Goal: Task Accomplishment & Management: Complete application form

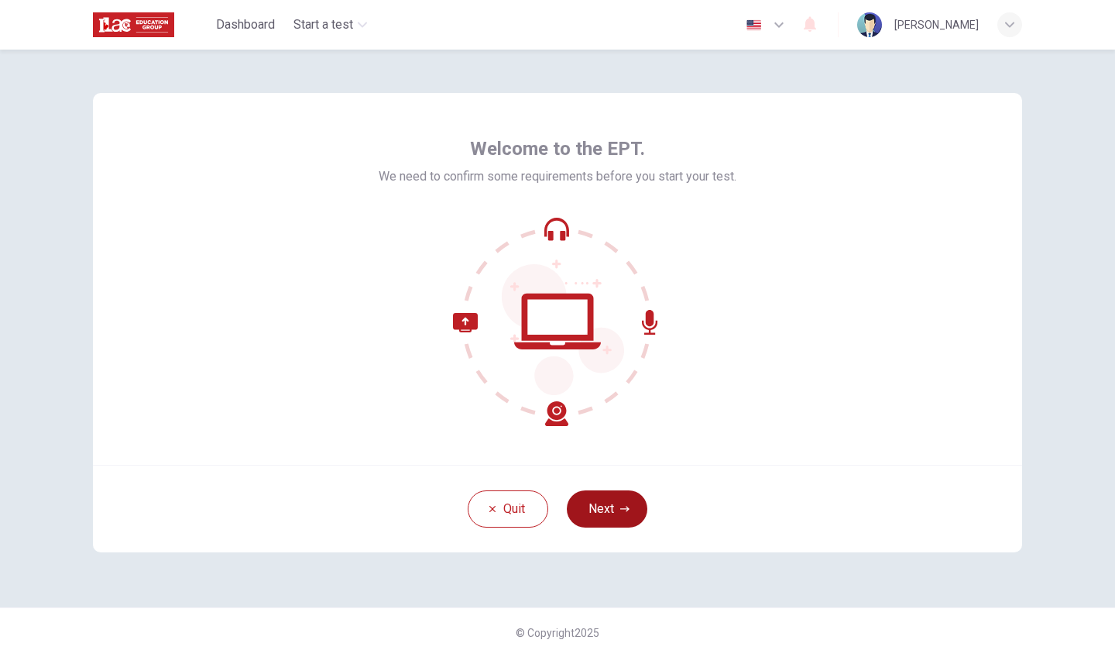
click at [614, 499] on button "Next" at bounding box center [607, 508] width 81 height 37
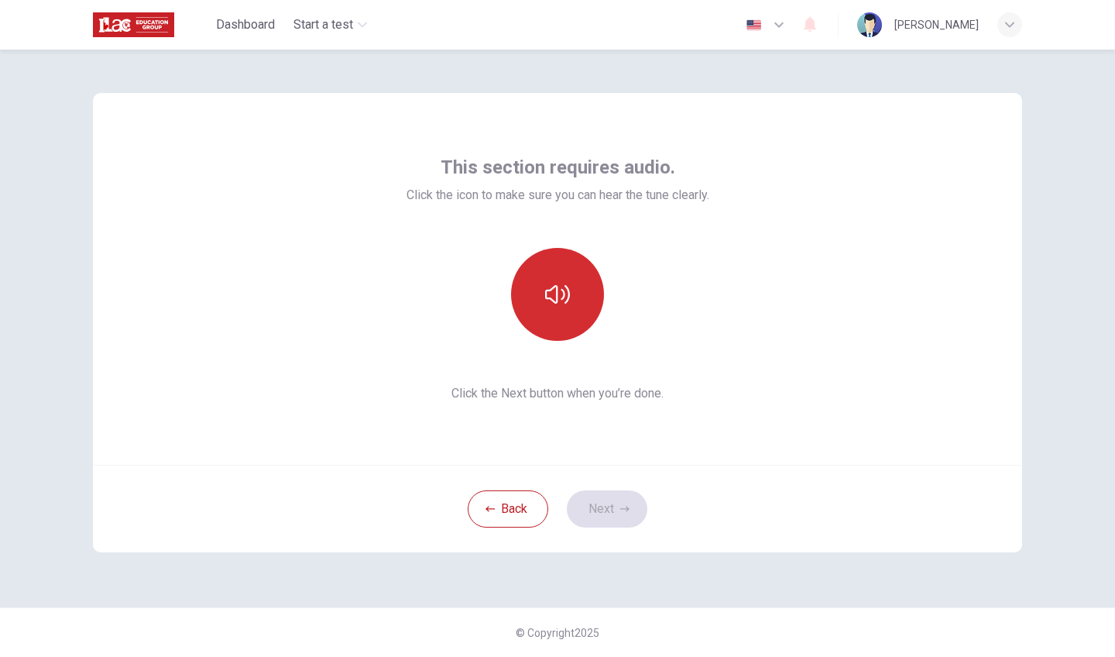
click at [557, 295] on icon "button" at bounding box center [557, 294] width 25 height 19
click at [705, 376] on div "This section requires audio. Click the icon to make sure you can hear the tune …" at bounding box center [557, 279] width 303 height 248
click at [619, 500] on button "Next" at bounding box center [607, 508] width 81 height 37
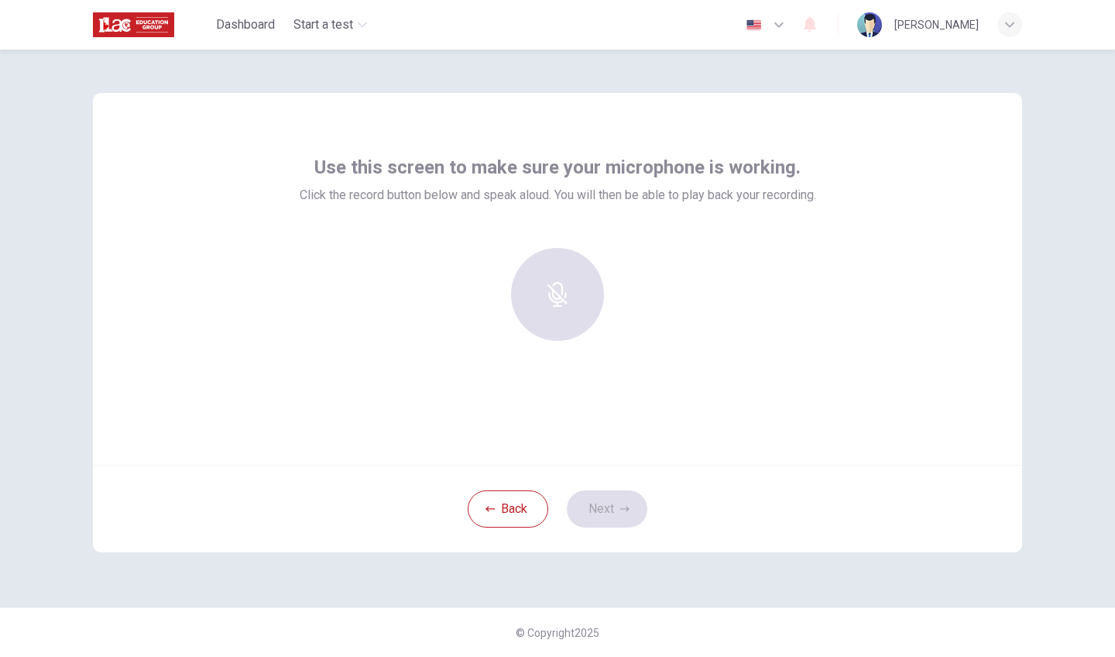
click at [576, 273] on div "button" at bounding box center [557, 294] width 93 height 93
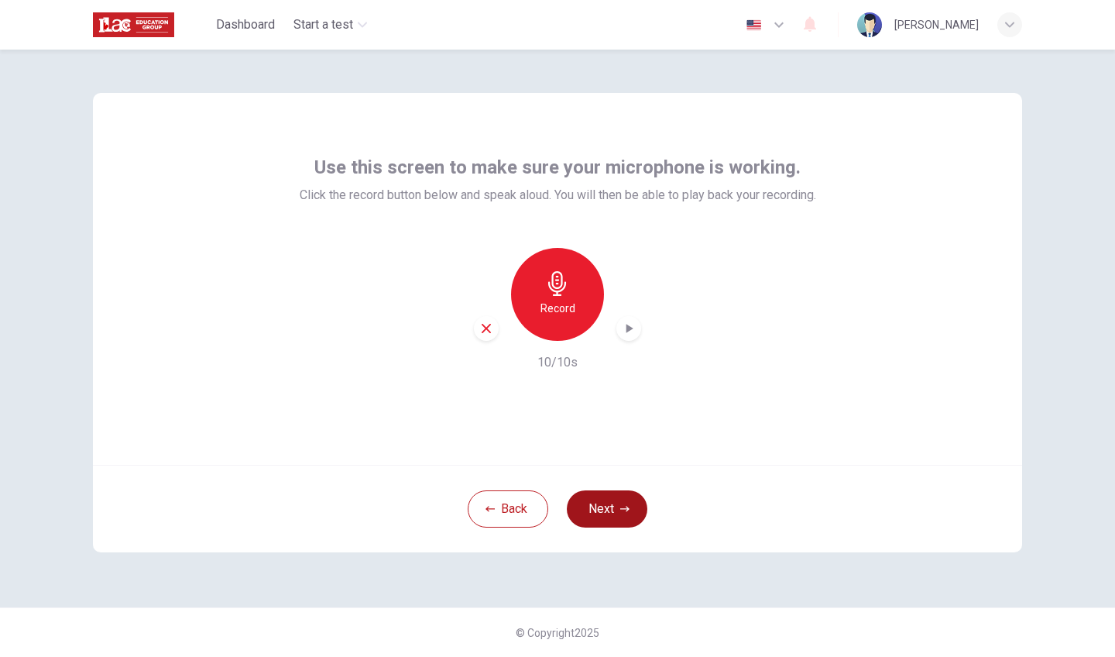
click at [609, 506] on button "Next" at bounding box center [607, 508] width 81 height 37
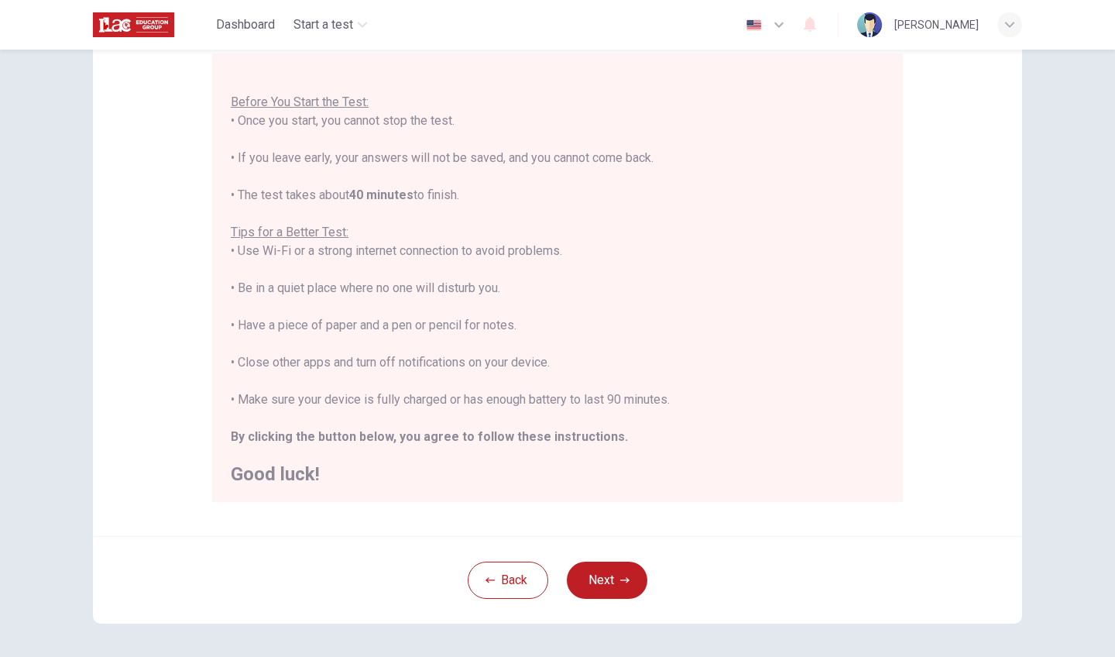
scroll to position [153, 0]
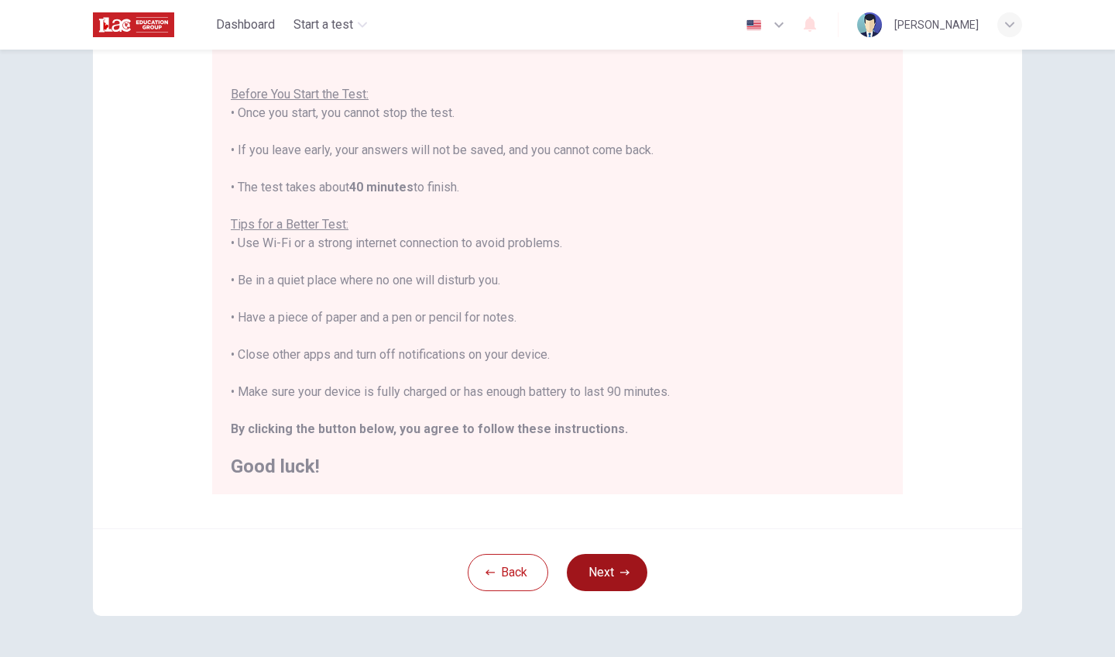
click at [612, 569] on button "Next" at bounding box center [607, 572] width 81 height 37
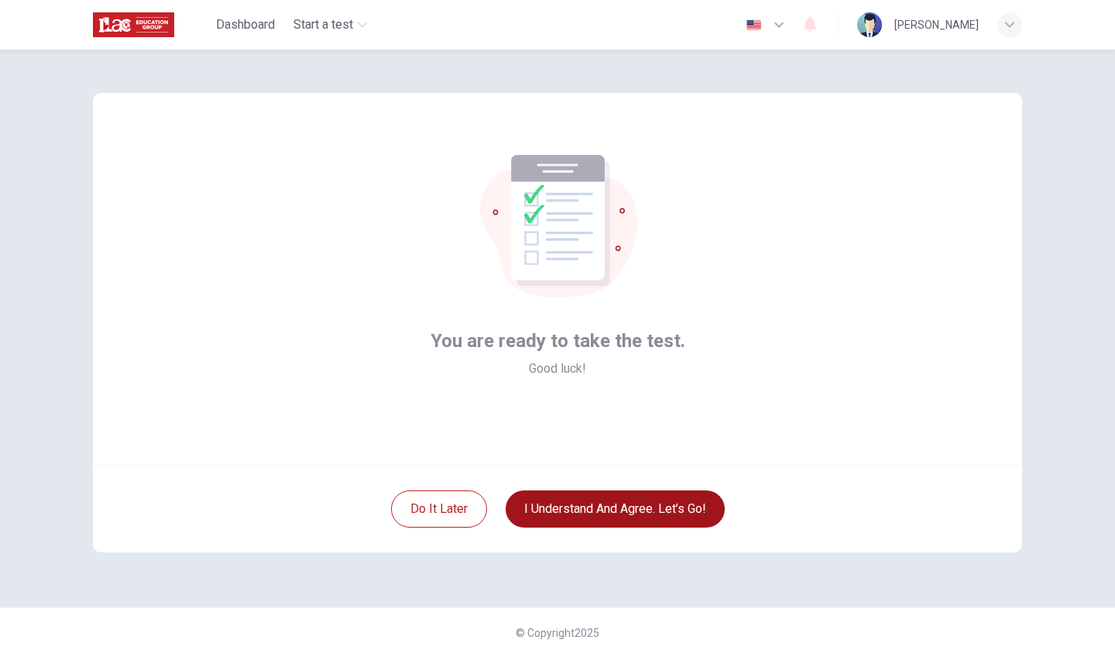
scroll to position [0, 0]
click at [621, 512] on button "I understand and agree. Let’s go!" at bounding box center [615, 508] width 219 height 37
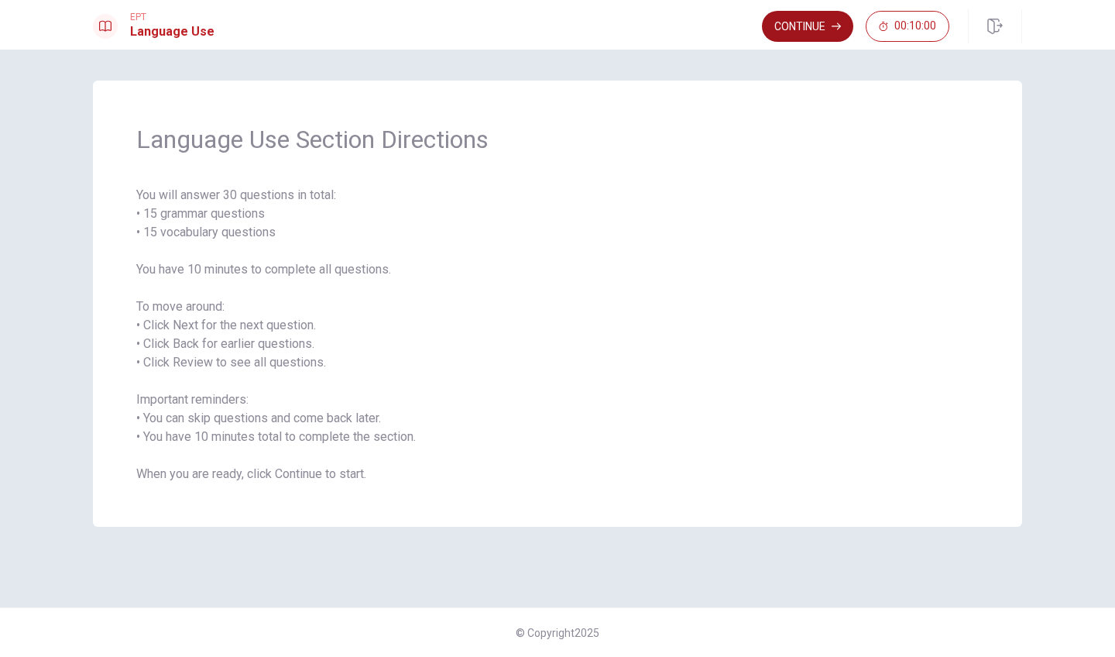
click at [807, 29] on button "Continue" at bounding box center [807, 26] width 91 height 31
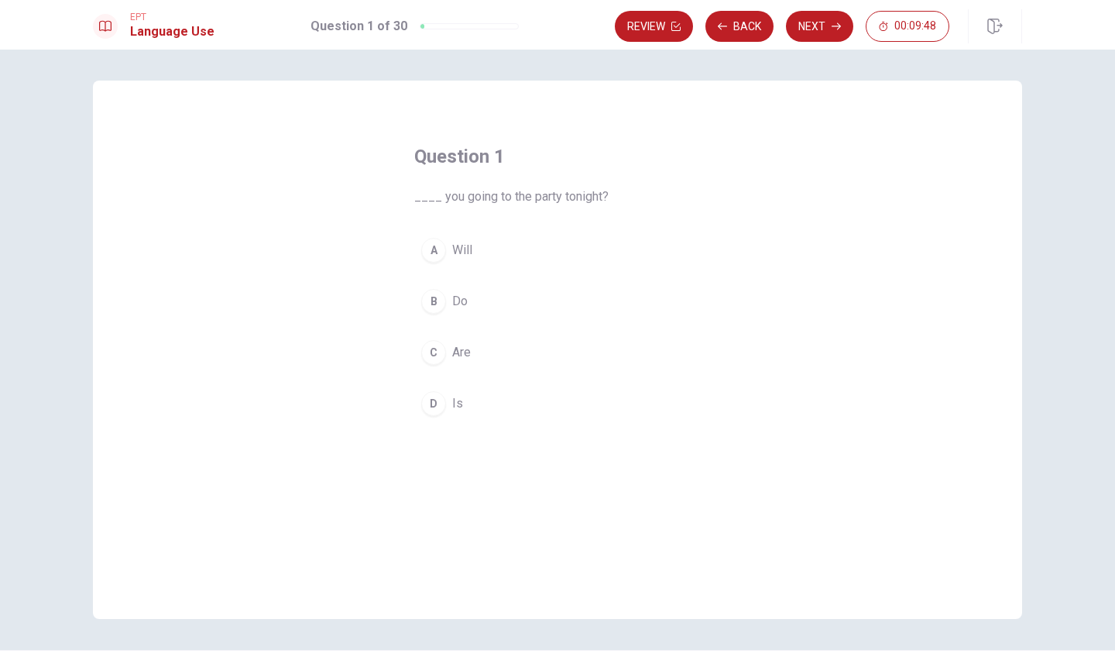
click at [430, 351] on div "C" at bounding box center [433, 352] width 25 height 25
click at [801, 26] on button "Next" at bounding box center [819, 26] width 67 height 31
click at [429, 402] on div "D" at bounding box center [433, 403] width 25 height 25
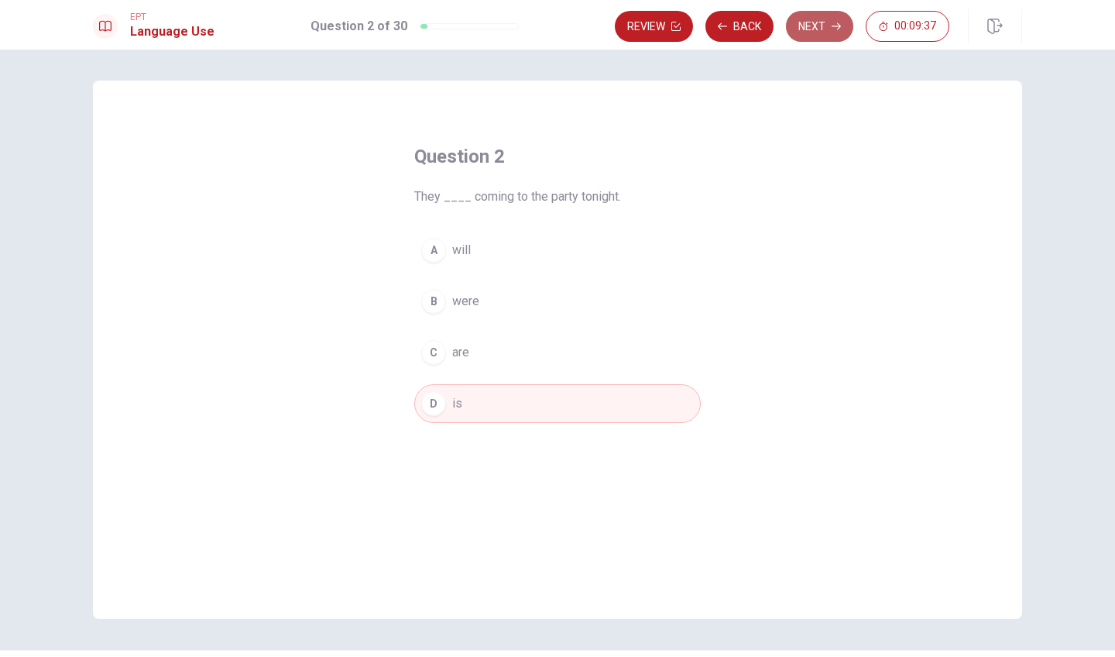
click at [814, 26] on button "Next" at bounding box center [819, 26] width 67 height 31
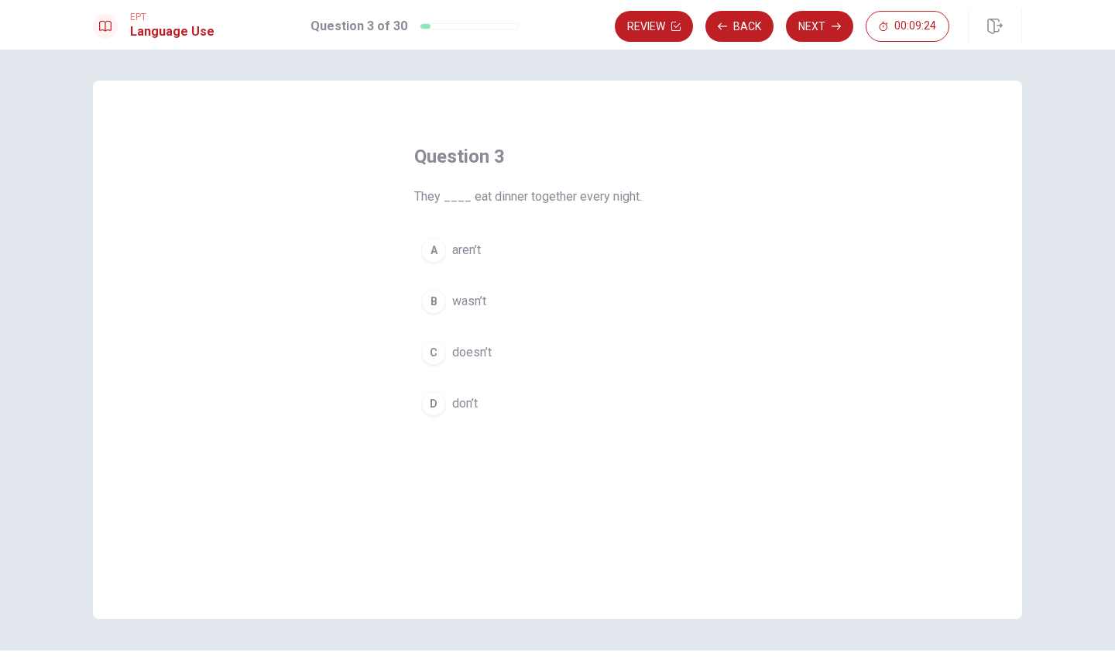
click at [432, 297] on div "B" at bounding box center [433, 301] width 25 height 25
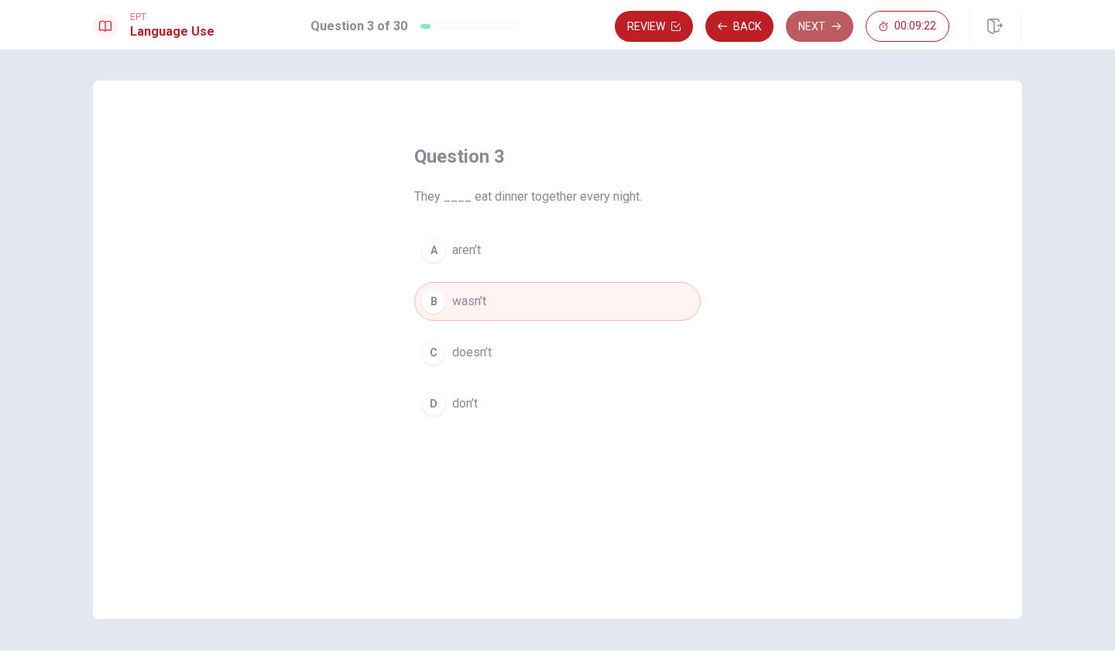
click at [808, 23] on button "Next" at bounding box center [819, 26] width 67 height 31
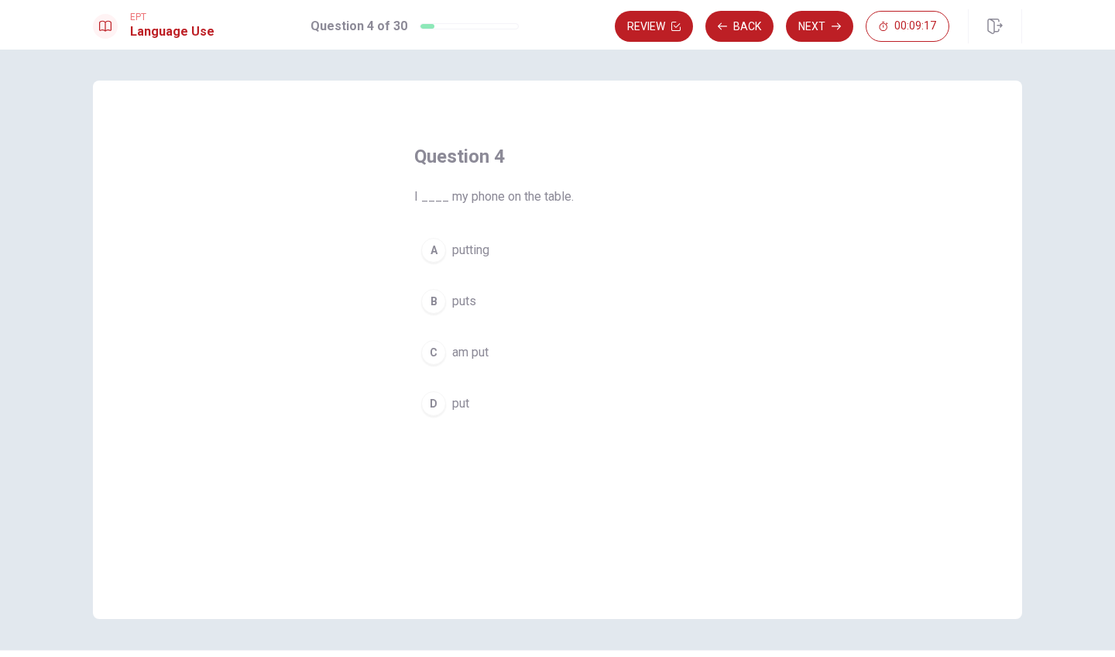
click at [434, 400] on div "D" at bounding box center [433, 403] width 25 height 25
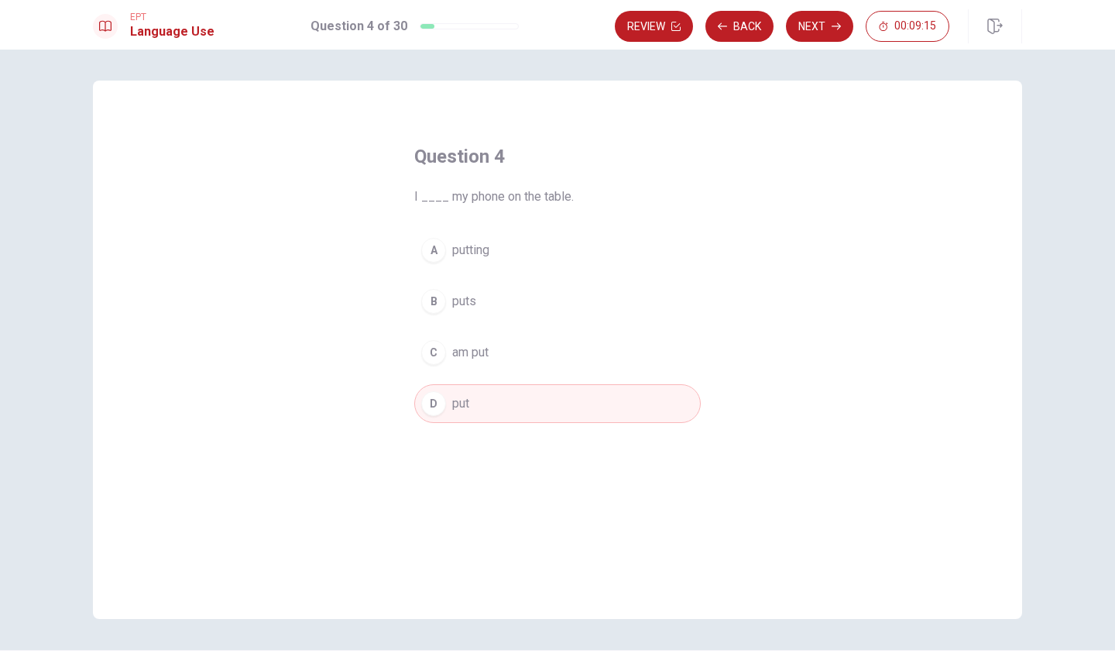
click at [431, 348] on div "C" at bounding box center [433, 352] width 25 height 25
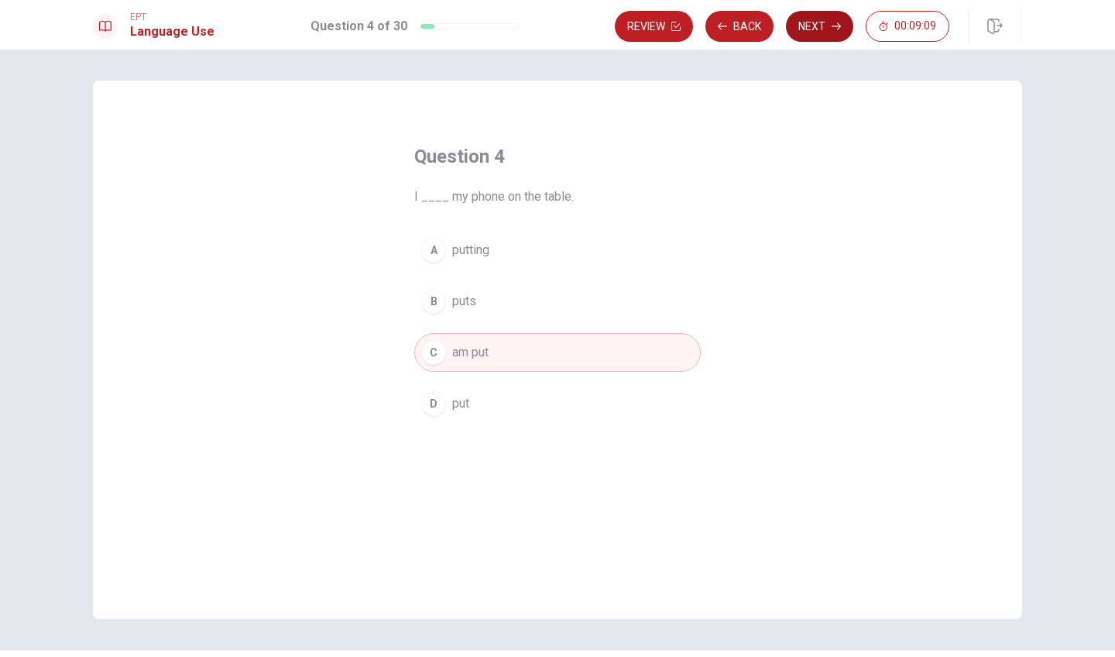
click at [824, 19] on button "Next" at bounding box center [819, 26] width 67 height 31
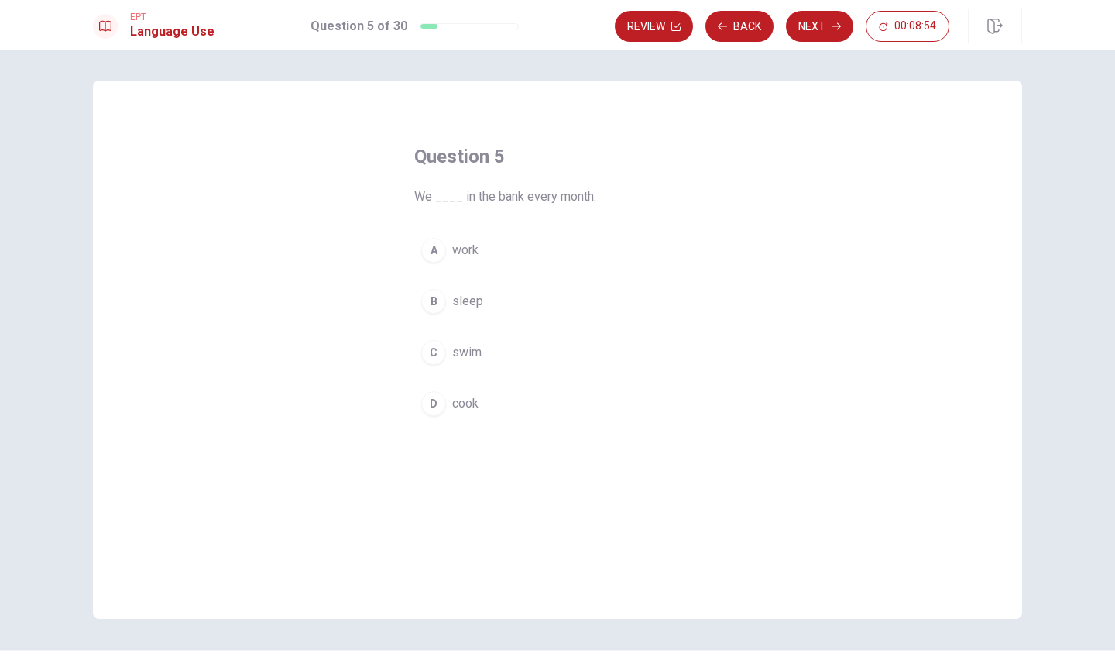
click at [434, 248] on div "A" at bounding box center [433, 250] width 25 height 25
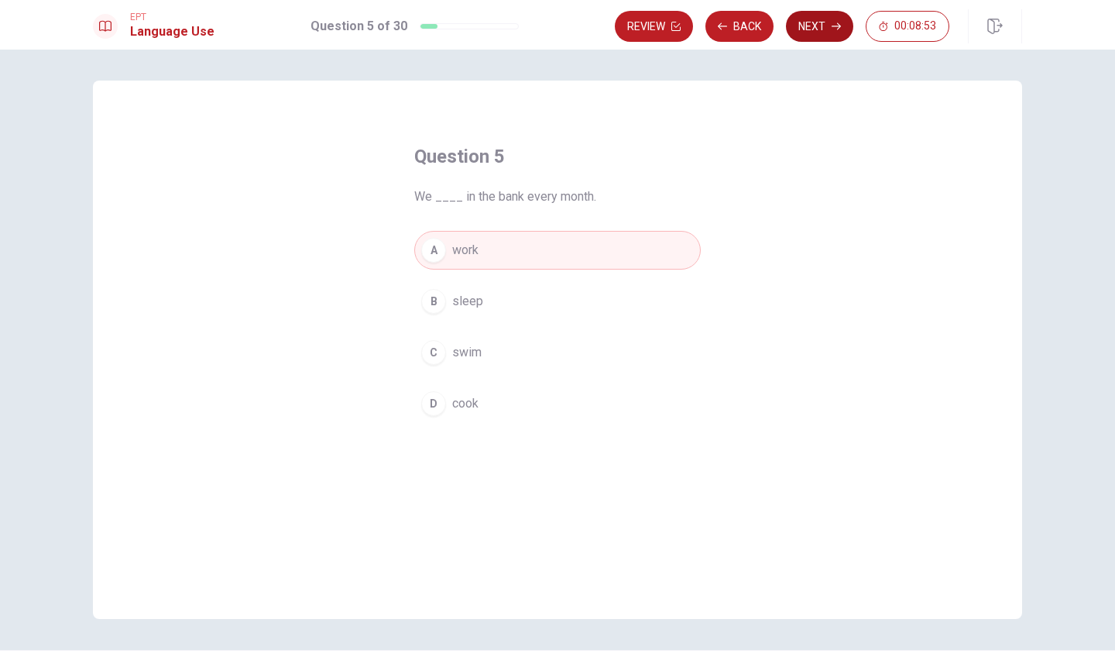
click at [814, 20] on button "Next" at bounding box center [819, 26] width 67 height 31
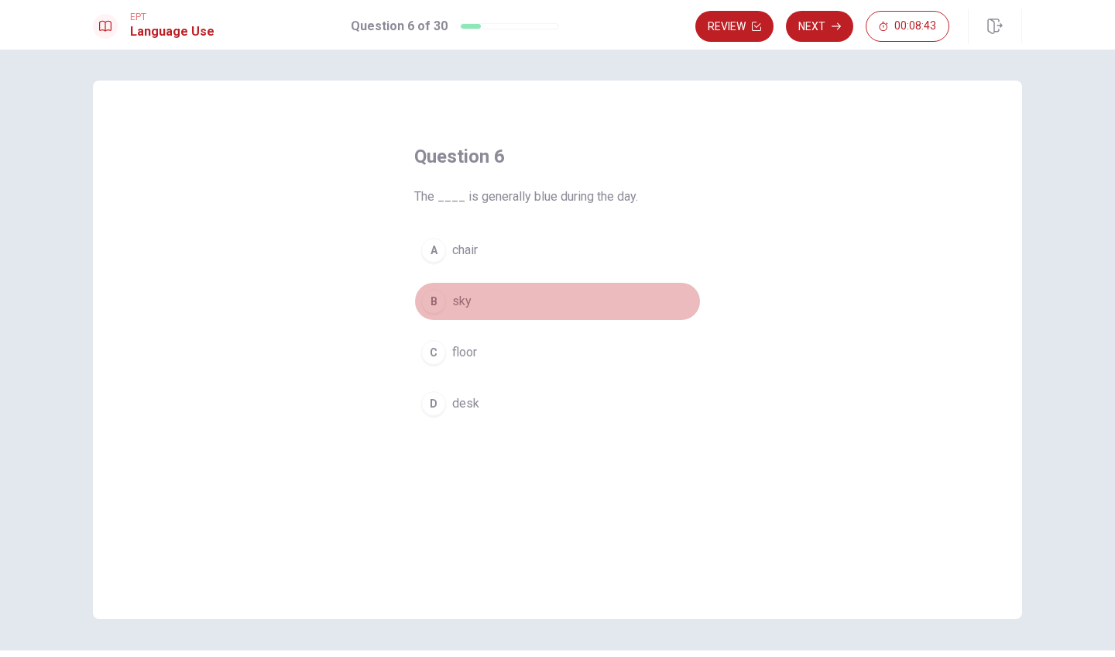
click at [435, 299] on div "B" at bounding box center [433, 301] width 25 height 25
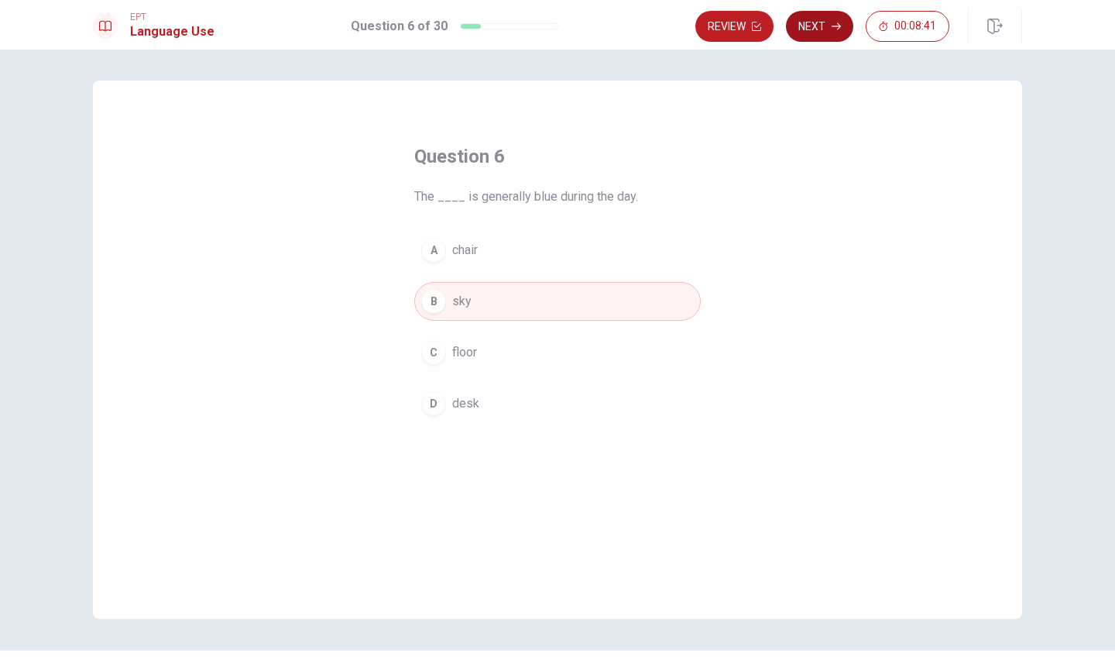
click at [822, 25] on button "Next" at bounding box center [819, 26] width 67 height 31
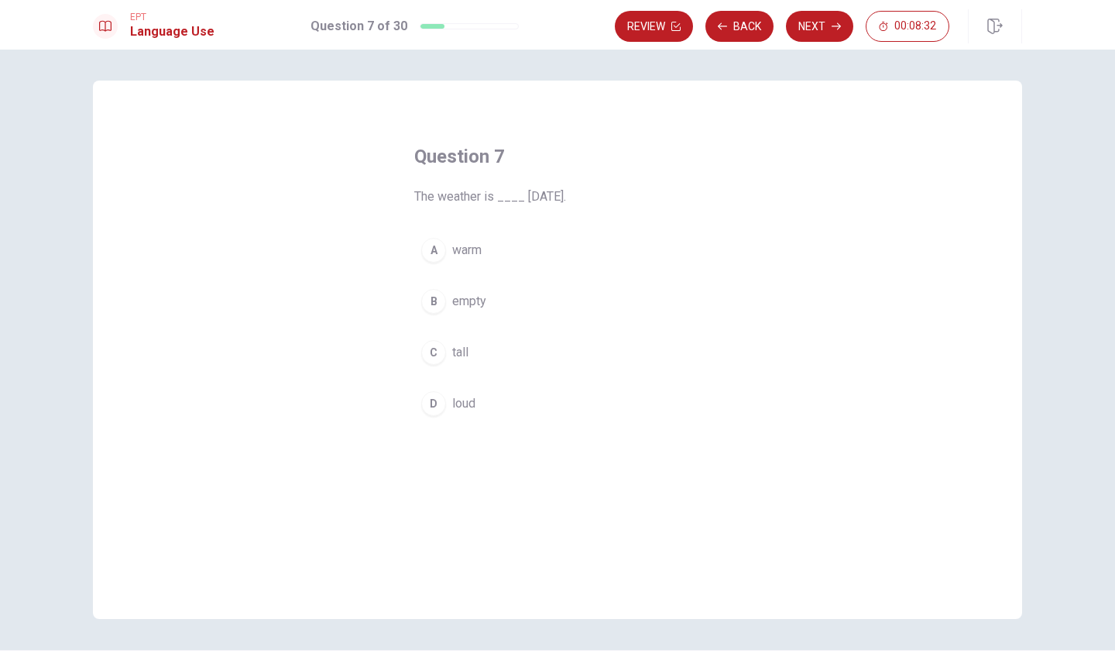
click at [433, 354] on div "C" at bounding box center [433, 352] width 25 height 25
click at [816, 22] on button "Next" at bounding box center [819, 26] width 67 height 31
click at [437, 300] on div "B" at bounding box center [433, 301] width 25 height 25
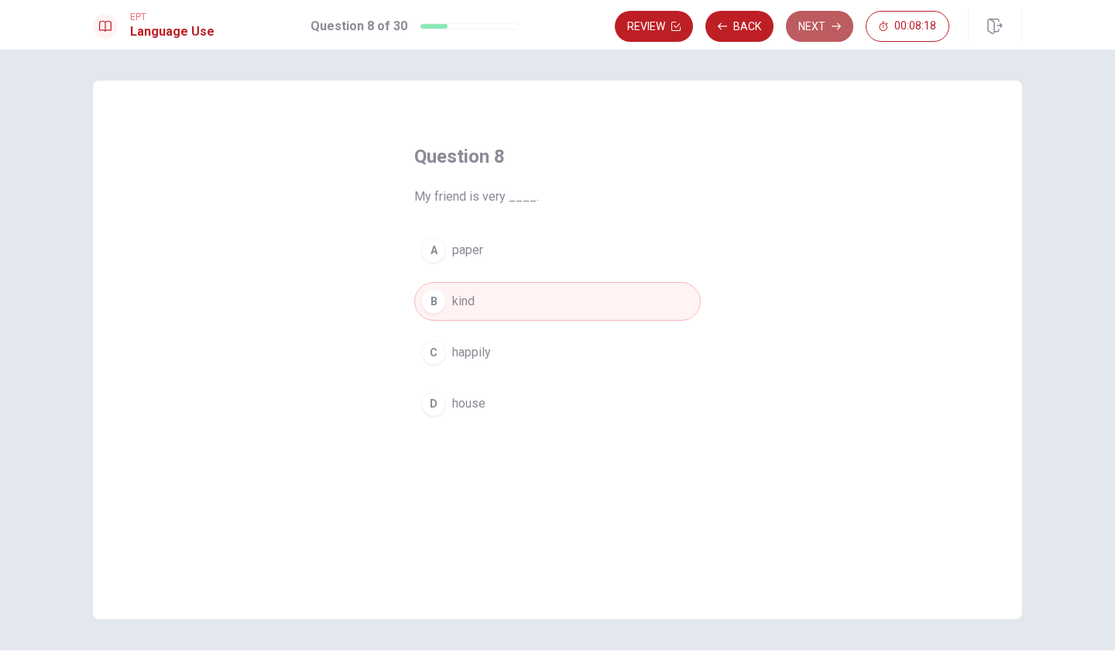
click at [808, 22] on button "Next" at bounding box center [819, 26] width 67 height 31
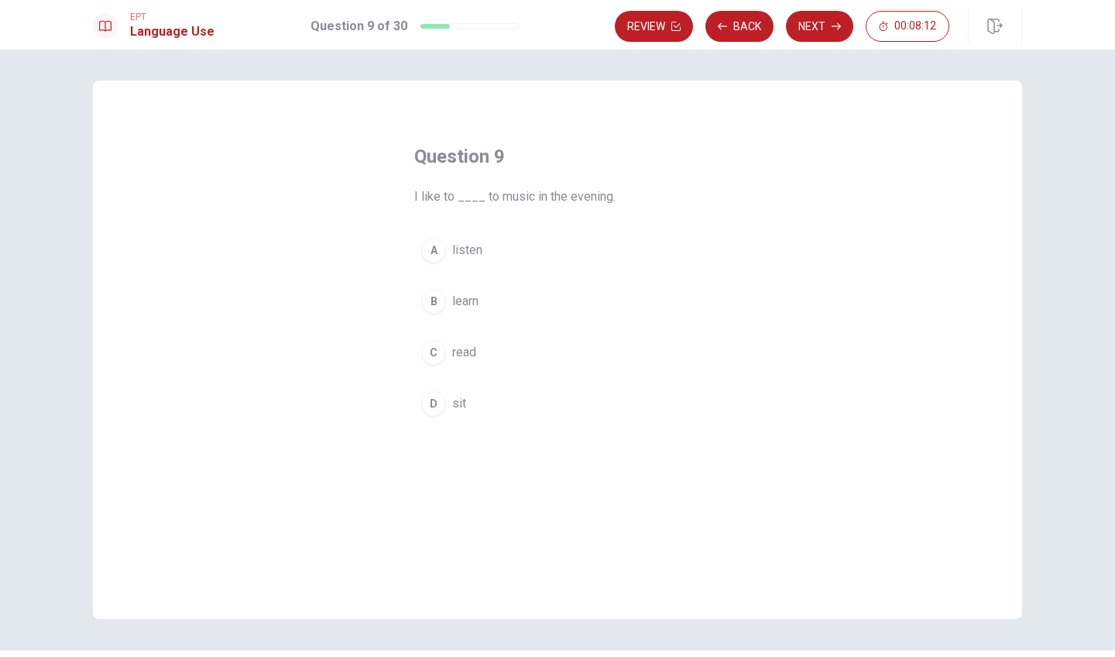
click at [434, 249] on div "A" at bounding box center [433, 250] width 25 height 25
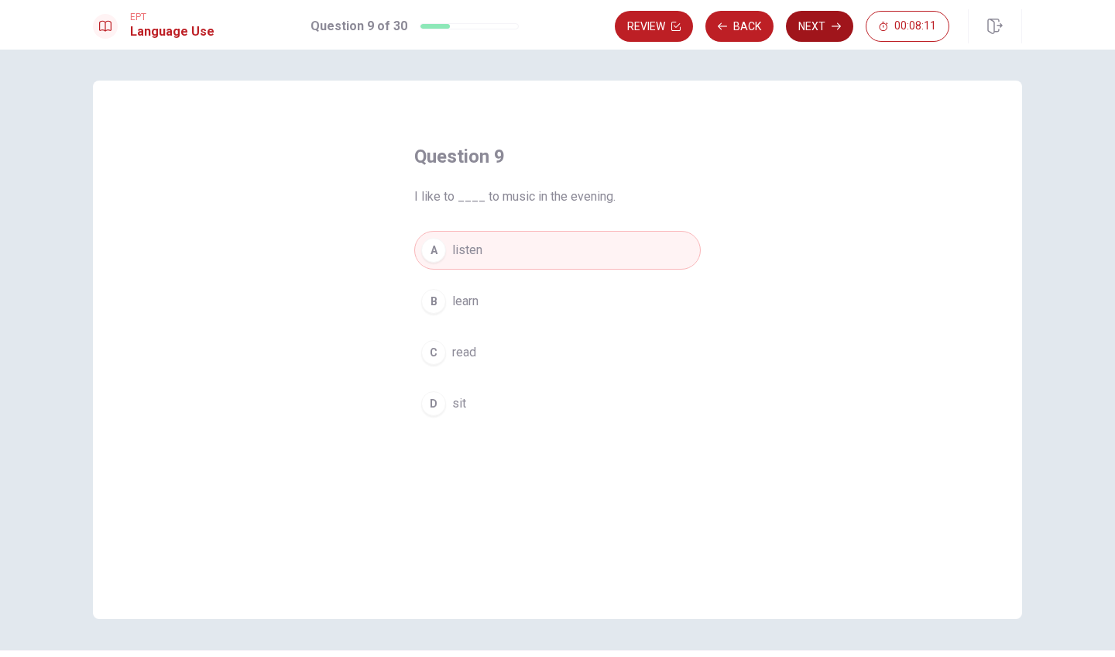
click at [829, 22] on button "Next" at bounding box center [819, 26] width 67 height 31
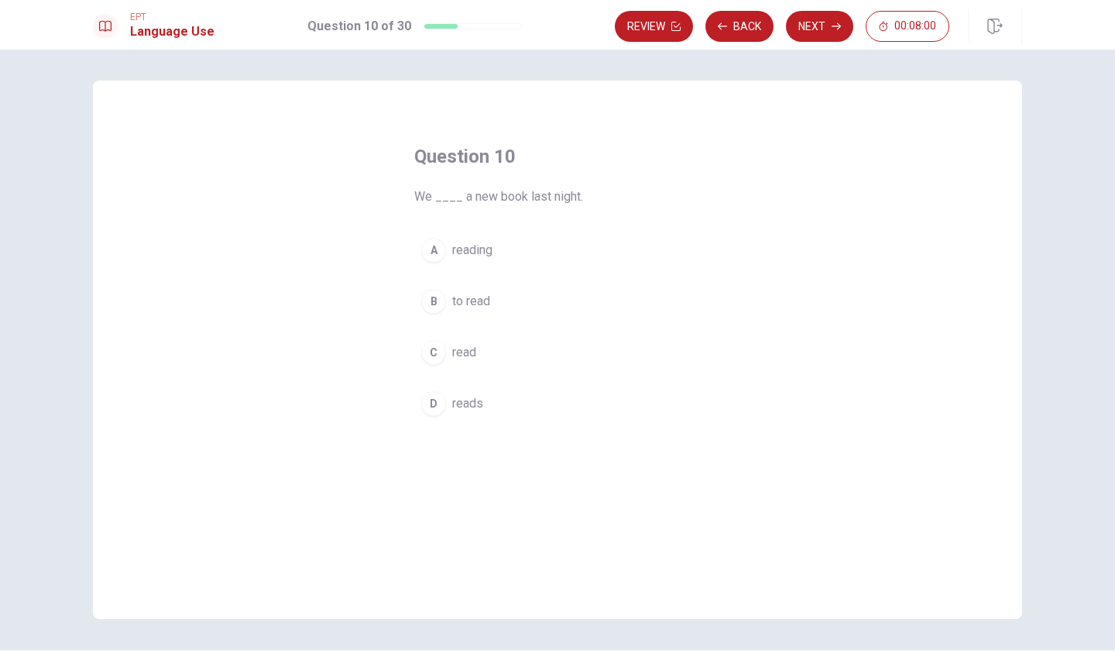
click at [436, 253] on div "A" at bounding box center [433, 250] width 25 height 25
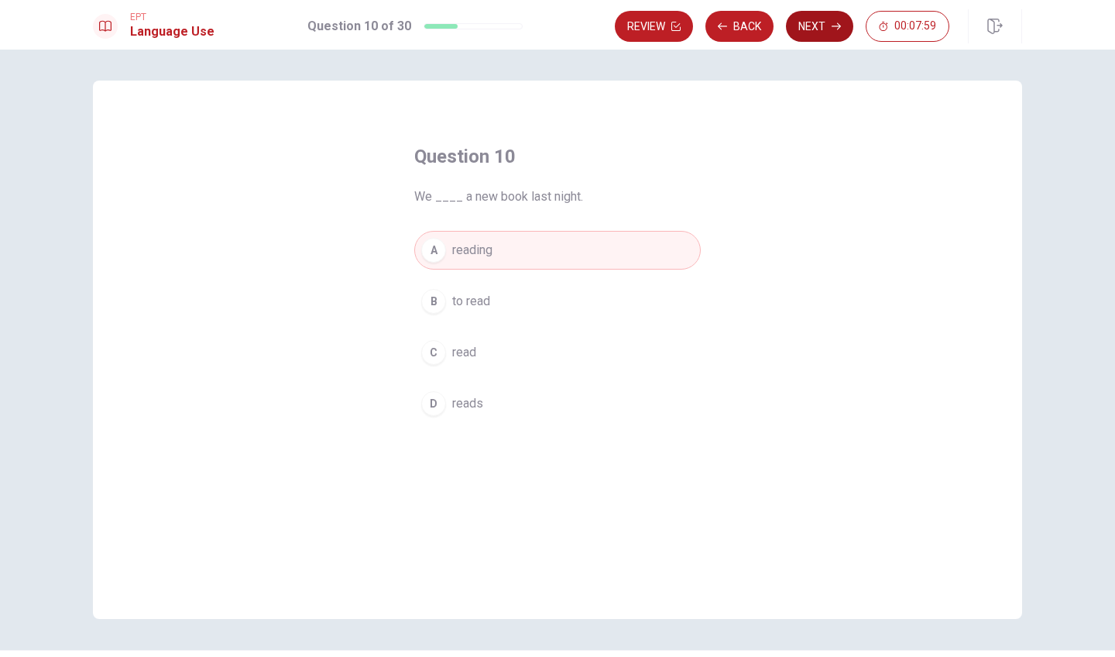
click at [815, 28] on button "Next" at bounding box center [819, 26] width 67 height 31
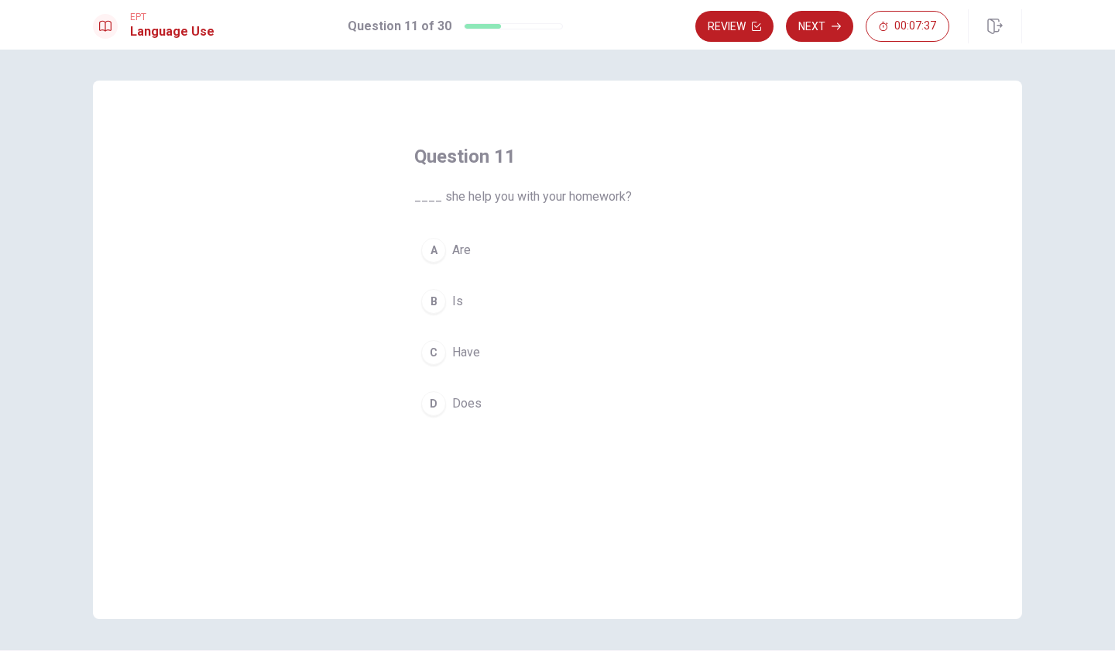
click at [430, 242] on div "A" at bounding box center [433, 250] width 25 height 25
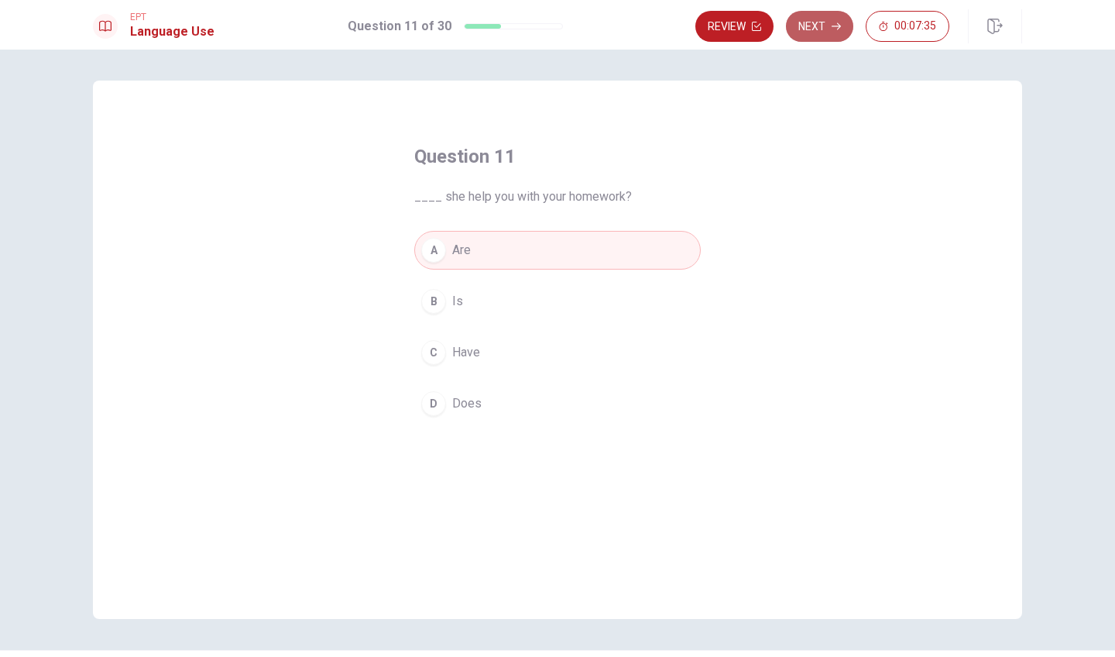
click at [808, 22] on button "Next" at bounding box center [819, 26] width 67 height 31
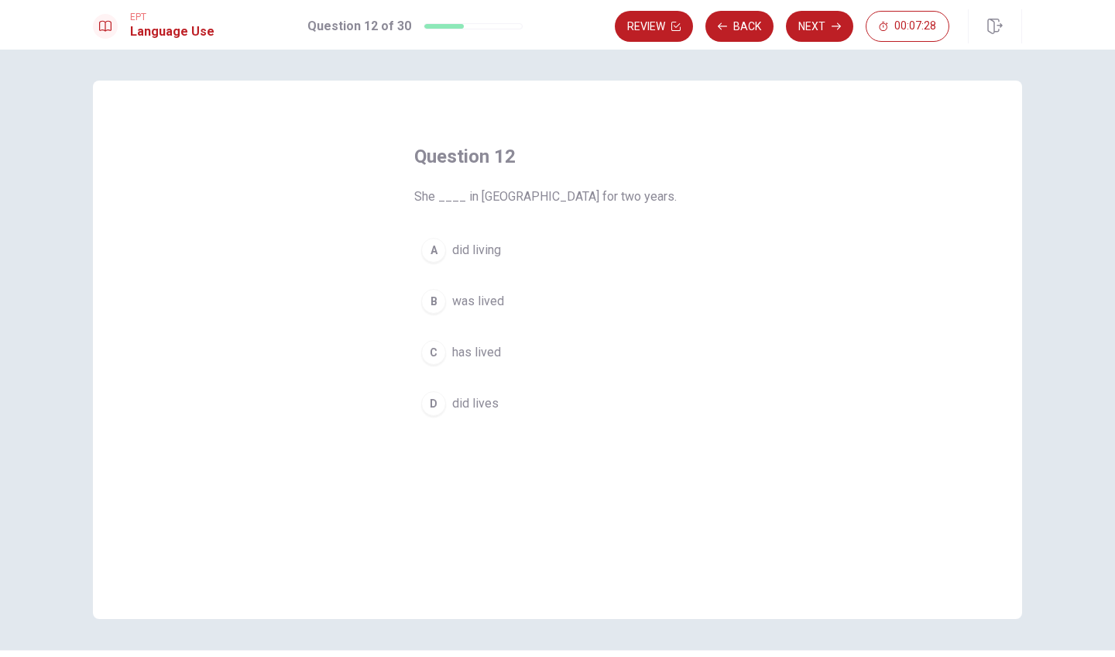
click at [434, 354] on div "C" at bounding box center [433, 352] width 25 height 25
click at [828, 23] on button "Next" at bounding box center [819, 26] width 67 height 31
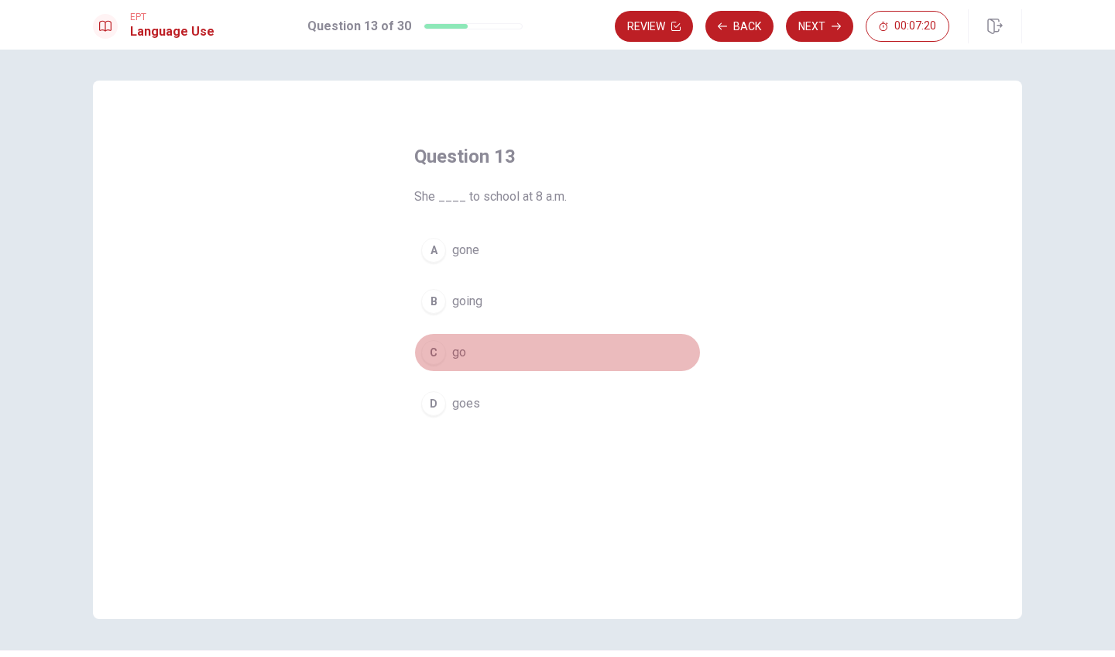
click at [430, 351] on div "C" at bounding box center [433, 352] width 25 height 25
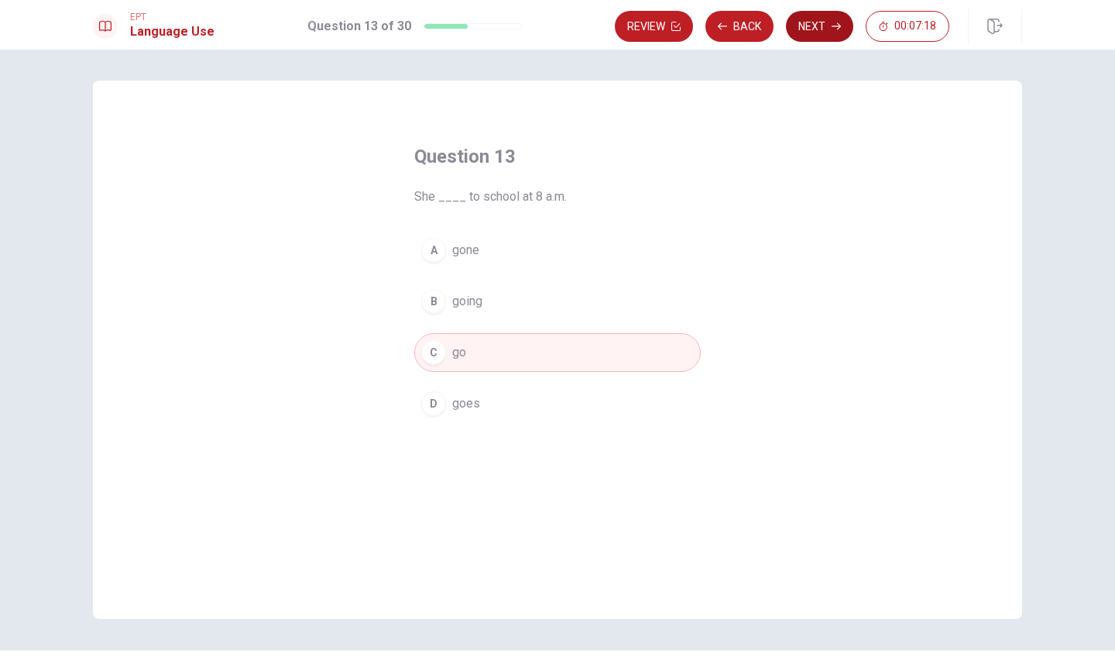
click at [811, 24] on button "Next" at bounding box center [819, 26] width 67 height 31
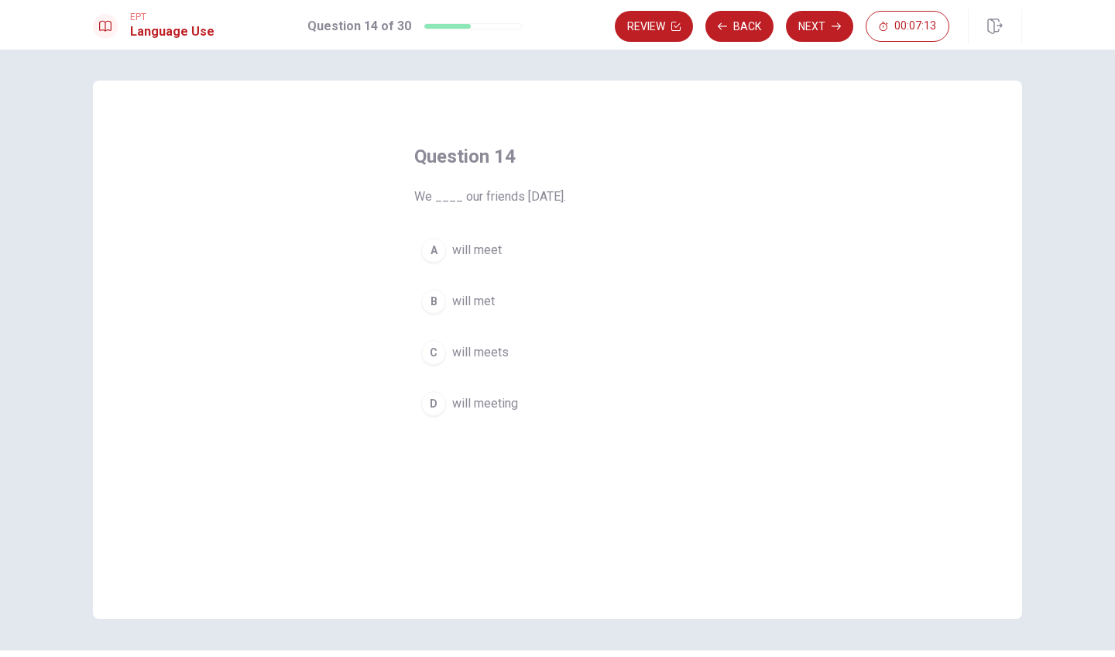
click at [426, 249] on div "A" at bounding box center [433, 250] width 25 height 25
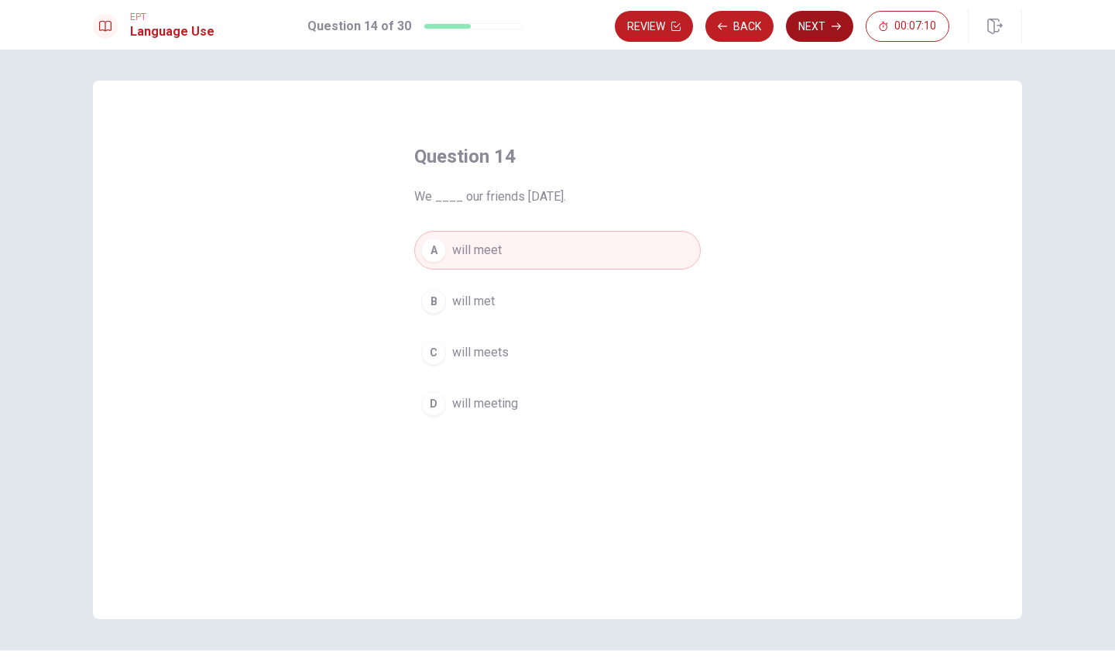
click at [828, 26] on button "Next" at bounding box center [819, 26] width 67 height 31
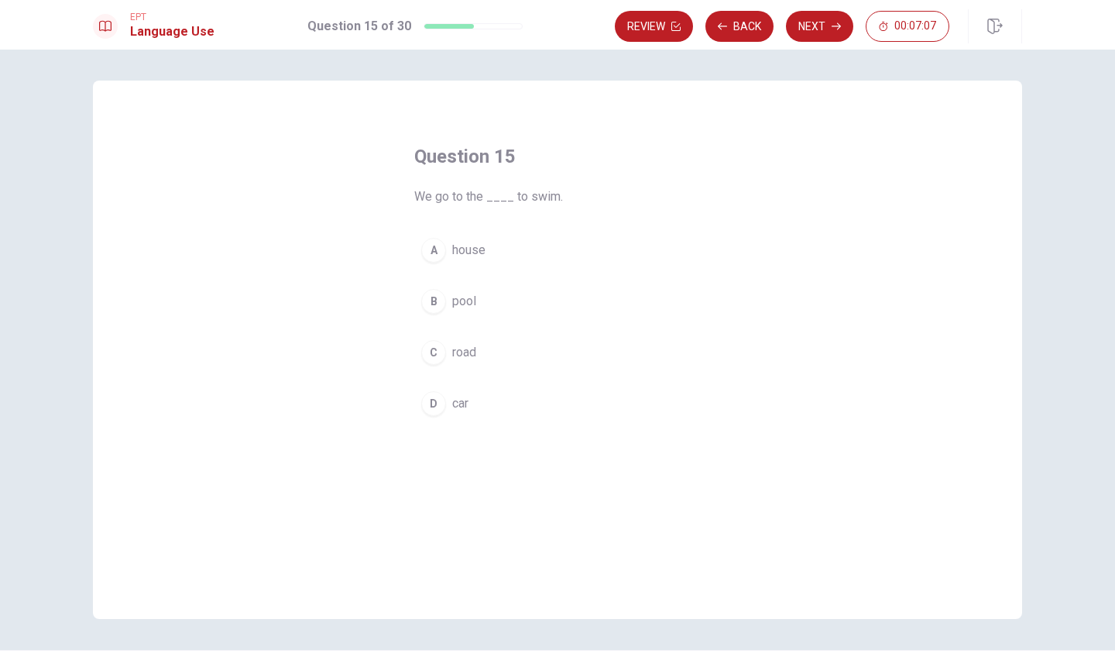
click at [427, 297] on div "B" at bounding box center [433, 301] width 25 height 25
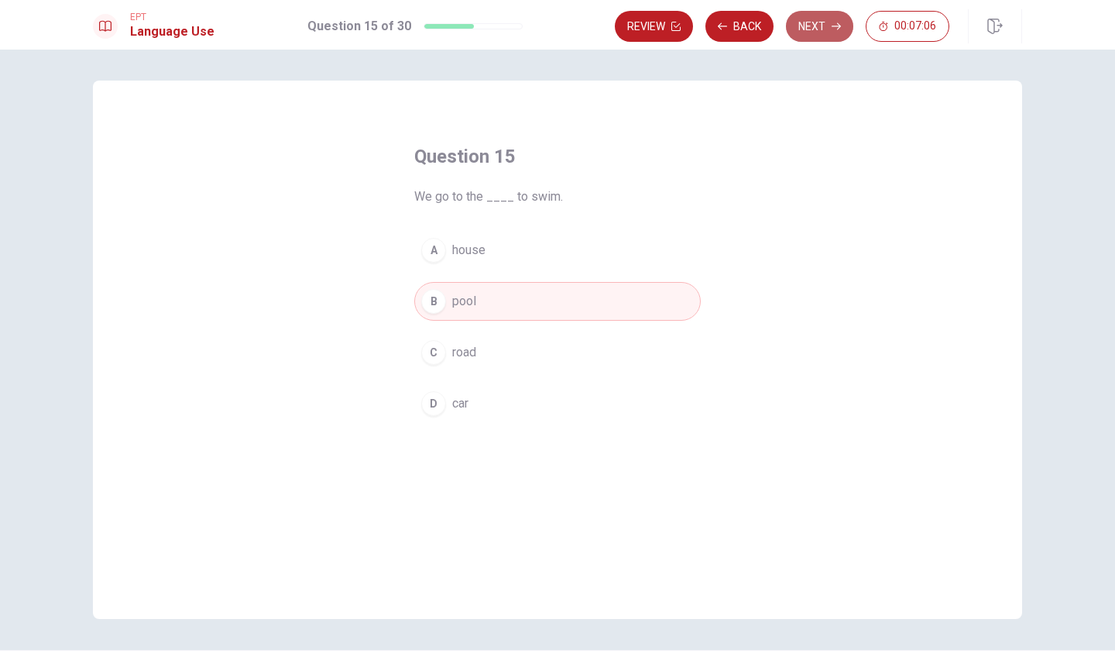
click at [814, 26] on button "Next" at bounding box center [819, 26] width 67 height 31
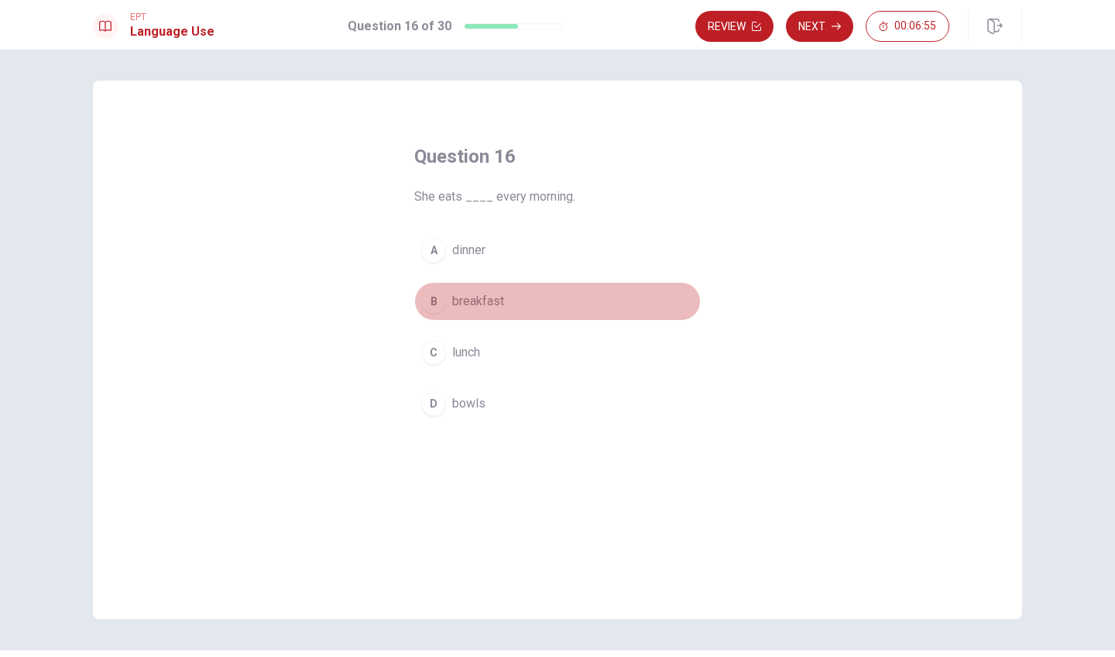
click at [435, 301] on div "B" at bounding box center [433, 301] width 25 height 25
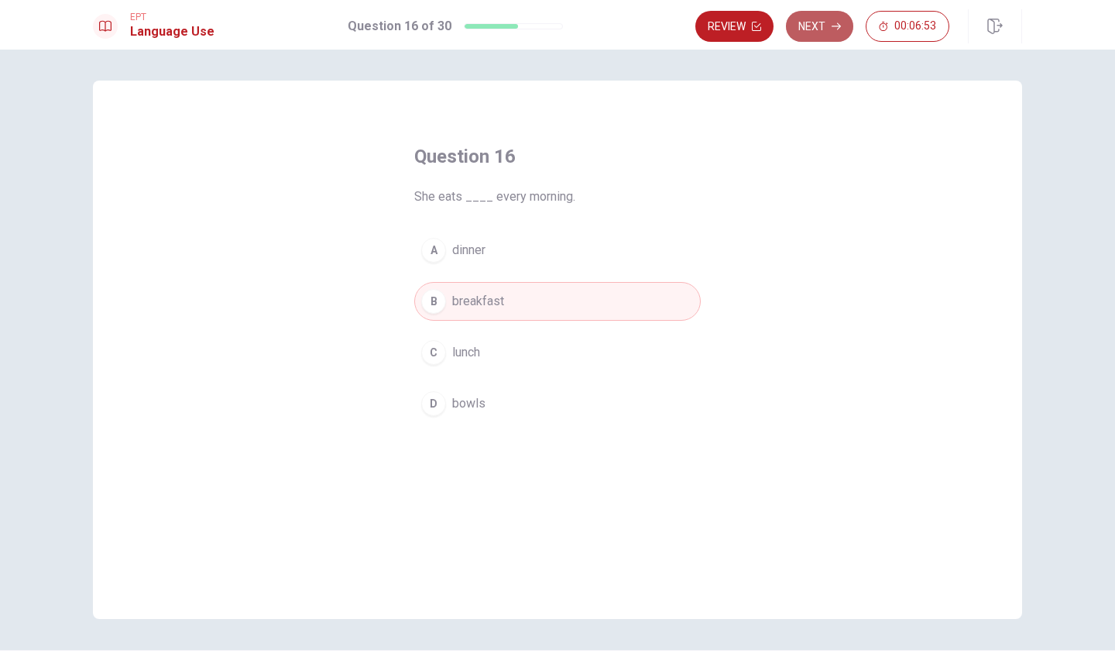
click at [827, 27] on button "Next" at bounding box center [819, 26] width 67 height 31
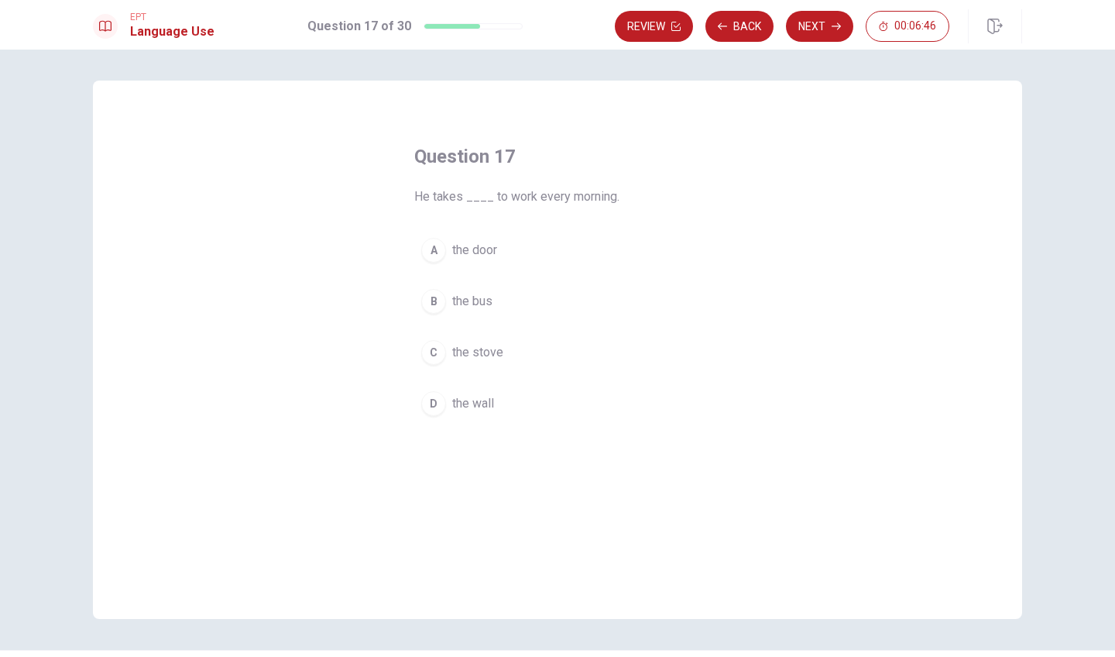
click at [432, 300] on div "B" at bounding box center [433, 301] width 25 height 25
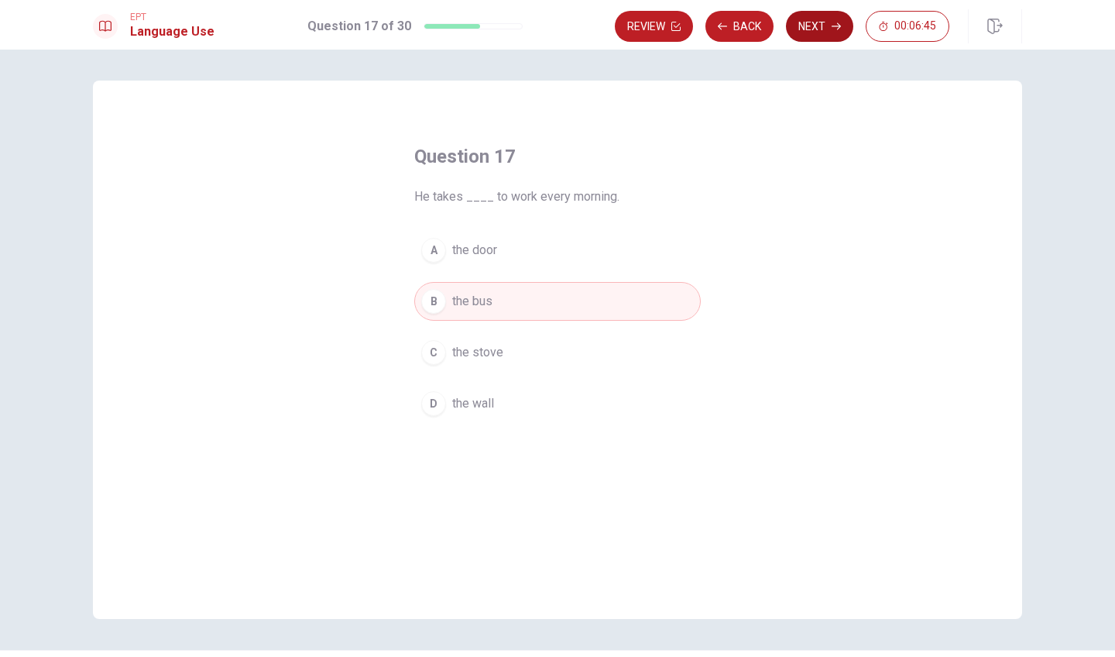
click at [827, 23] on button "Next" at bounding box center [819, 26] width 67 height 31
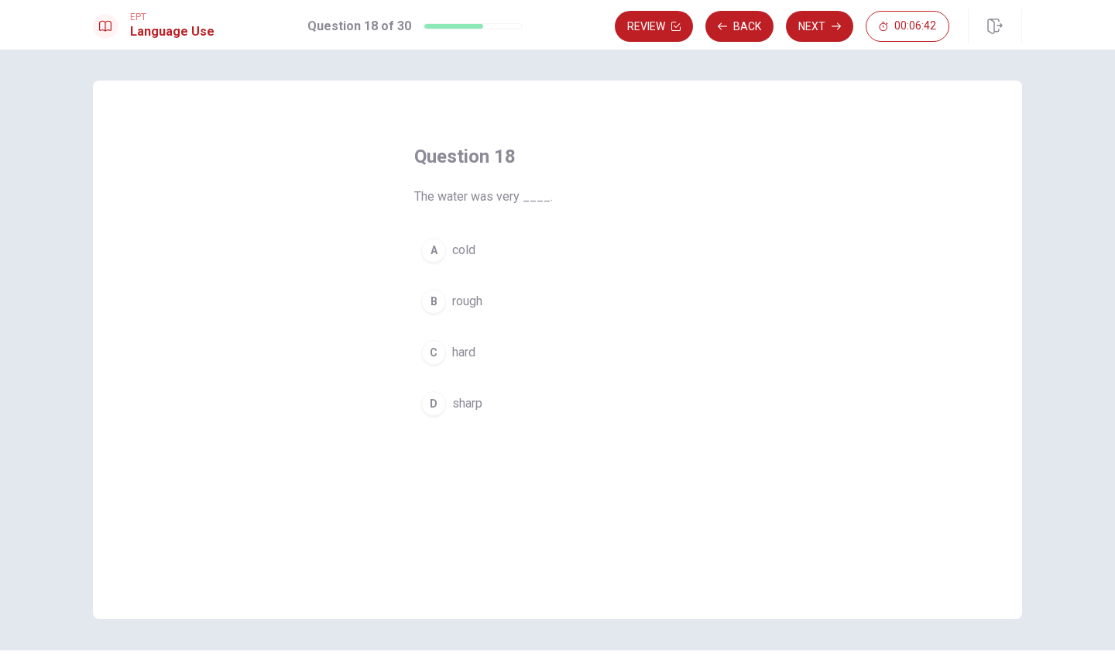
click at [426, 249] on div "A" at bounding box center [433, 250] width 25 height 25
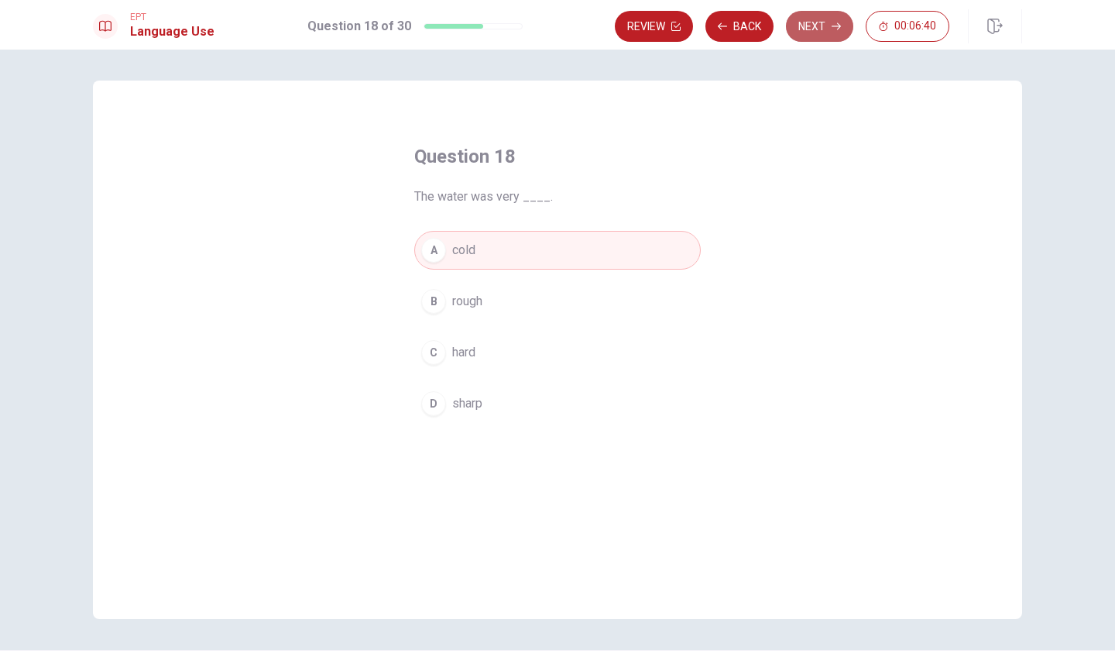
click at [815, 30] on button "Next" at bounding box center [819, 26] width 67 height 31
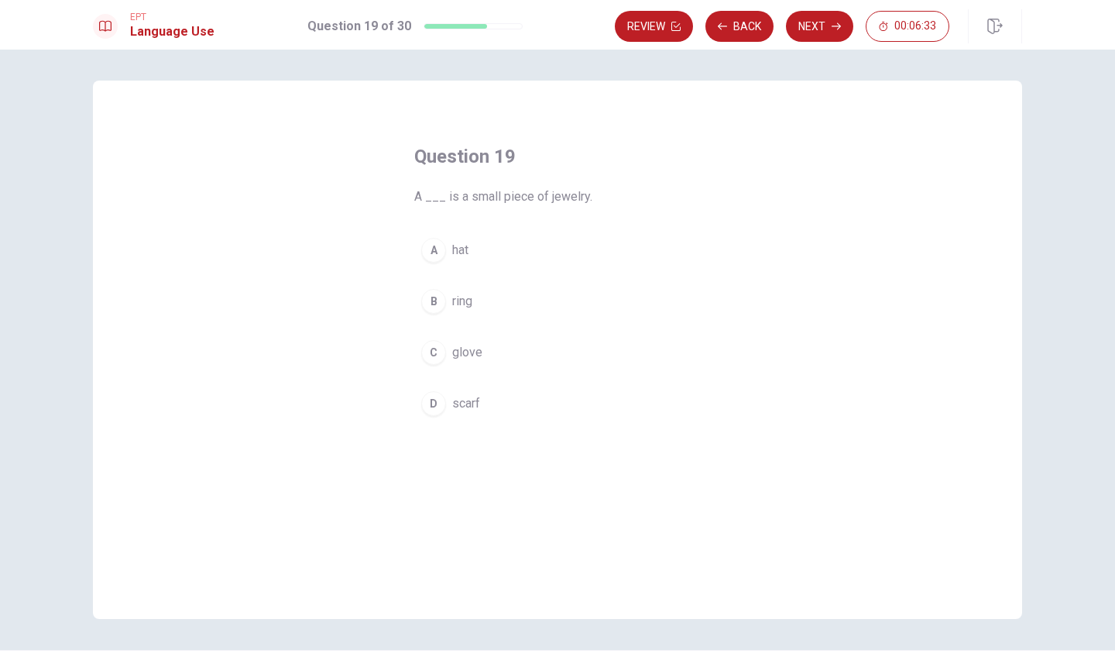
click at [440, 245] on div "A" at bounding box center [433, 250] width 25 height 25
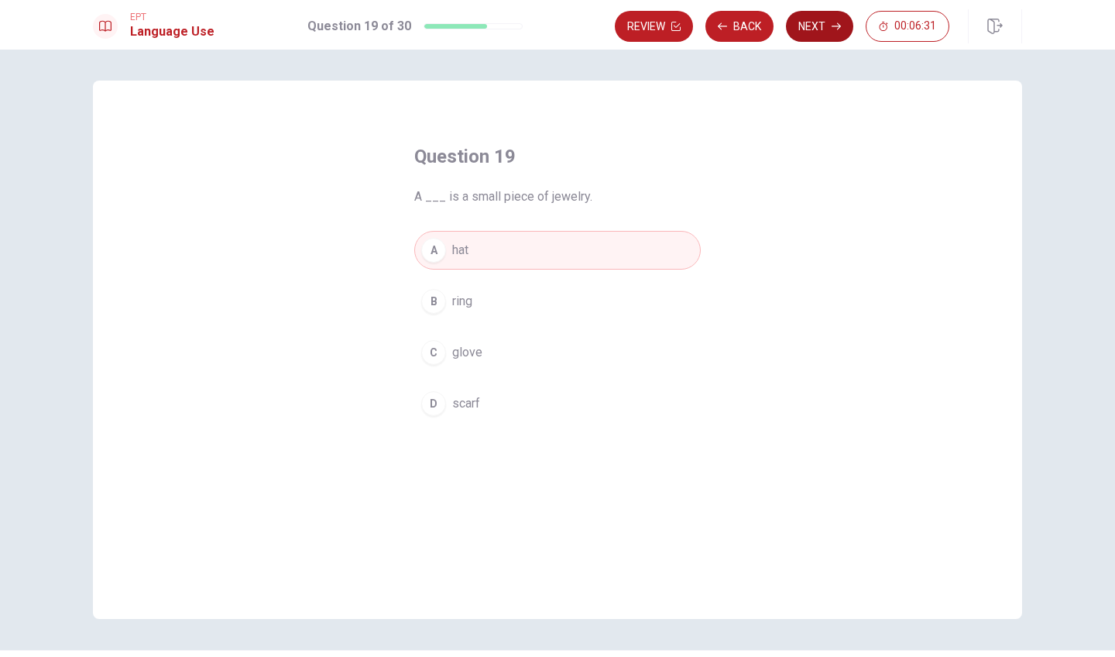
click at [838, 21] on button "Next" at bounding box center [819, 26] width 67 height 31
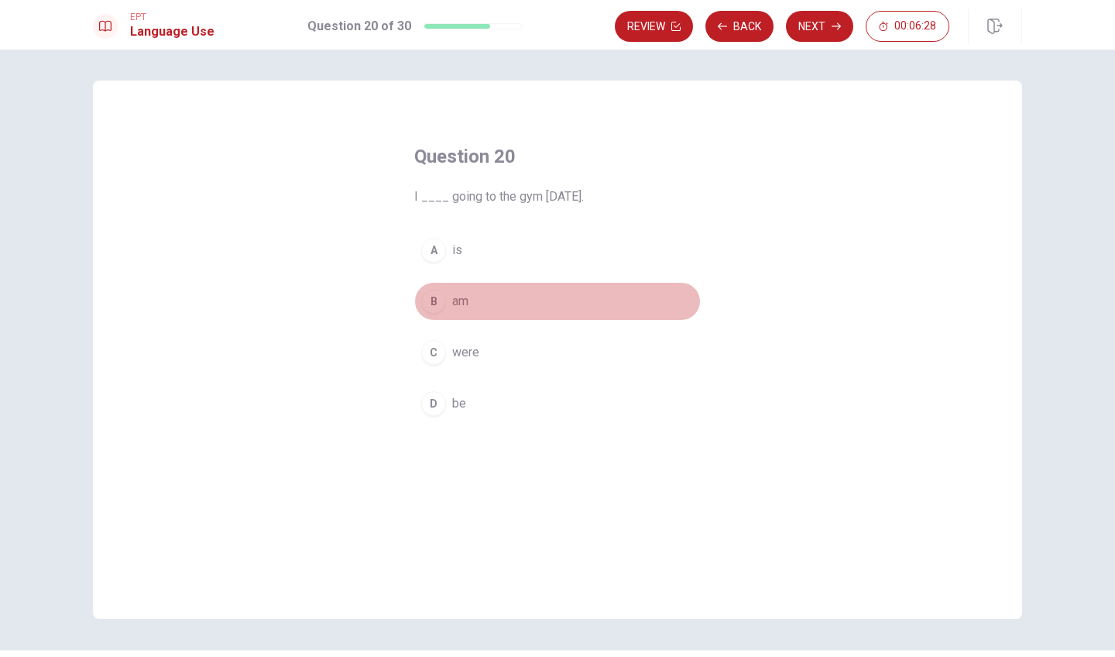
click at [430, 293] on div "B" at bounding box center [433, 301] width 25 height 25
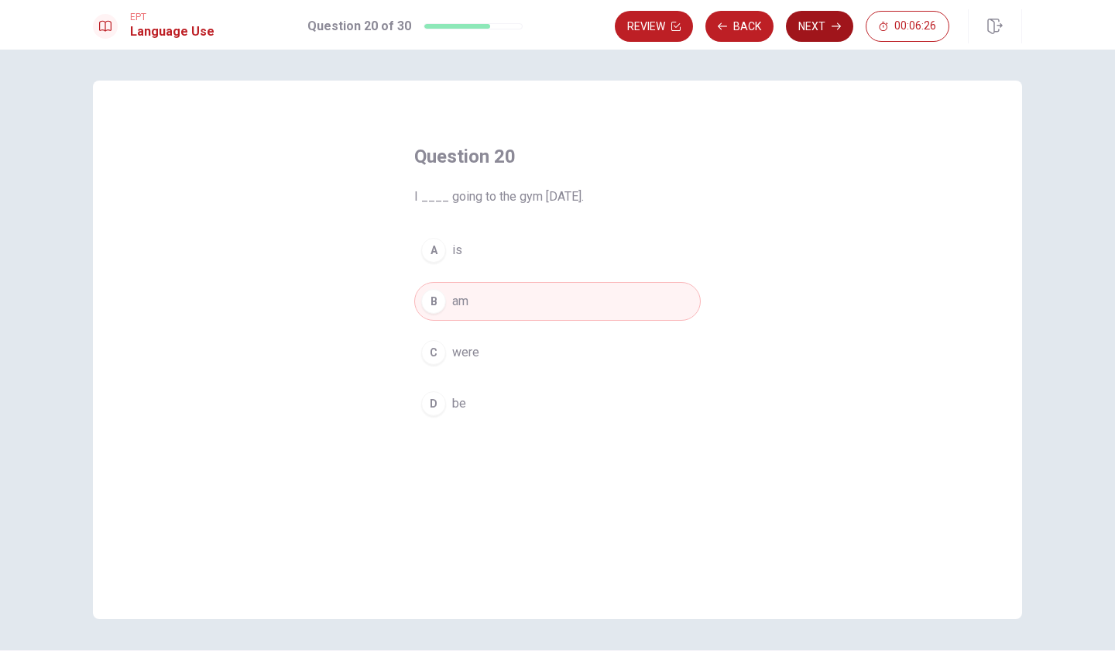
click at [818, 26] on button "Next" at bounding box center [819, 26] width 67 height 31
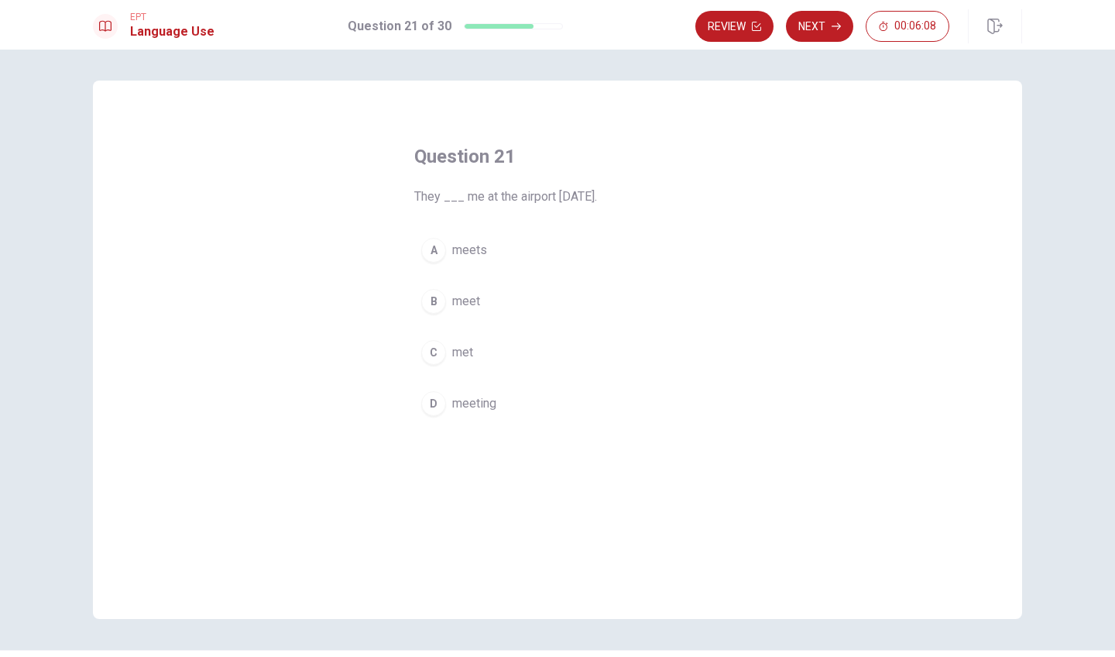
click at [434, 246] on div "A" at bounding box center [433, 250] width 25 height 25
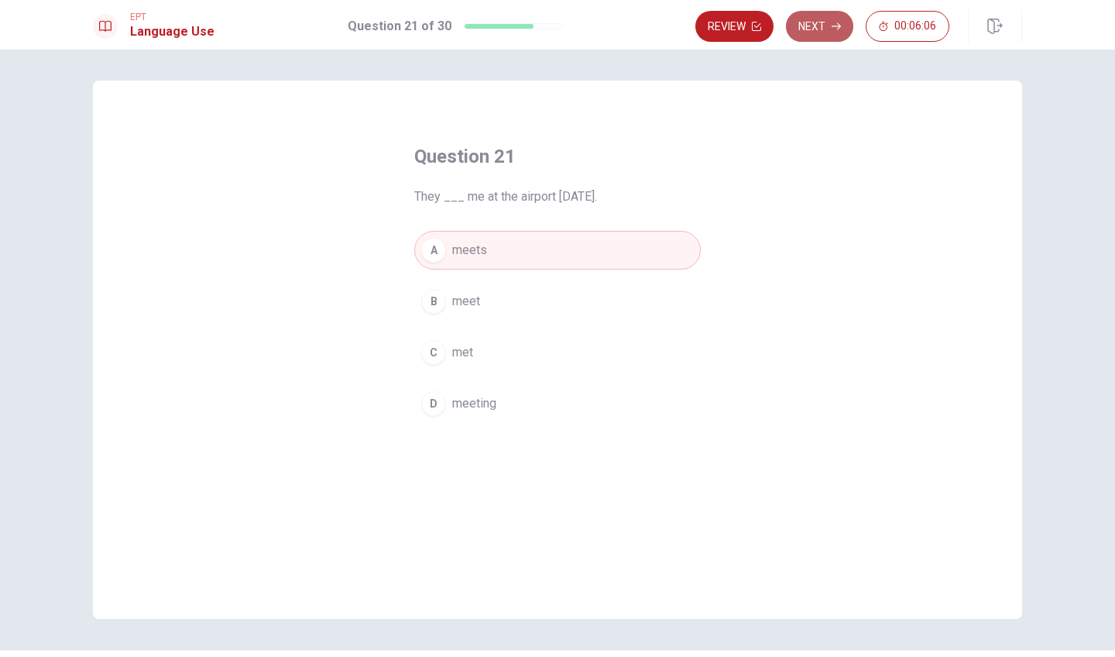
click at [814, 33] on button "Next" at bounding box center [819, 26] width 67 height 31
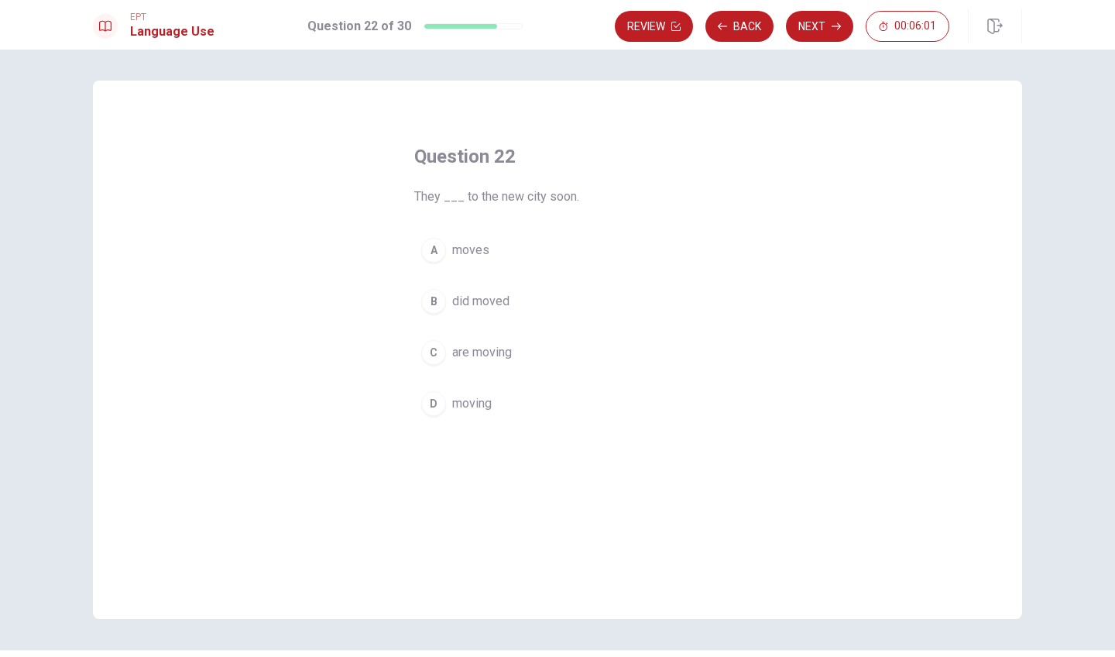
click at [427, 249] on div "A" at bounding box center [433, 250] width 25 height 25
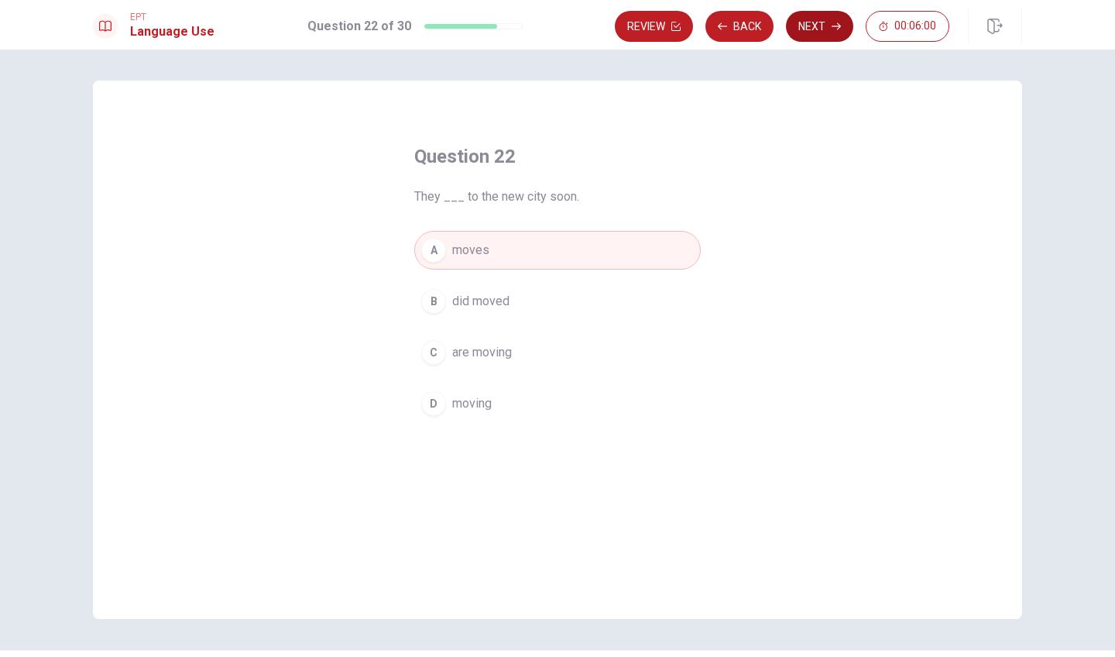
click at [817, 22] on button "Next" at bounding box center [819, 26] width 67 height 31
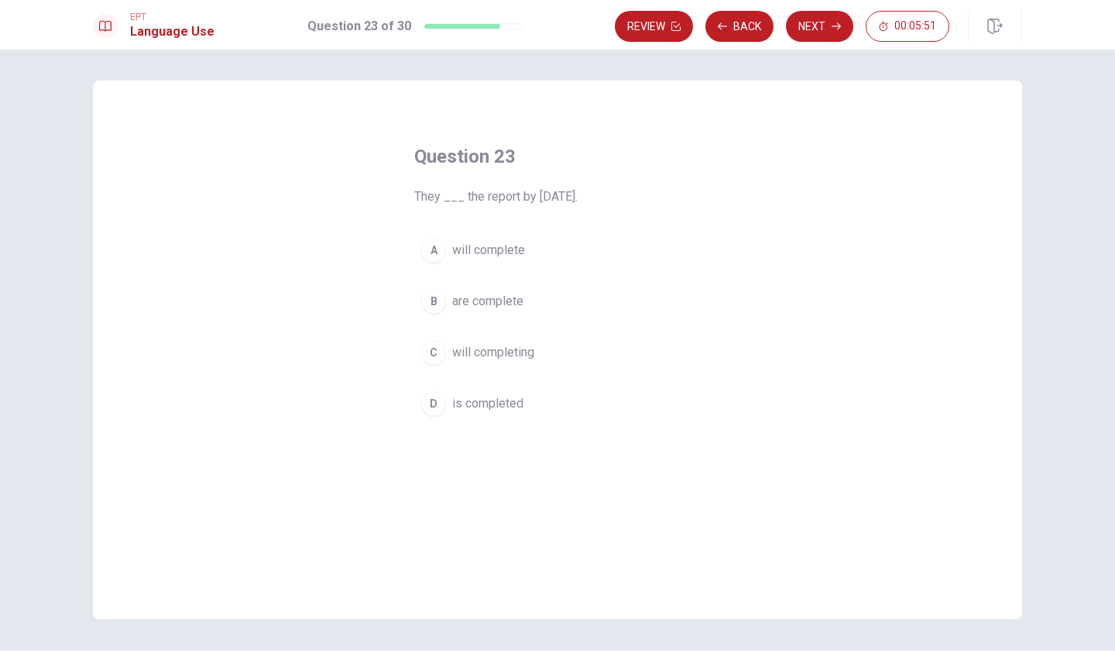
click at [430, 298] on div "B" at bounding box center [433, 301] width 25 height 25
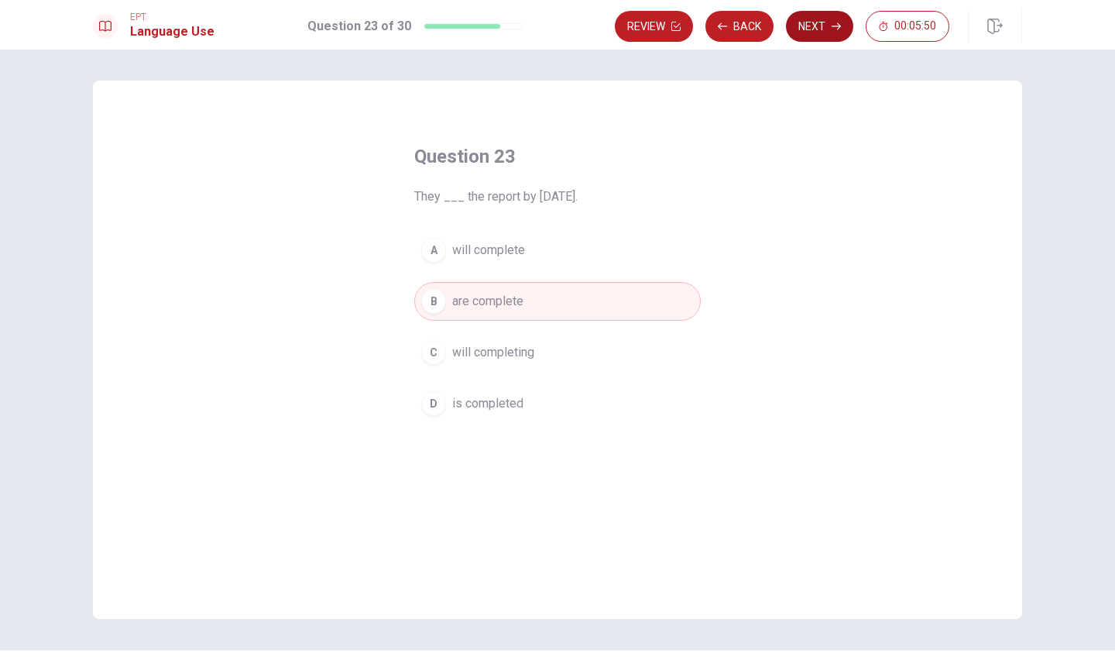
click at [819, 24] on button "Next" at bounding box center [819, 26] width 67 height 31
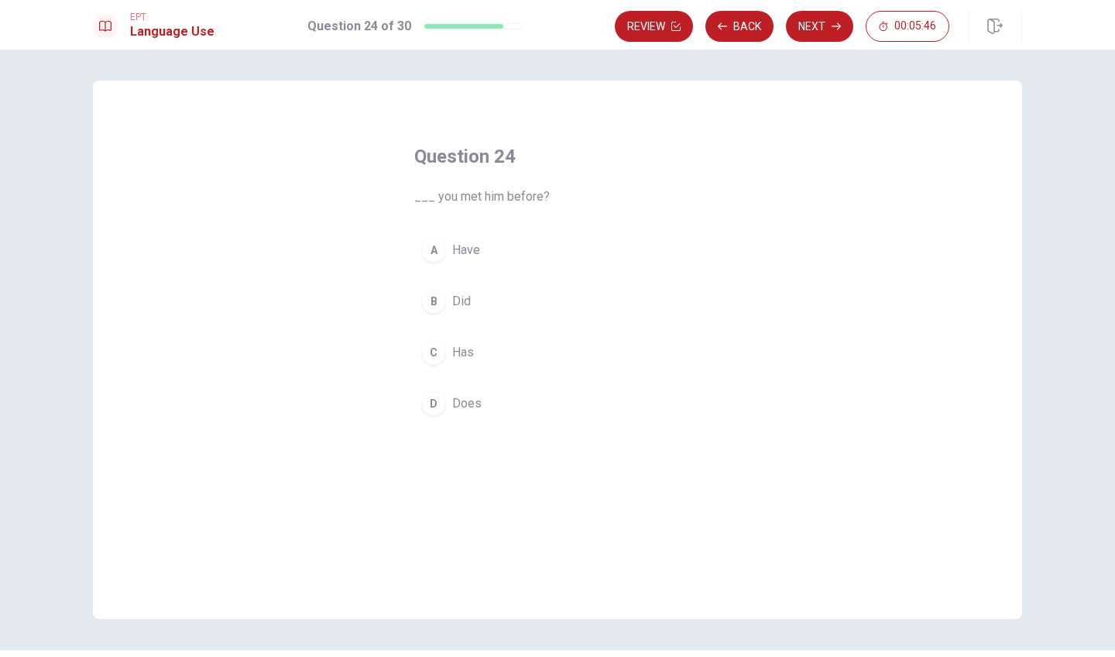
click at [431, 300] on div "B" at bounding box center [433, 301] width 25 height 25
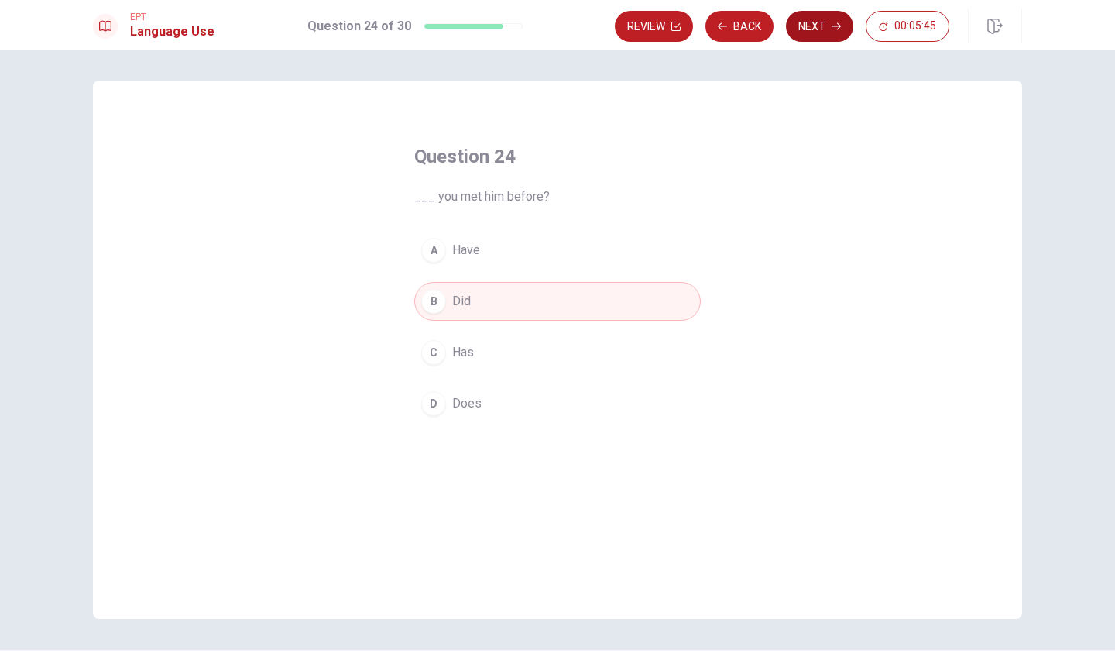
click at [817, 28] on button "Next" at bounding box center [819, 26] width 67 height 31
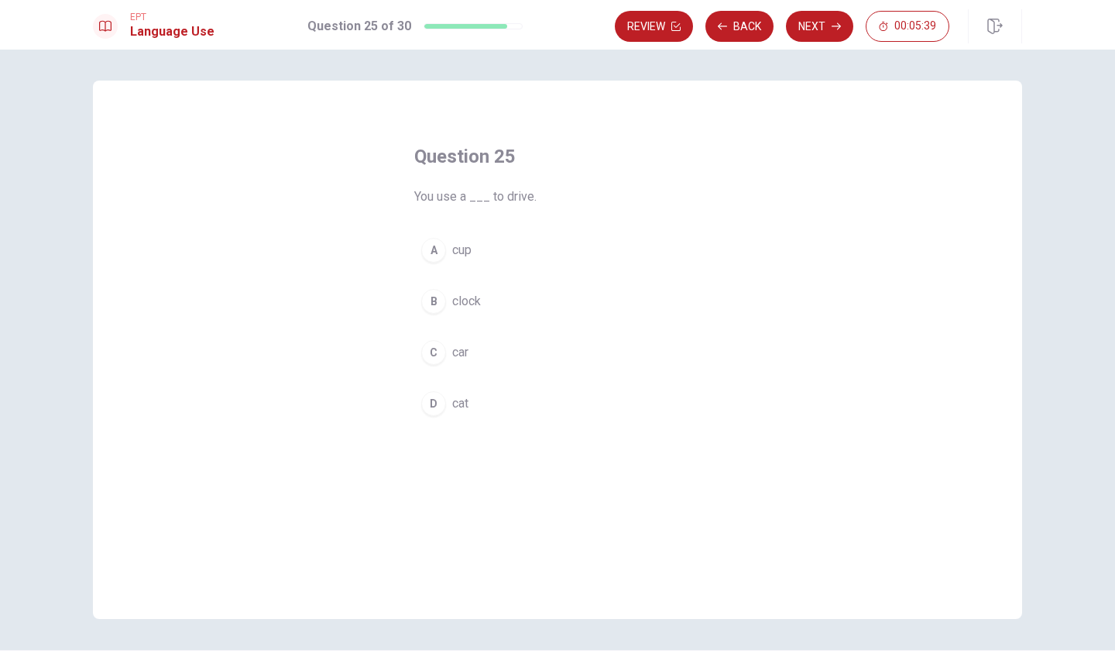
click at [433, 355] on div "C" at bounding box center [433, 352] width 25 height 25
click at [828, 26] on button "Next" at bounding box center [819, 26] width 67 height 31
click at [433, 397] on div "D" at bounding box center [433, 403] width 25 height 25
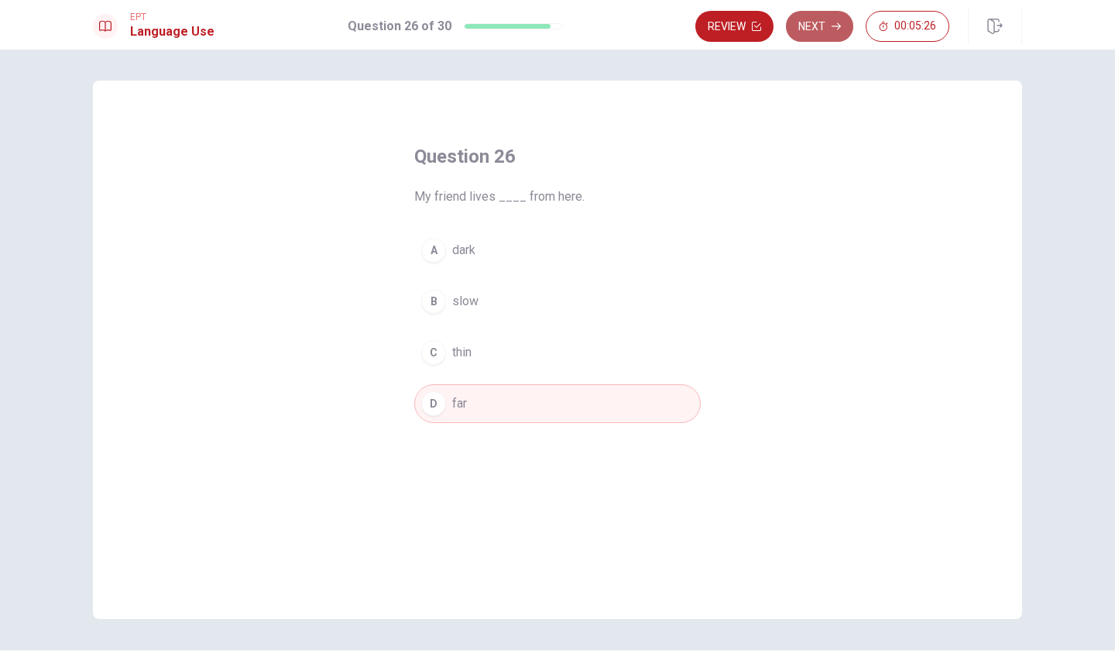
click at [829, 23] on button "Next" at bounding box center [819, 26] width 67 height 31
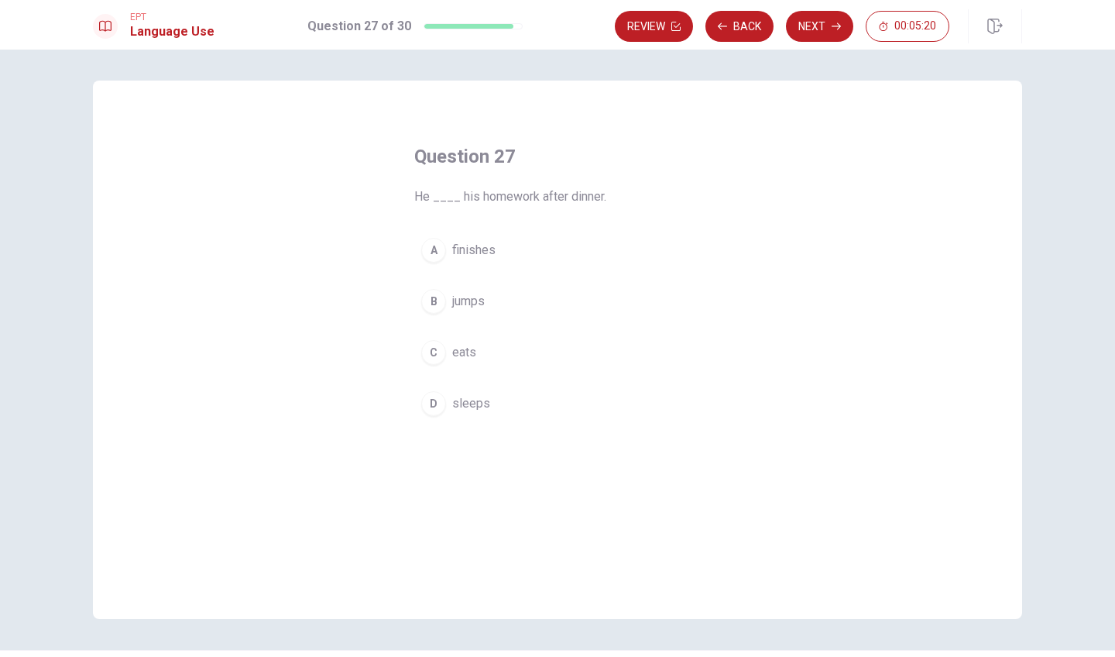
click at [433, 252] on div "A" at bounding box center [433, 250] width 25 height 25
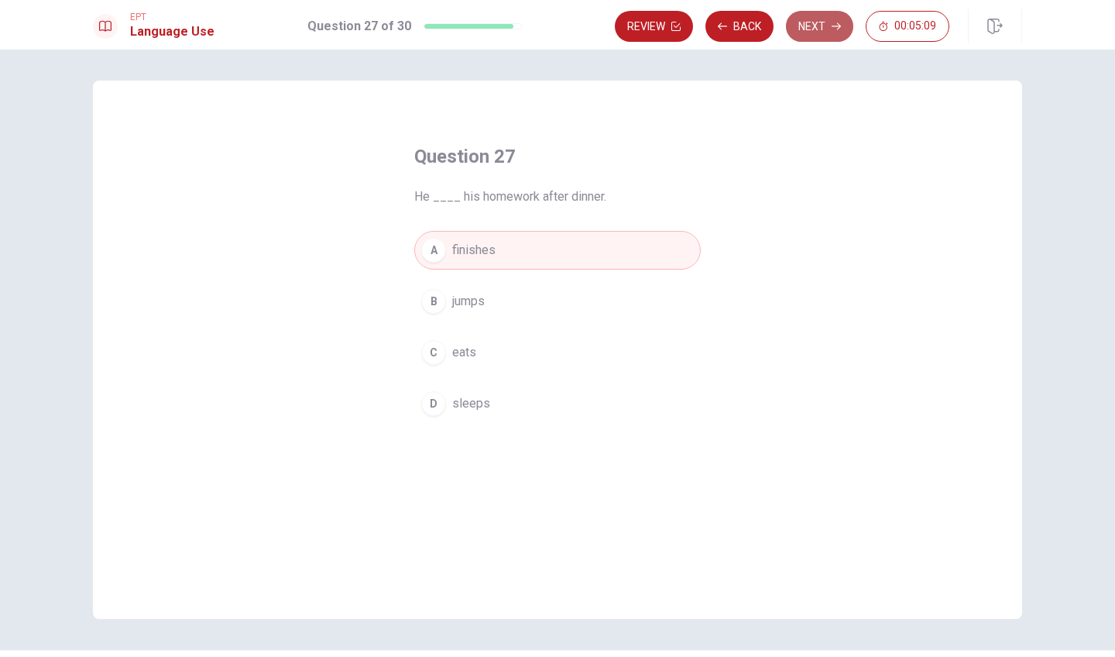
click at [827, 25] on button "Next" at bounding box center [819, 26] width 67 height 31
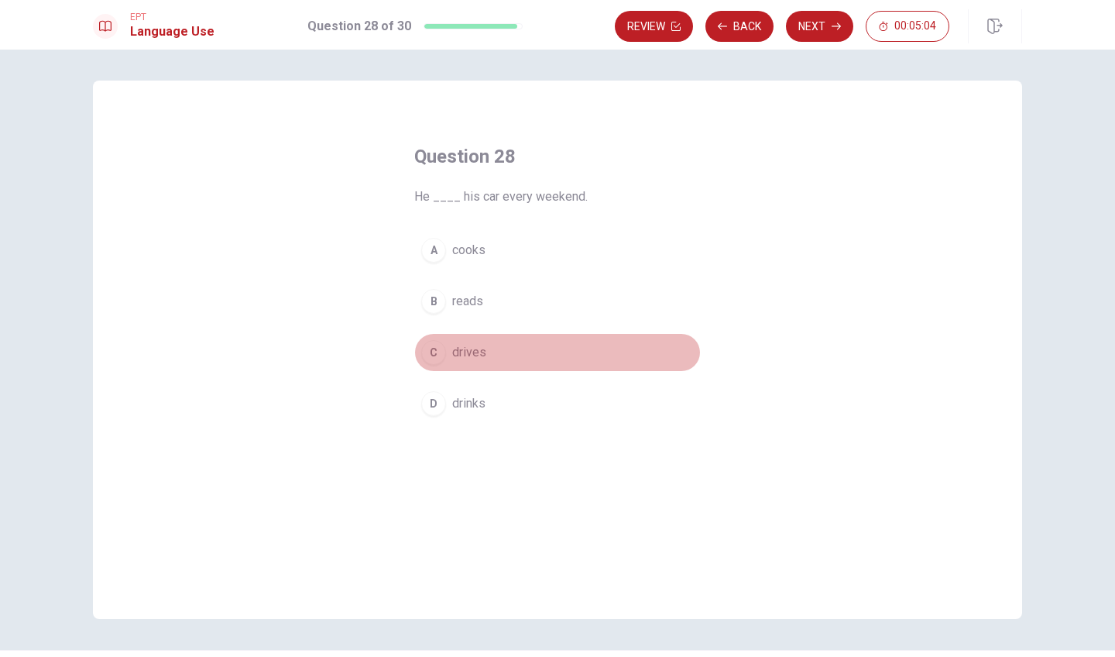
click at [432, 355] on div "C" at bounding box center [433, 352] width 25 height 25
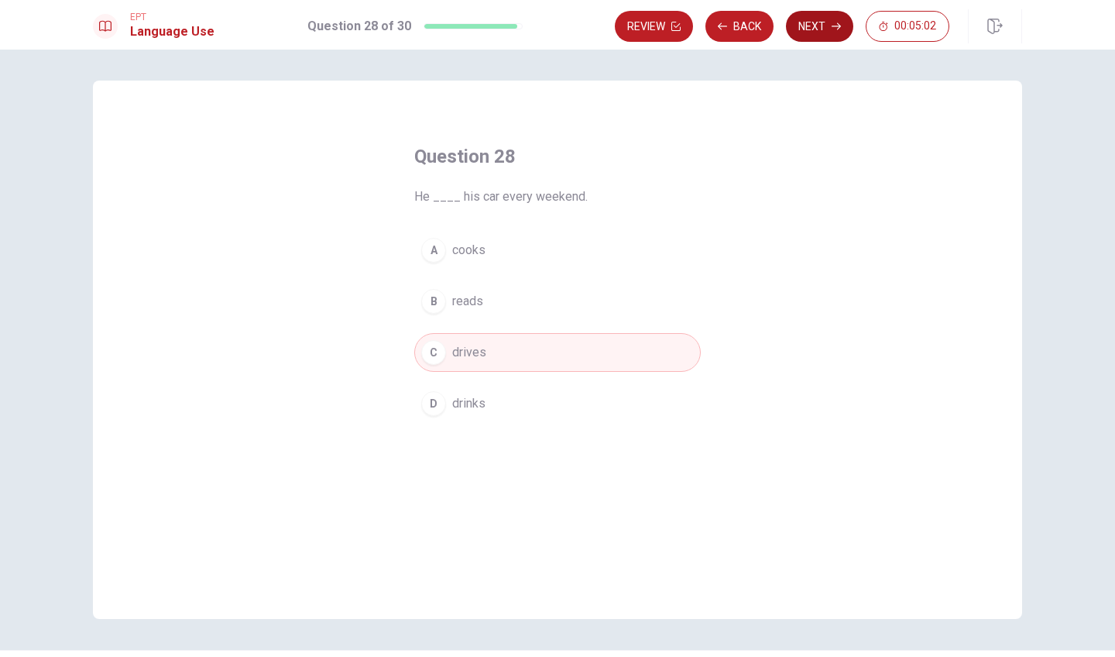
click at [822, 28] on button "Next" at bounding box center [819, 26] width 67 height 31
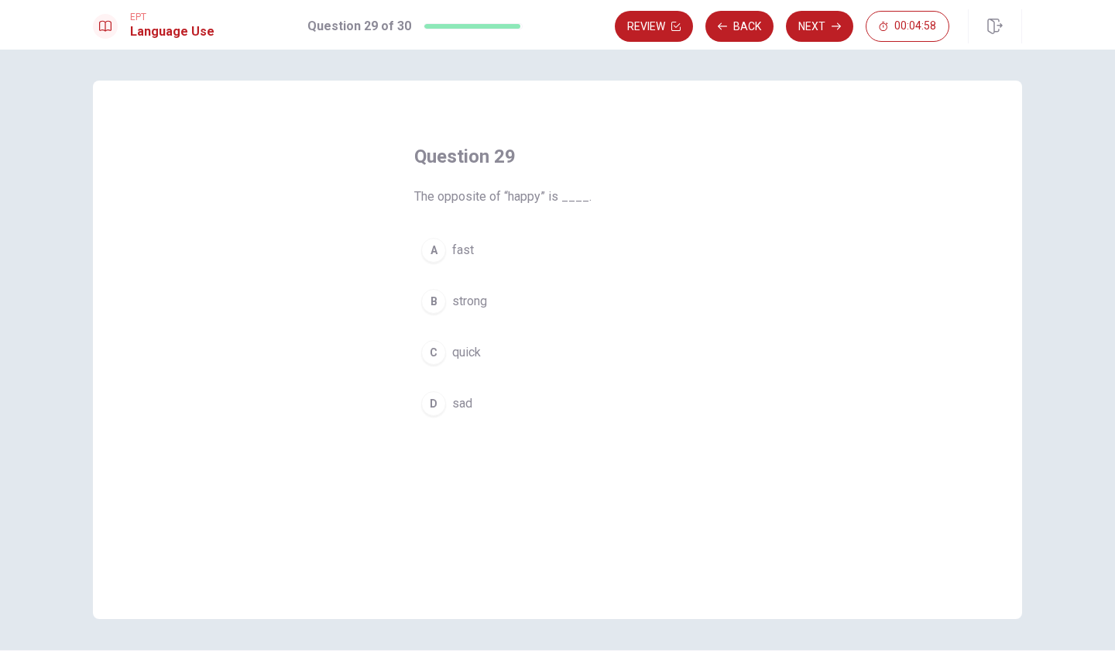
click at [435, 413] on div "D" at bounding box center [433, 403] width 25 height 25
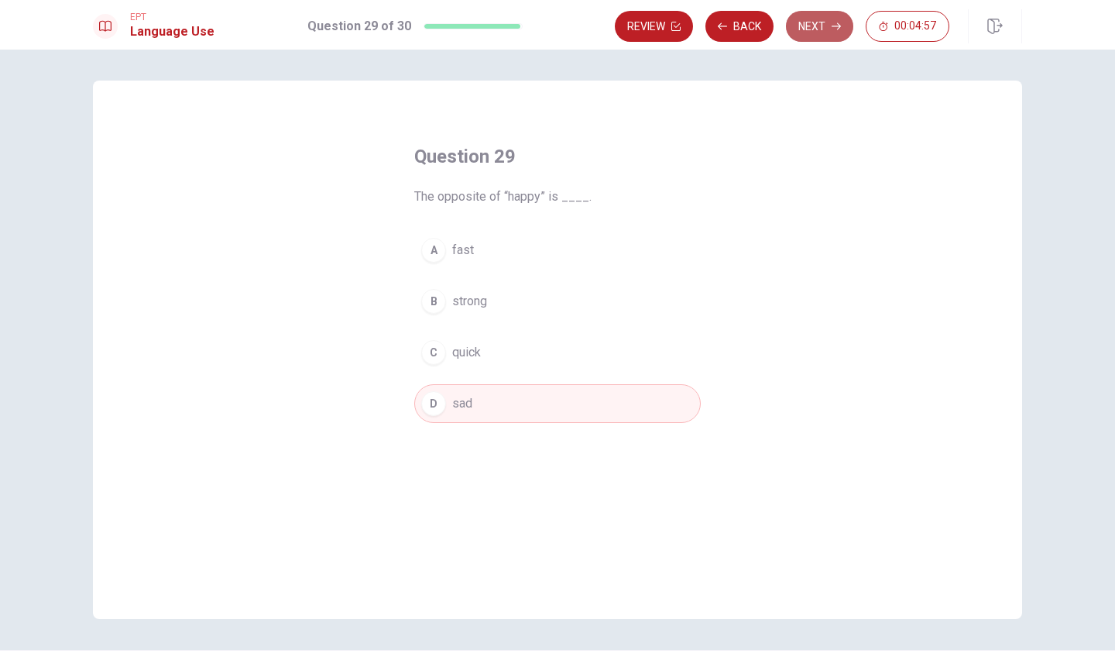
click at [826, 26] on button "Next" at bounding box center [819, 26] width 67 height 31
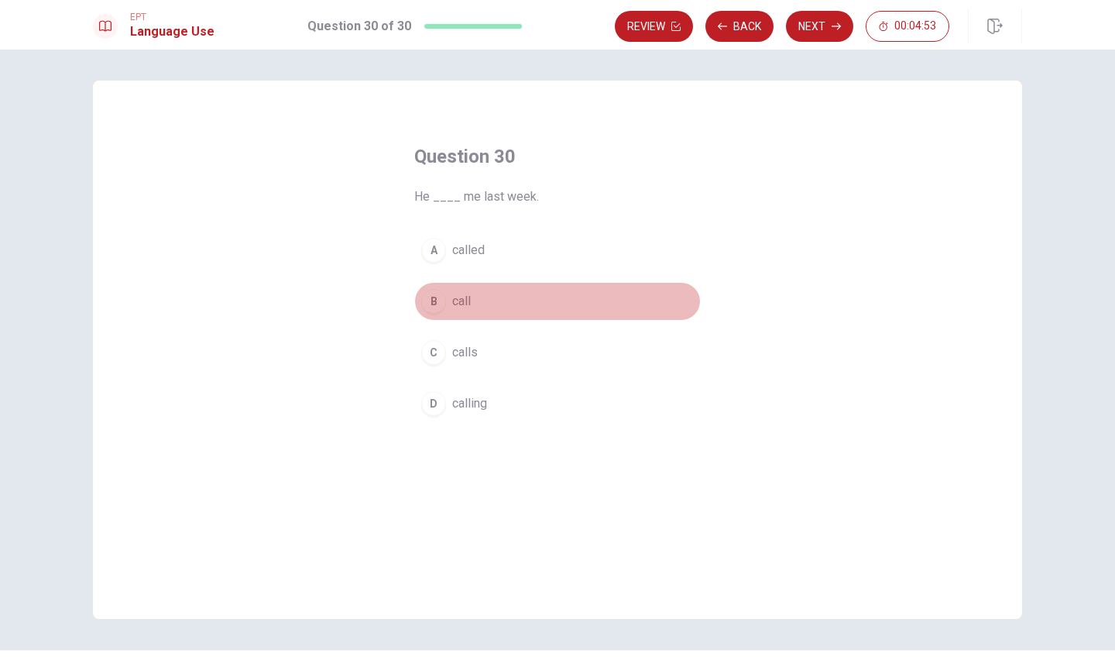
click at [437, 307] on div "B" at bounding box center [433, 301] width 25 height 25
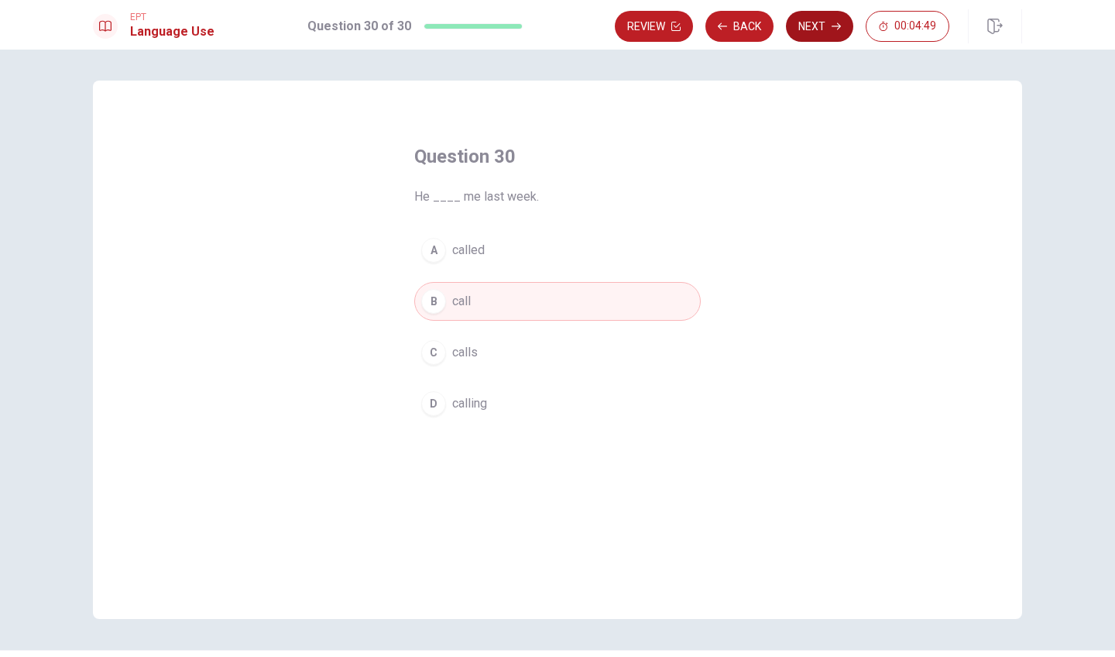
click at [825, 22] on button "Next" at bounding box center [819, 26] width 67 height 31
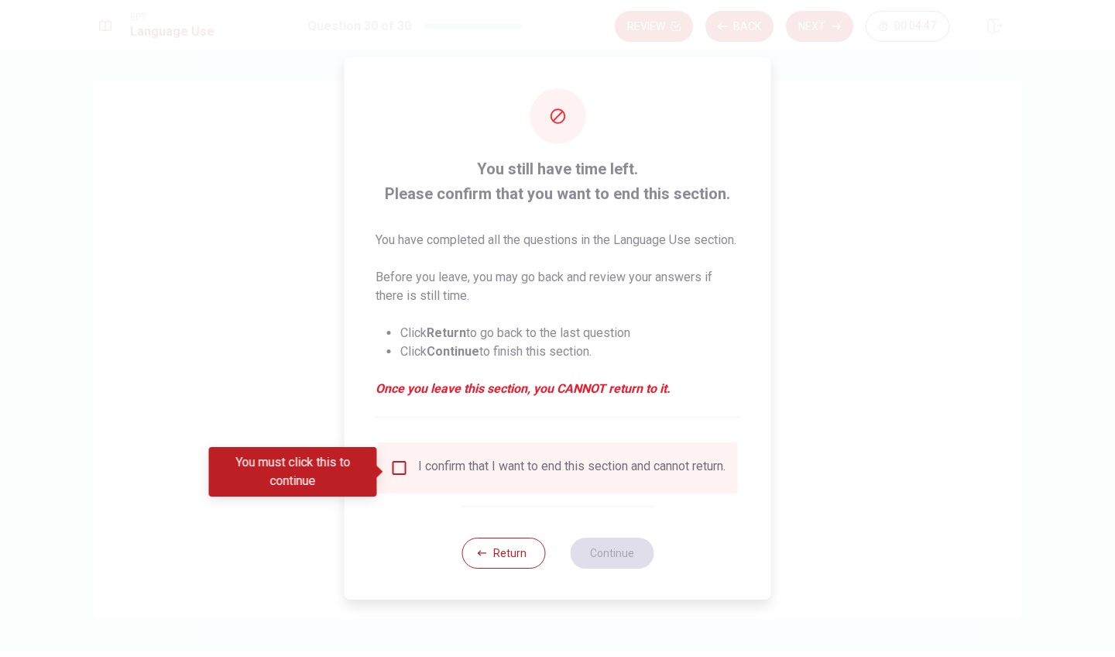
click at [393, 469] on input "You must click this to continue" at bounding box center [399, 467] width 19 height 19
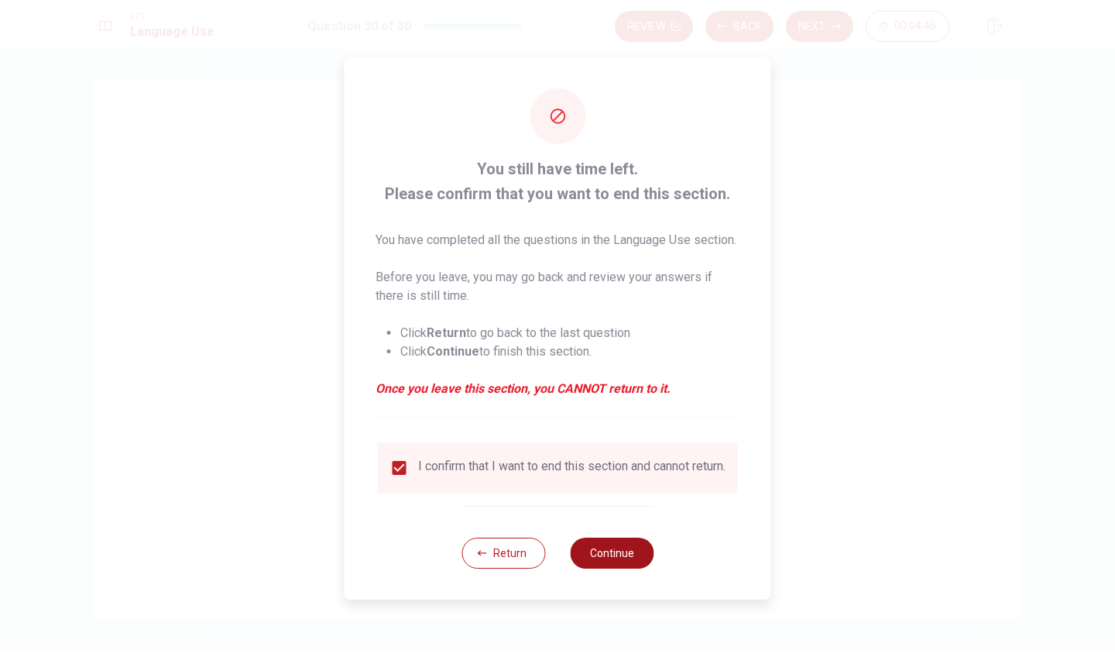
click at [629, 568] on button "Continue" at bounding box center [612, 552] width 84 height 31
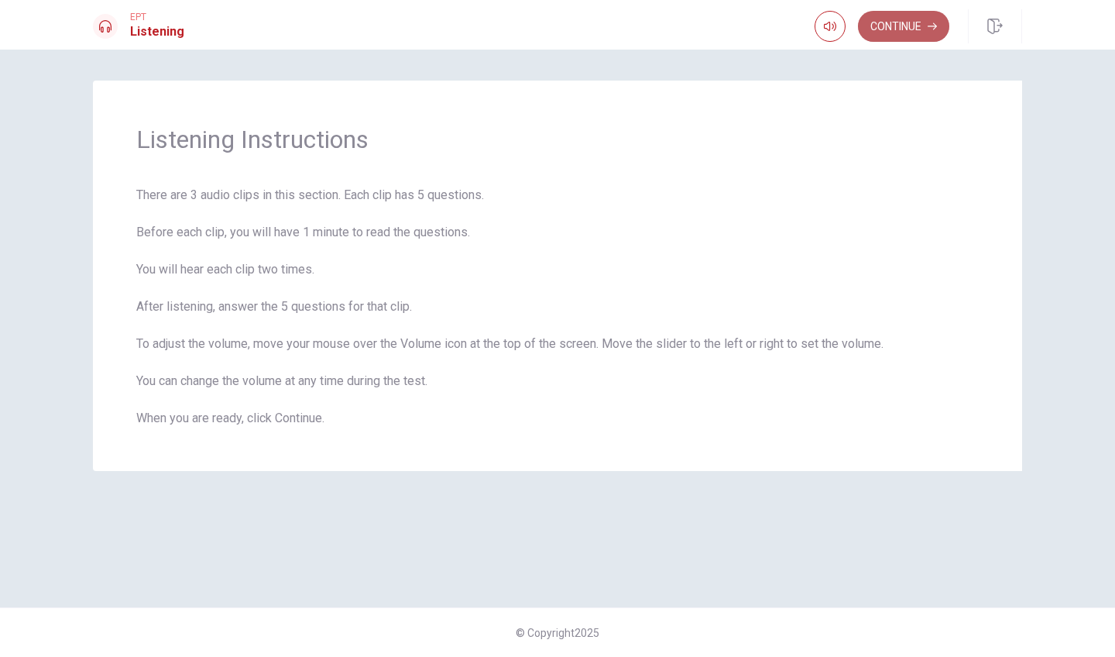
click at [898, 26] on button "Continue" at bounding box center [903, 26] width 91 height 31
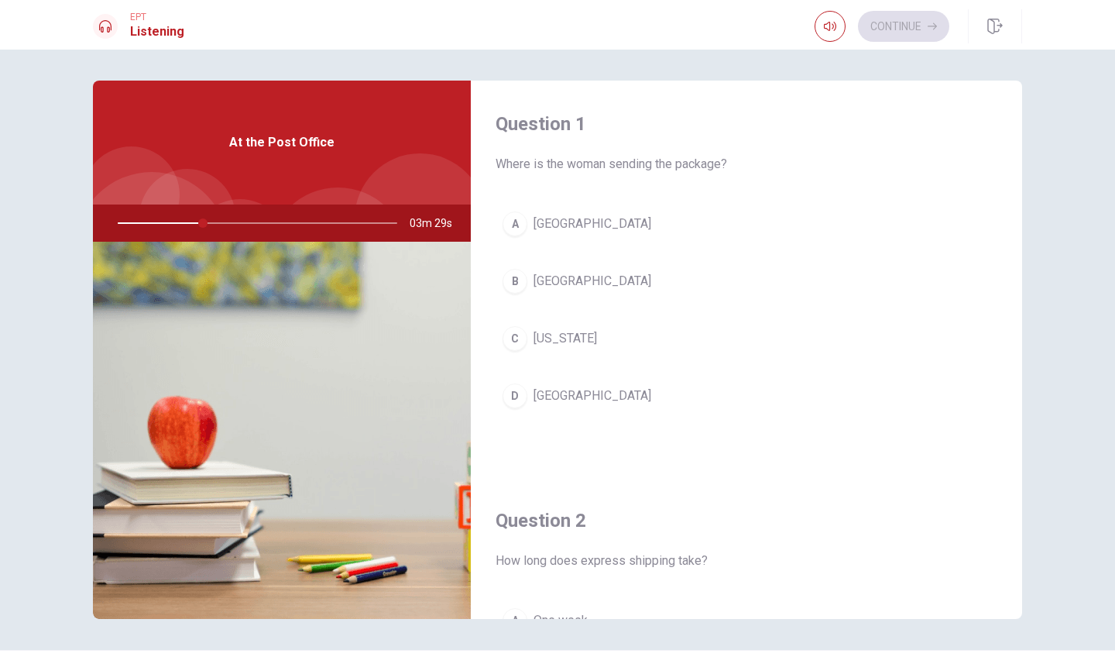
click at [517, 338] on div "C" at bounding box center [514, 338] width 25 height 25
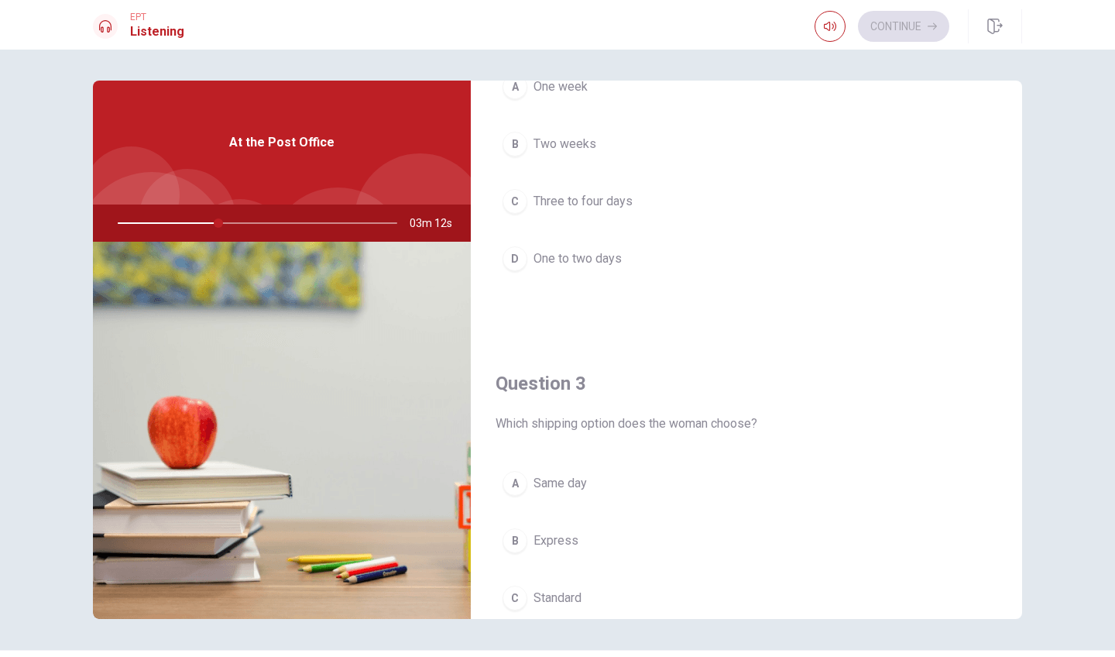
scroll to position [535, 0]
click at [512, 261] on div "D" at bounding box center [514, 257] width 25 height 25
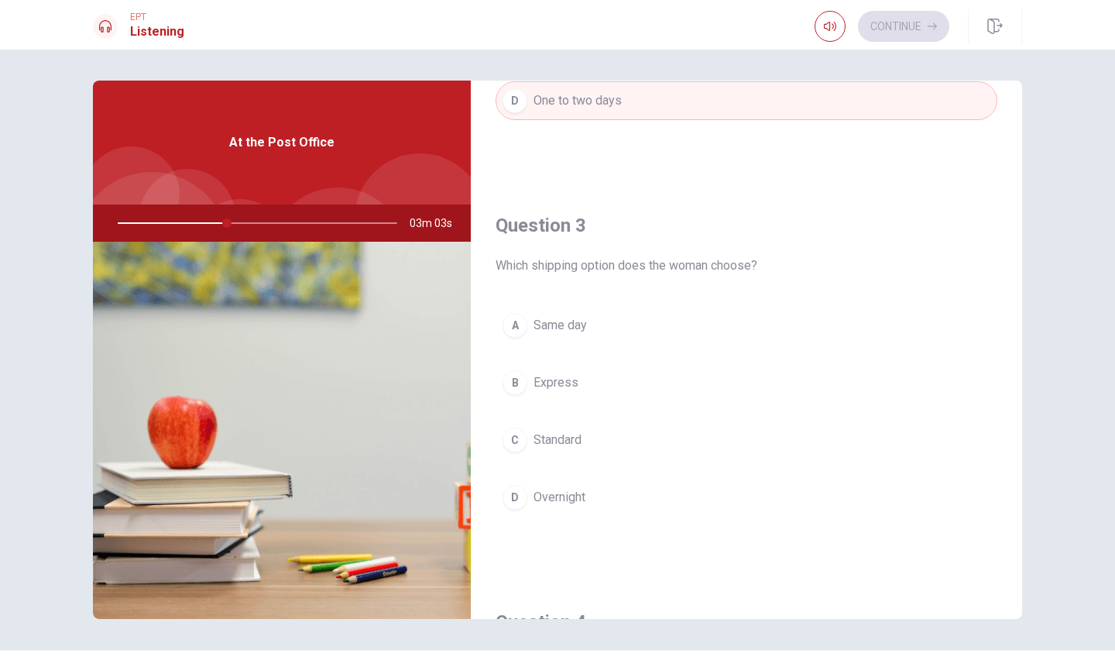
scroll to position [706, 0]
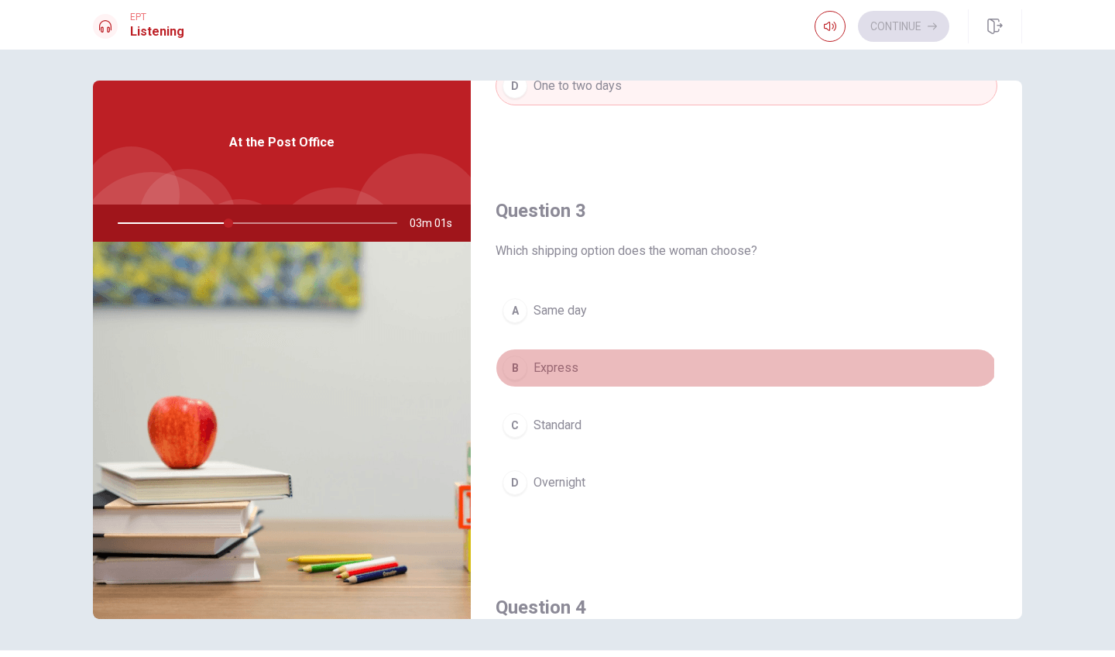
click at [517, 367] on div "B" at bounding box center [514, 367] width 25 height 25
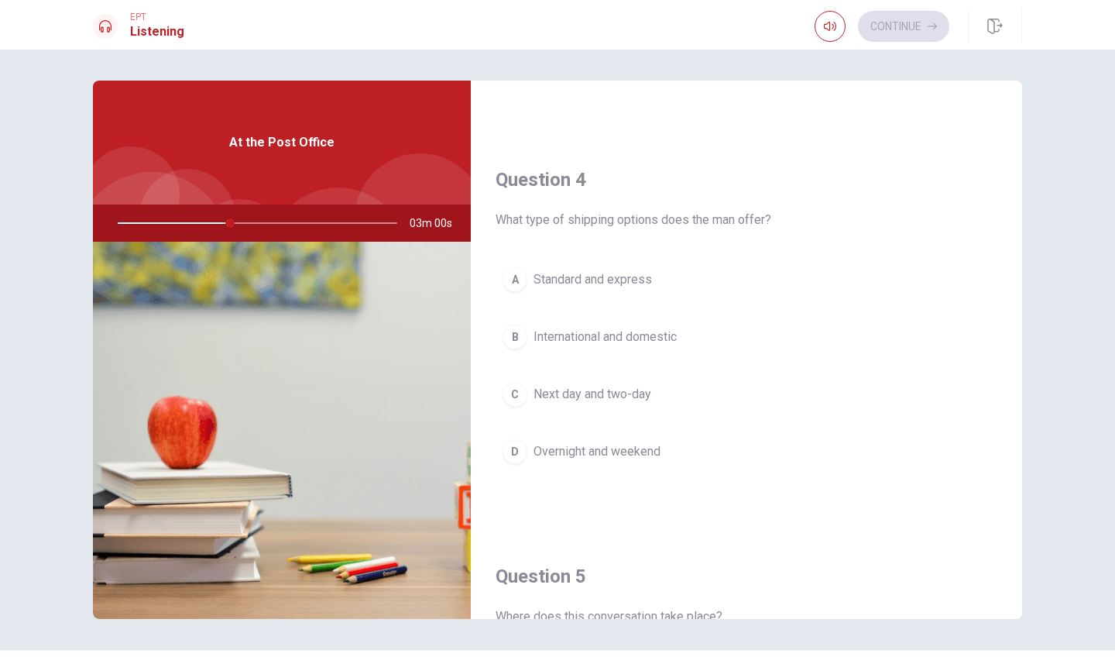
scroll to position [1137, 0]
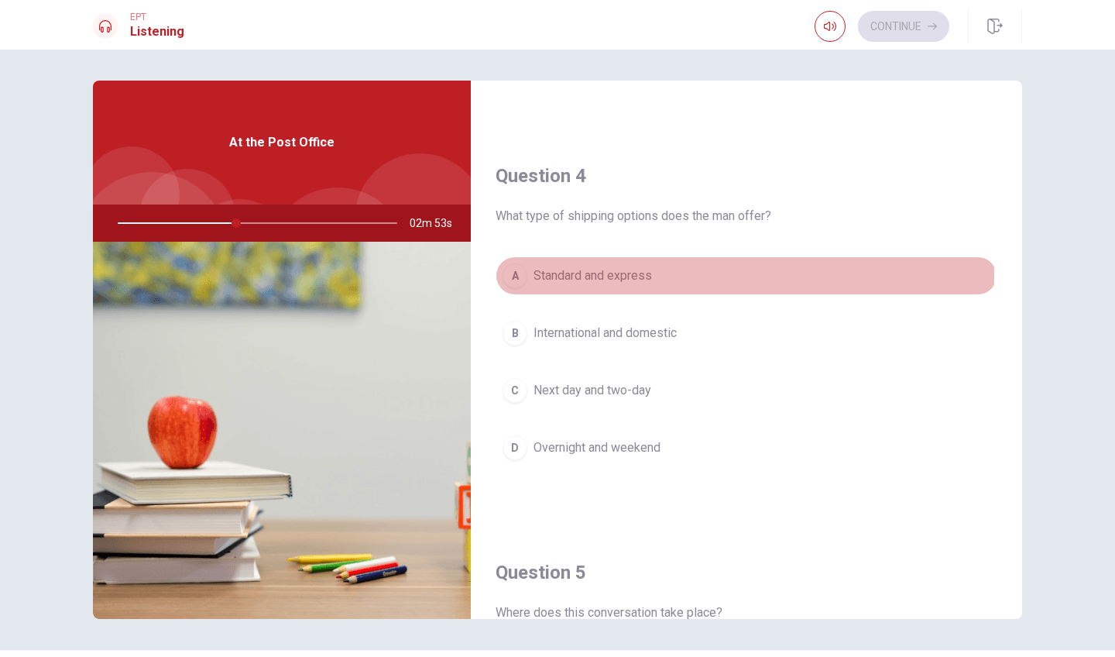
click at [517, 273] on div "A" at bounding box center [514, 275] width 25 height 25
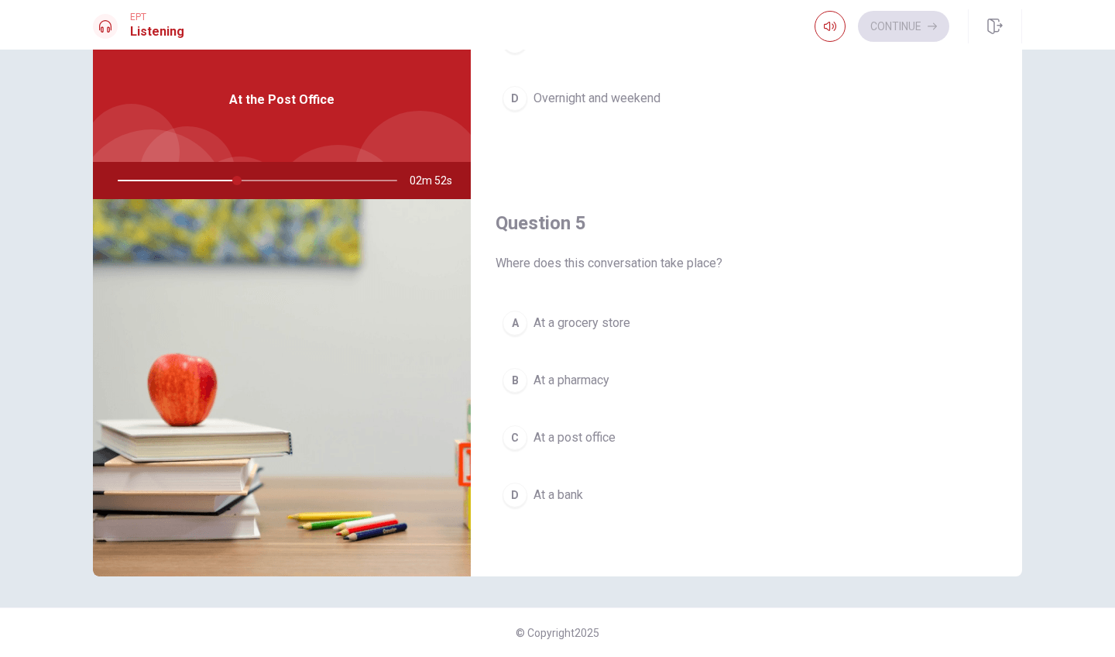
scroll to position [43, 0]
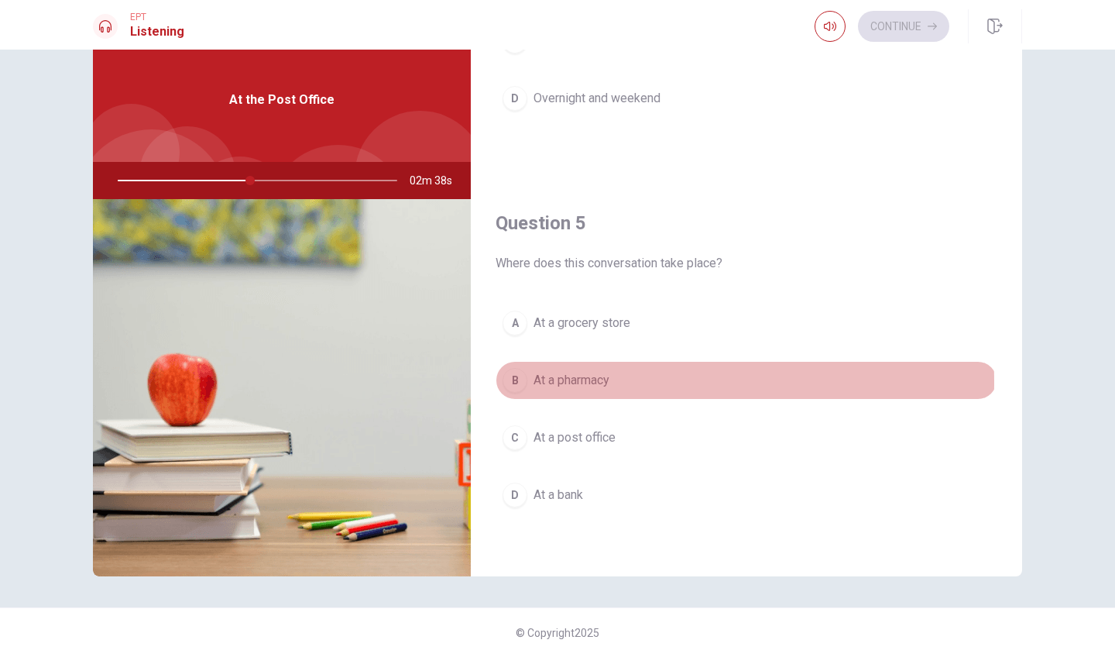
click at [518, 383] on div "B" at bounding box center [514, 380] width 25 height 25
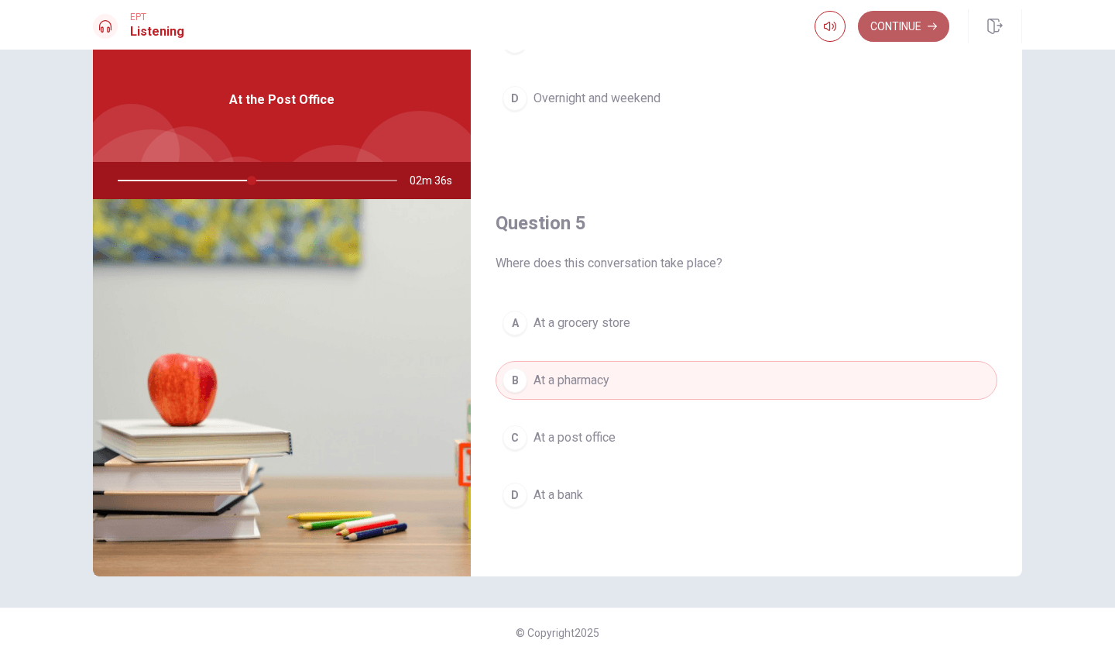
click at [899, 29] on button "Continue" at bounding box center [903, 26] width 91 height 31
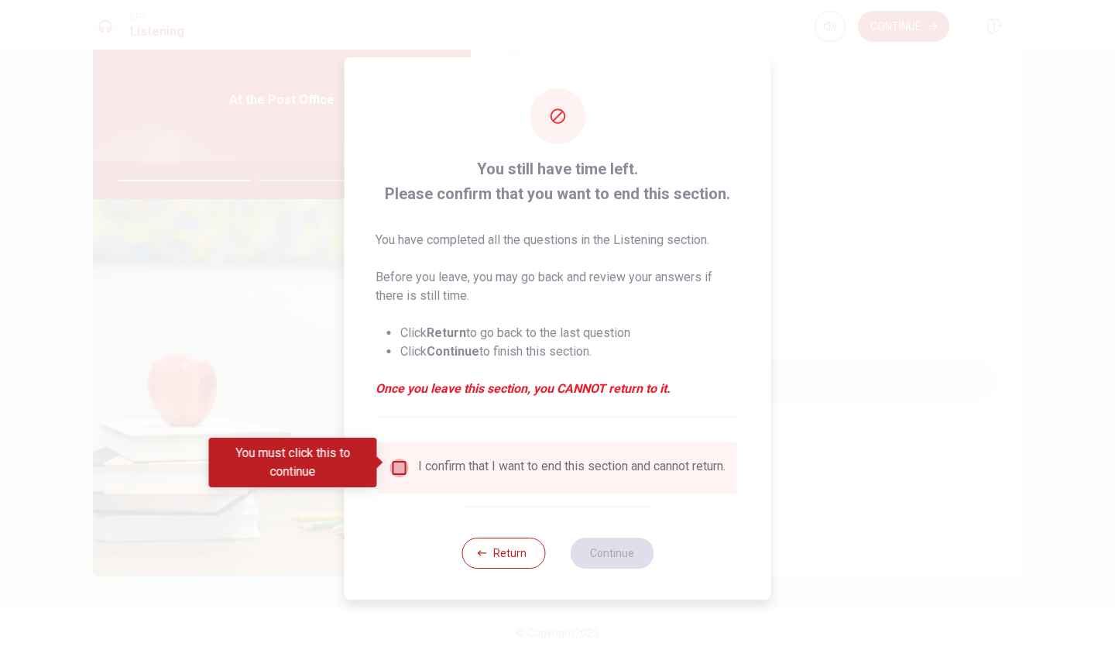
click at [397, 459] on input "You must click this to continue" at bounding box center [399, 467] width 19 height 19
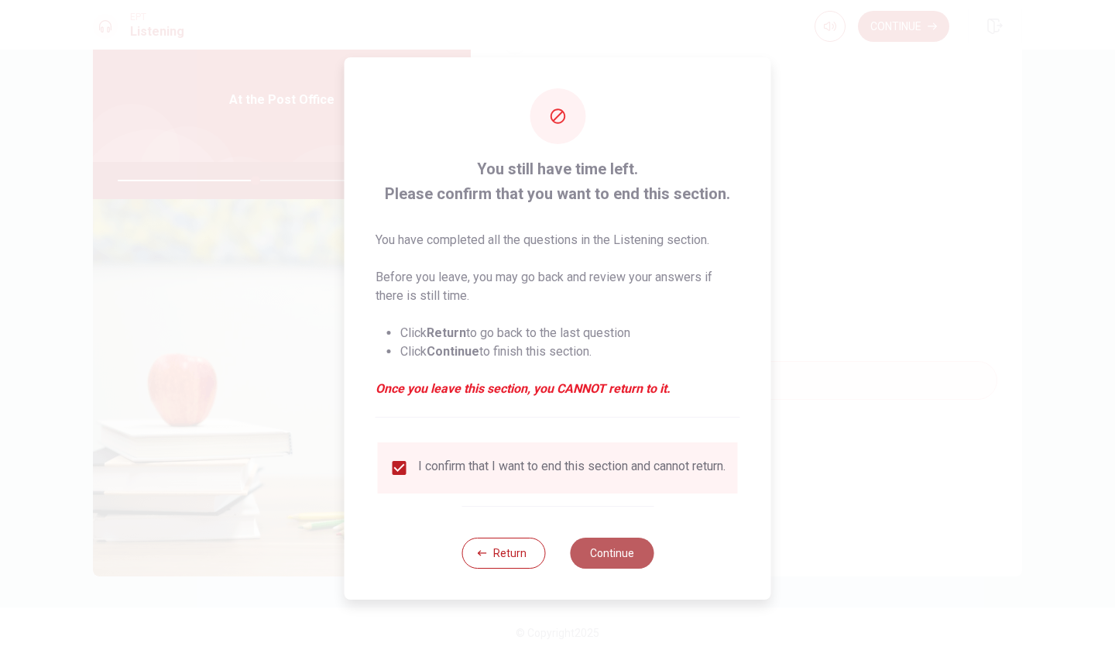
click at [622, 558] on button "Continue" at bounding box center [612, 552] width 84 height 31
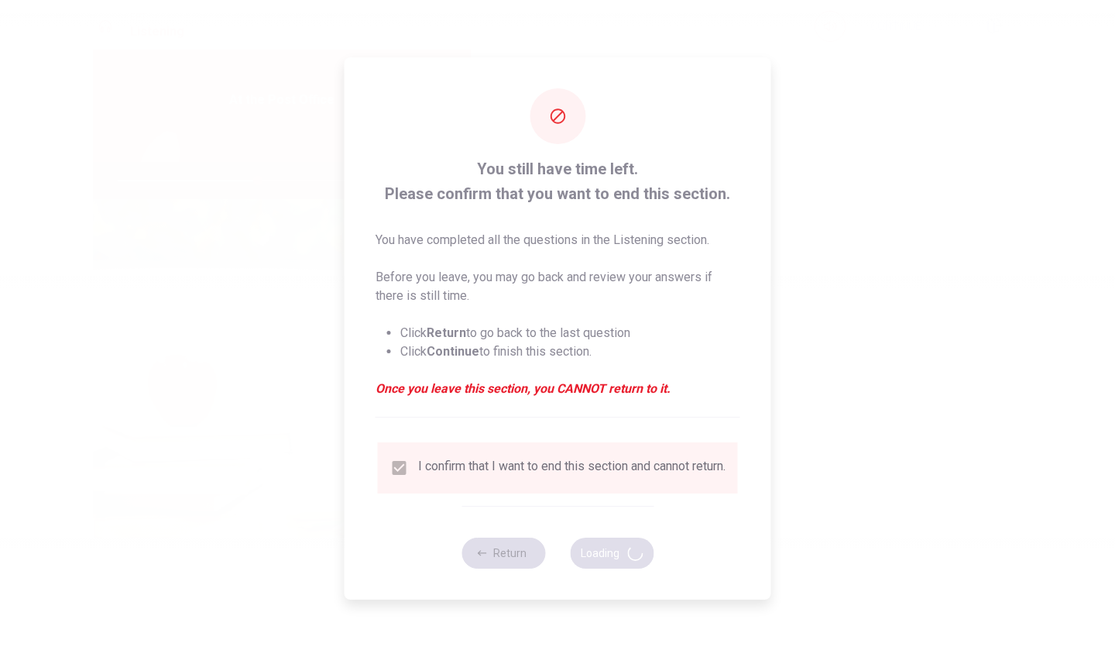
type input "50"
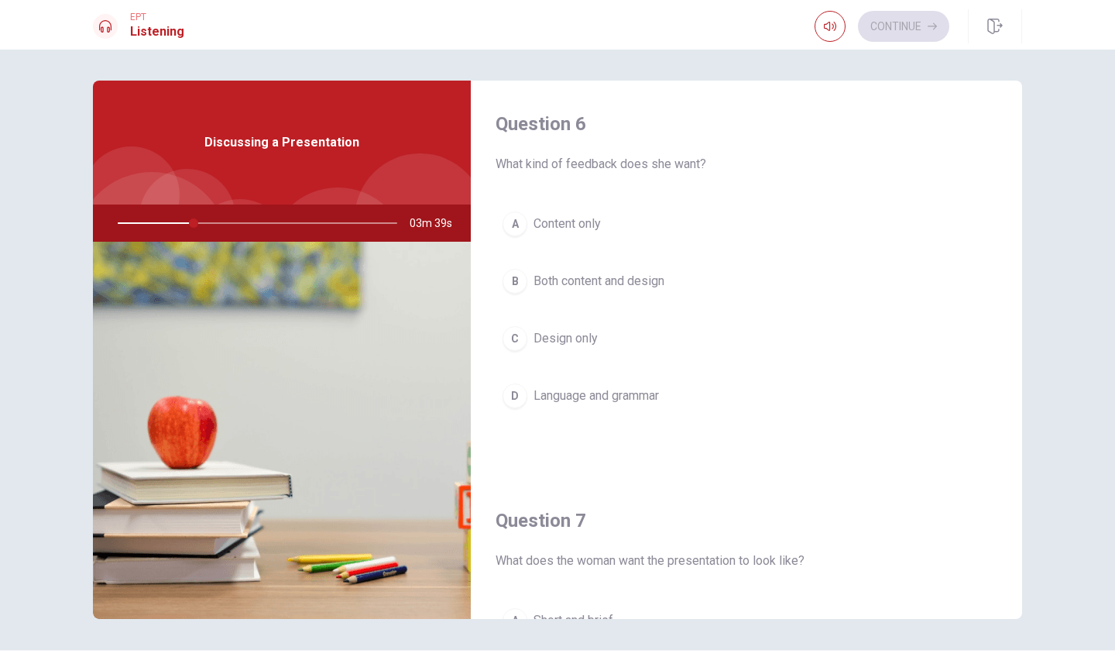
scroll to position [0, 0]
click at [509, 280] on div "B" at bounding box center [514, 281] width 25 height 25
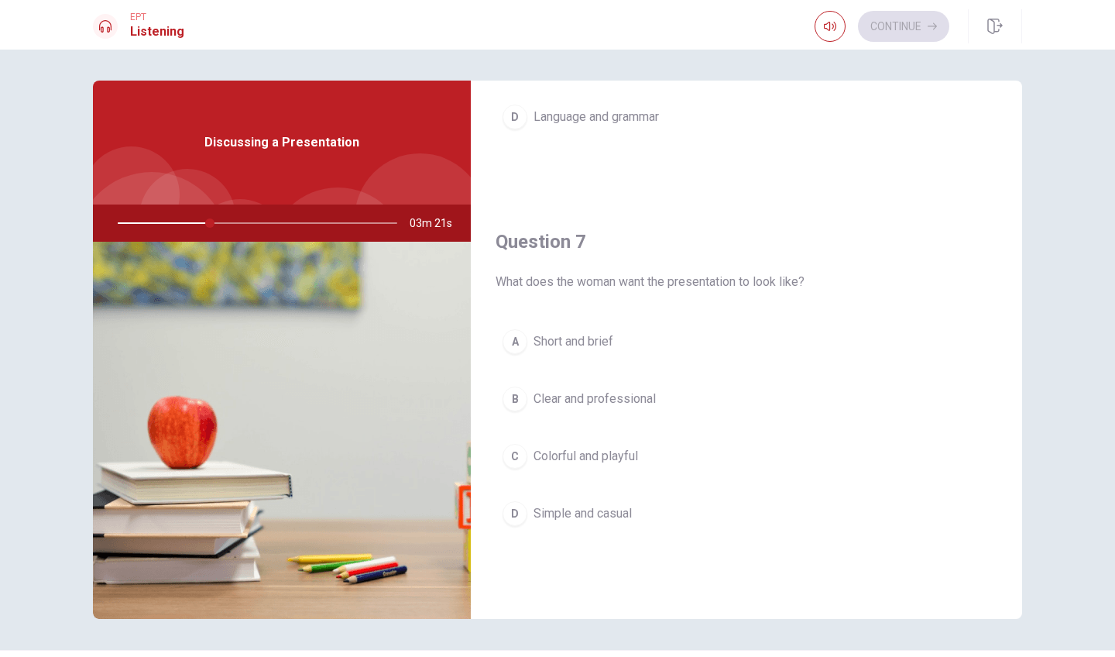
scroll to position [317, 0]
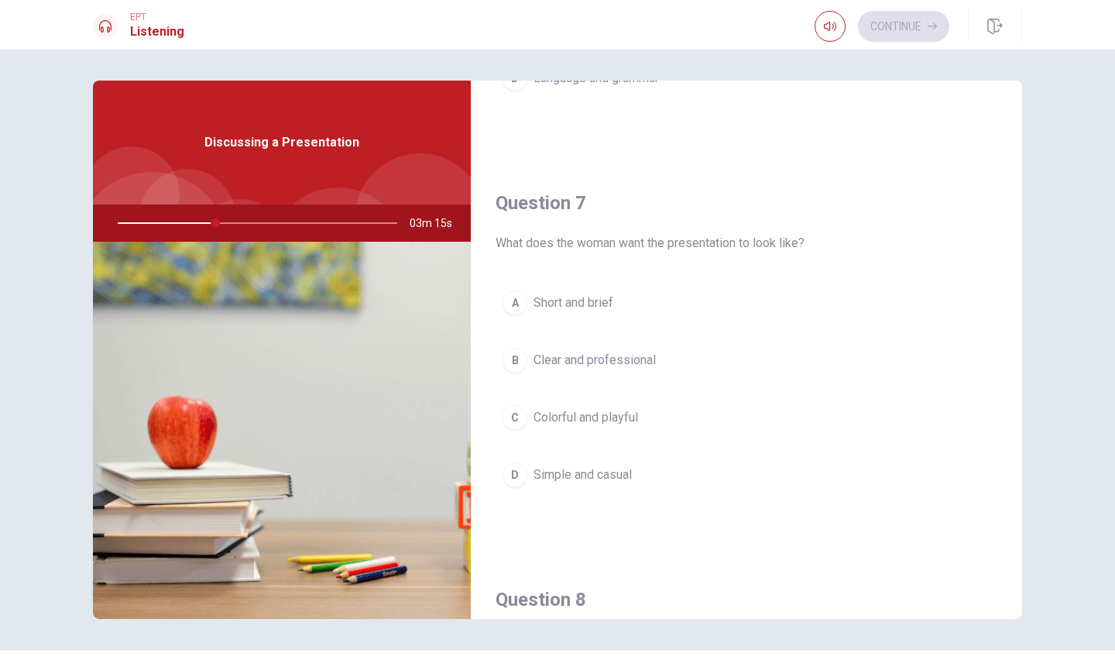
click at [516, 306] on div "A" at bounding box center [514, 302] width 25 height 25
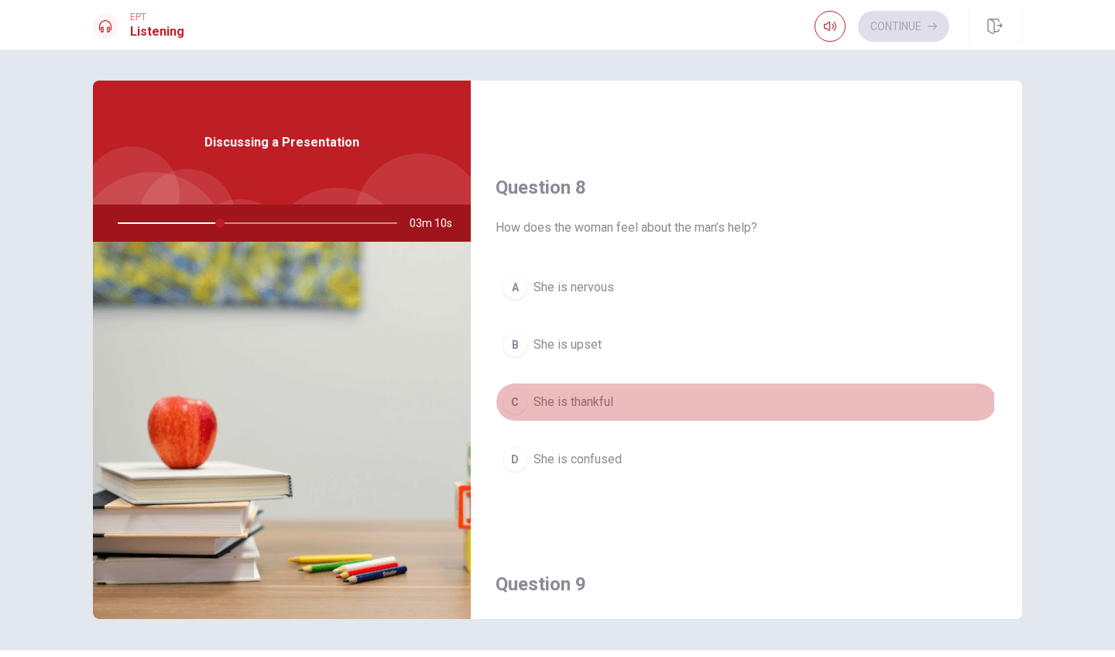
click at [513, 402] on div "C" at bounding box center [514, 401] width 25 height 25
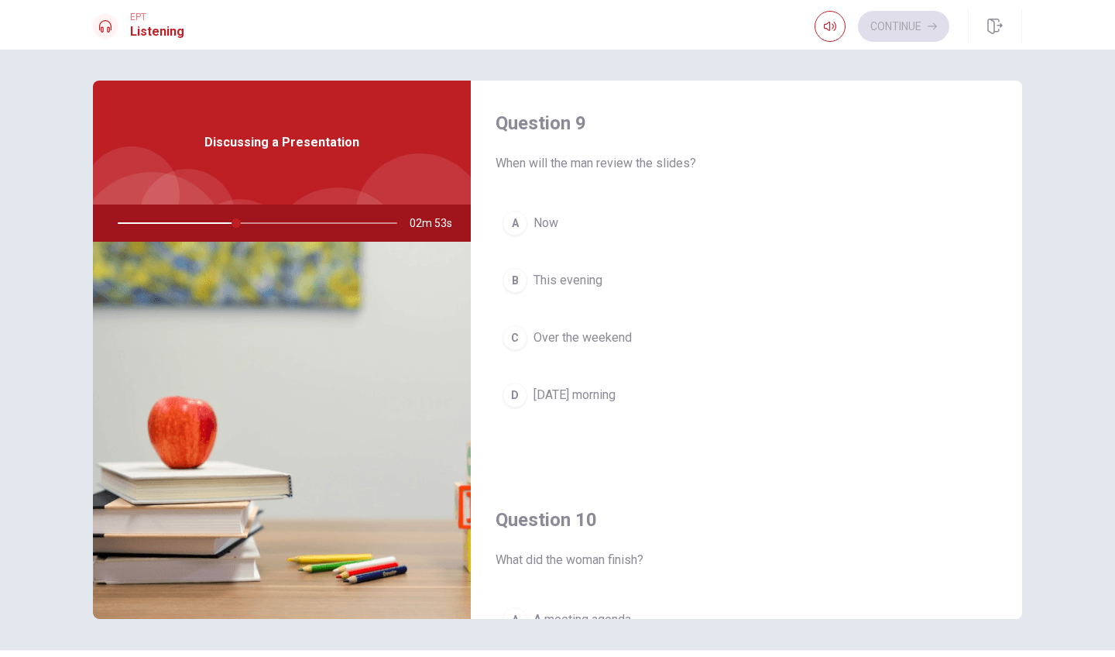
scroll to position [1188, 0]
click at [513, 285] on div "B" at bounding box center [514, 282] width 25 height 25
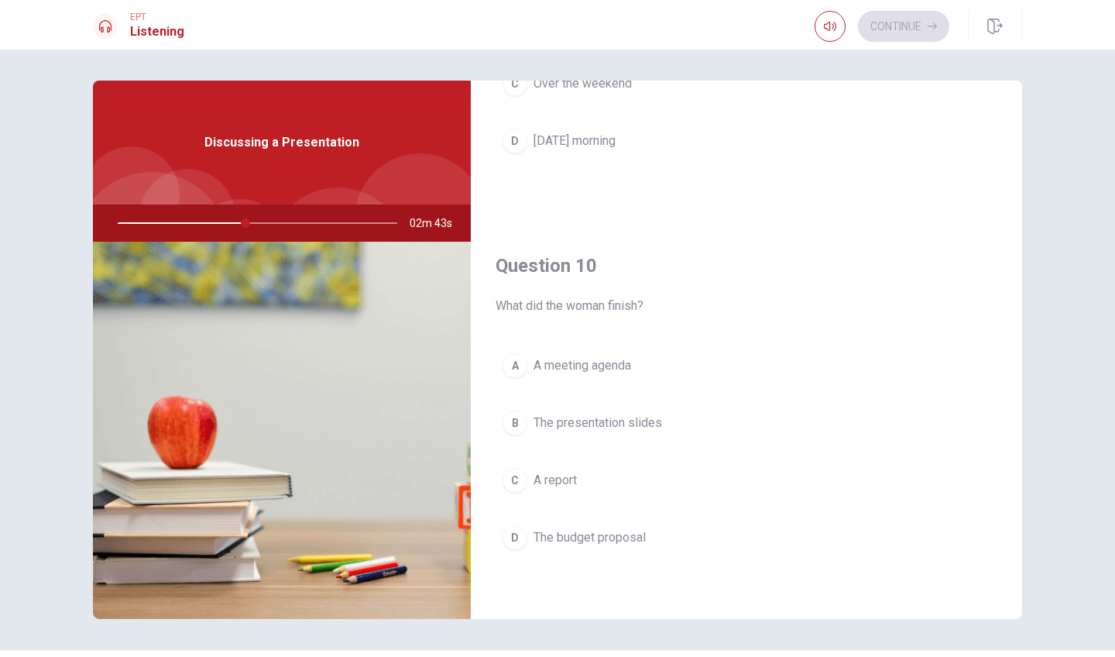
scroll to position [1444, 0]
click at [513, 413] on div "B" at bounding box center [514, 422] width 25 height 25
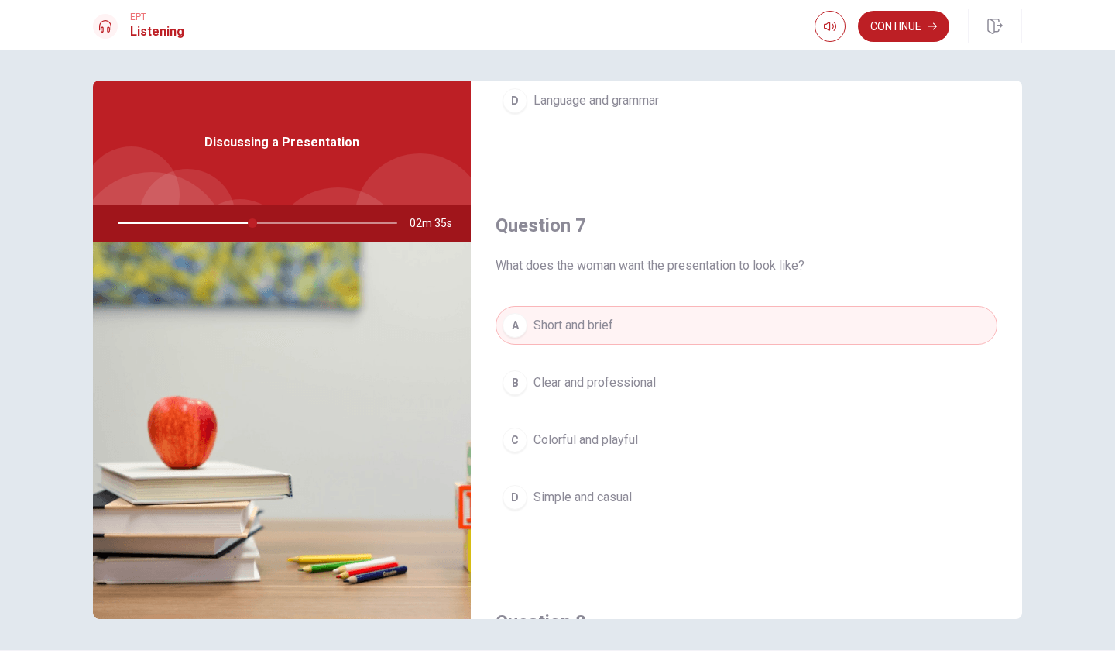
scroll to position [303, 0]
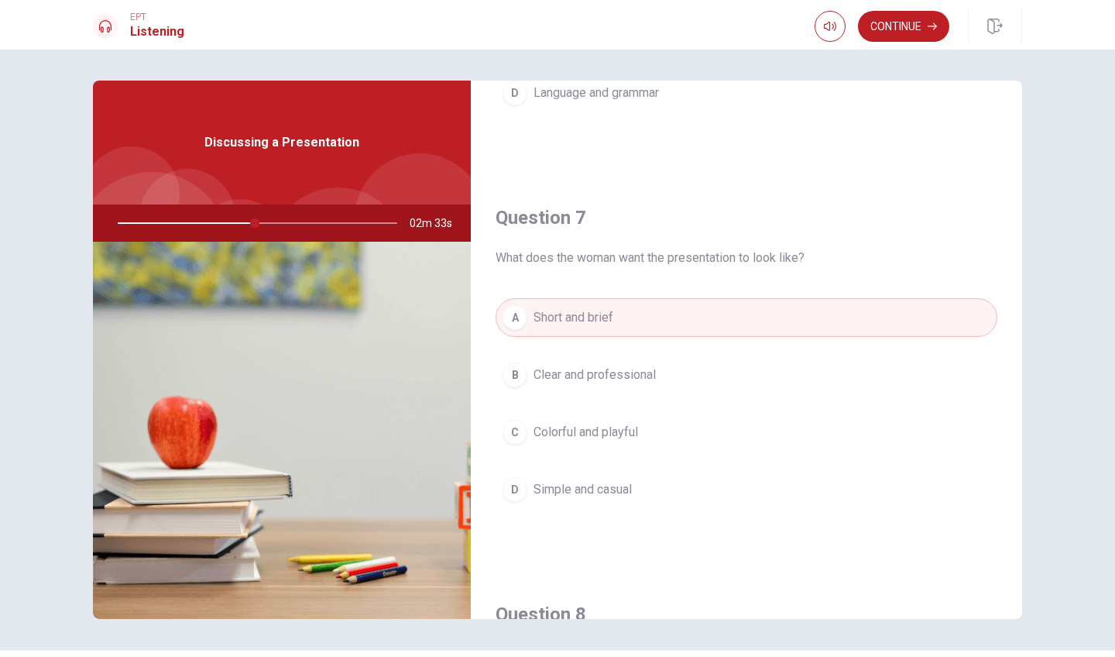
click at [514, 386] on div "B" at bounding box center [514, 374] width 25 height 25
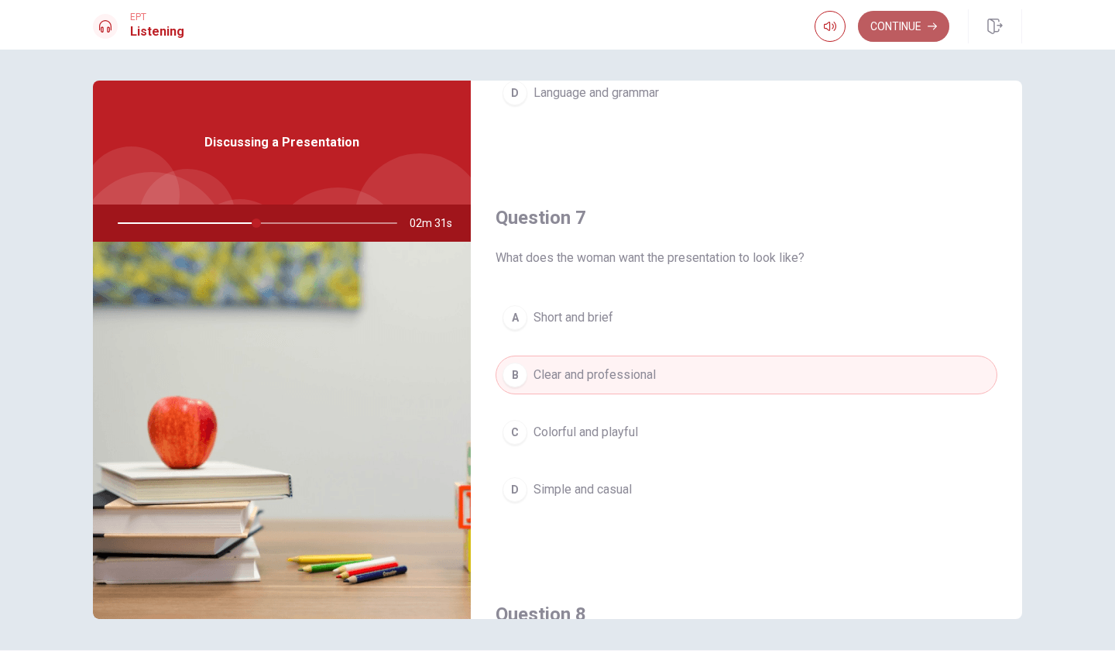
click at [904, 34] on button "Continue" at bounding box center [903, 26] width 91 height 31
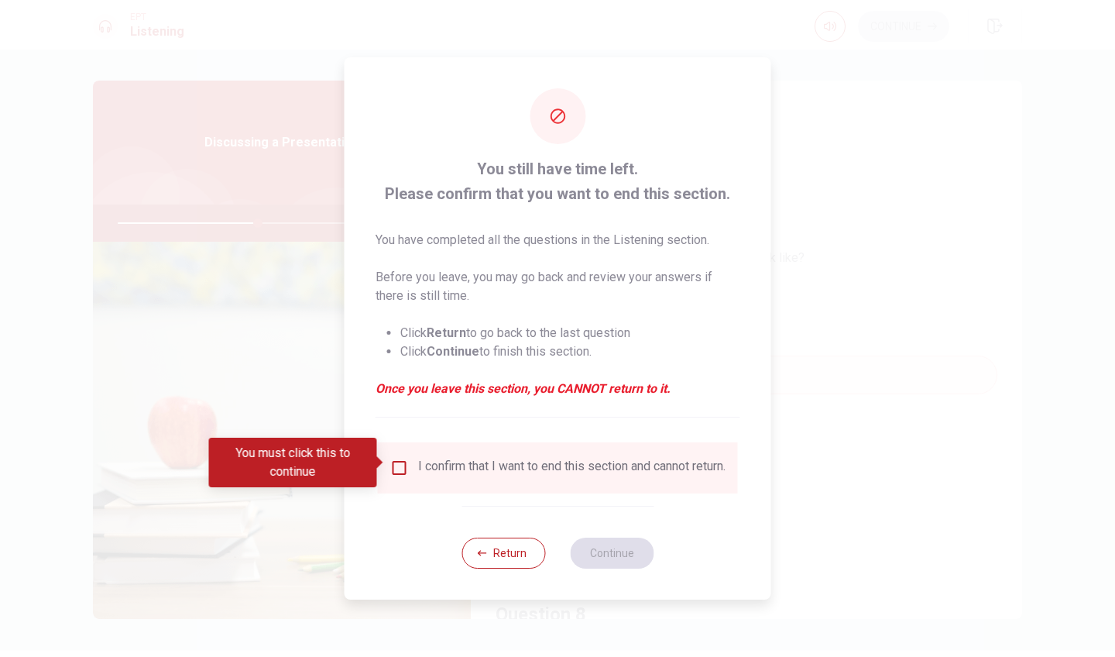
click at [392, 462] on input "You must click this to continue" at bounding box center [399, 467] width 19 height 19
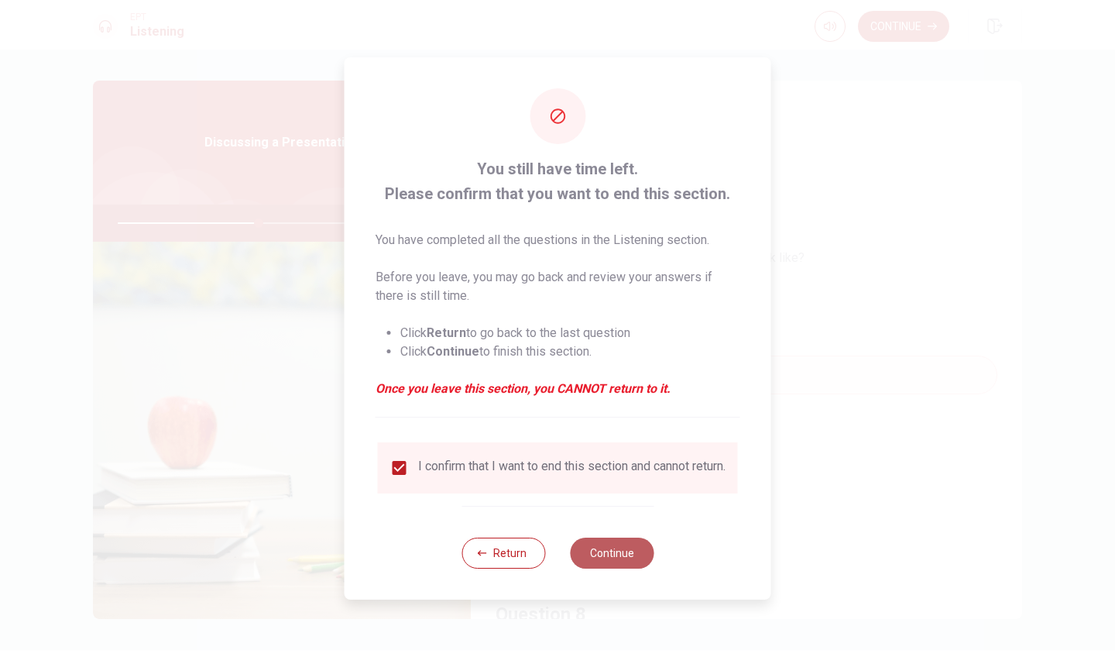
click at [625, 557] on button "Continue" at bounding box center [612, 552] width 84 height 31
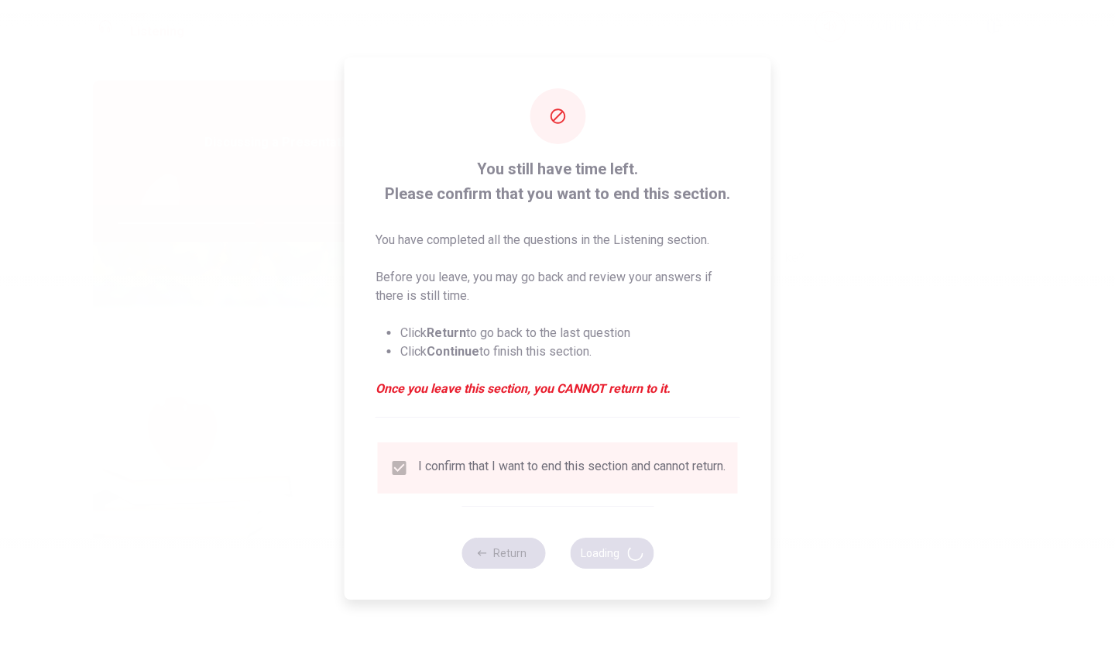
type input "51"
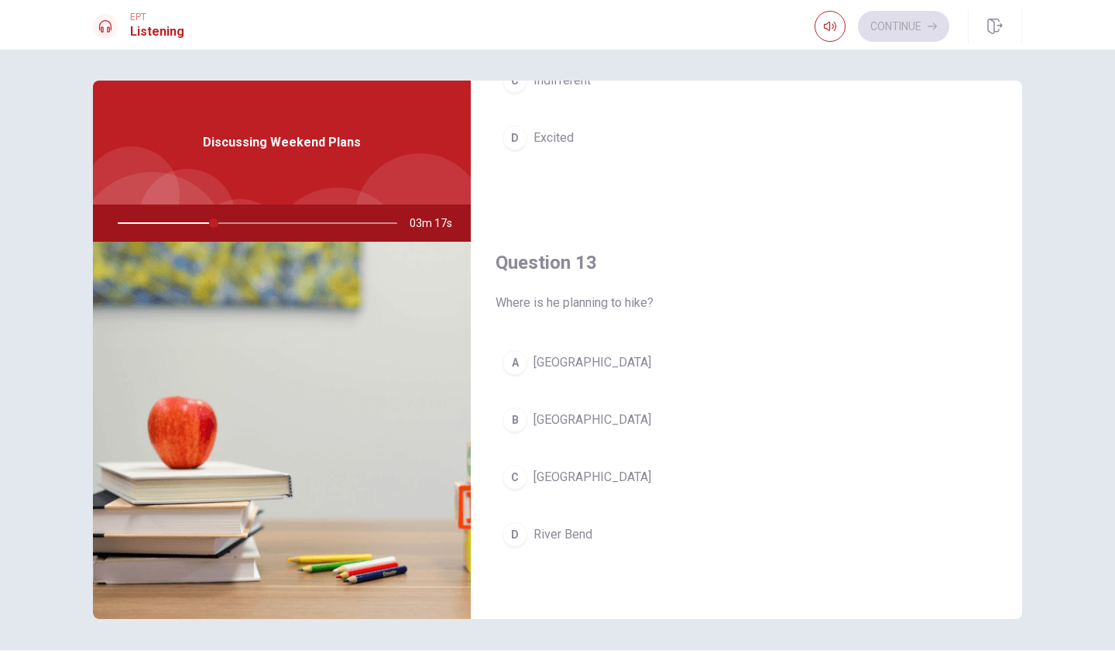
scroll to position [544, 0]
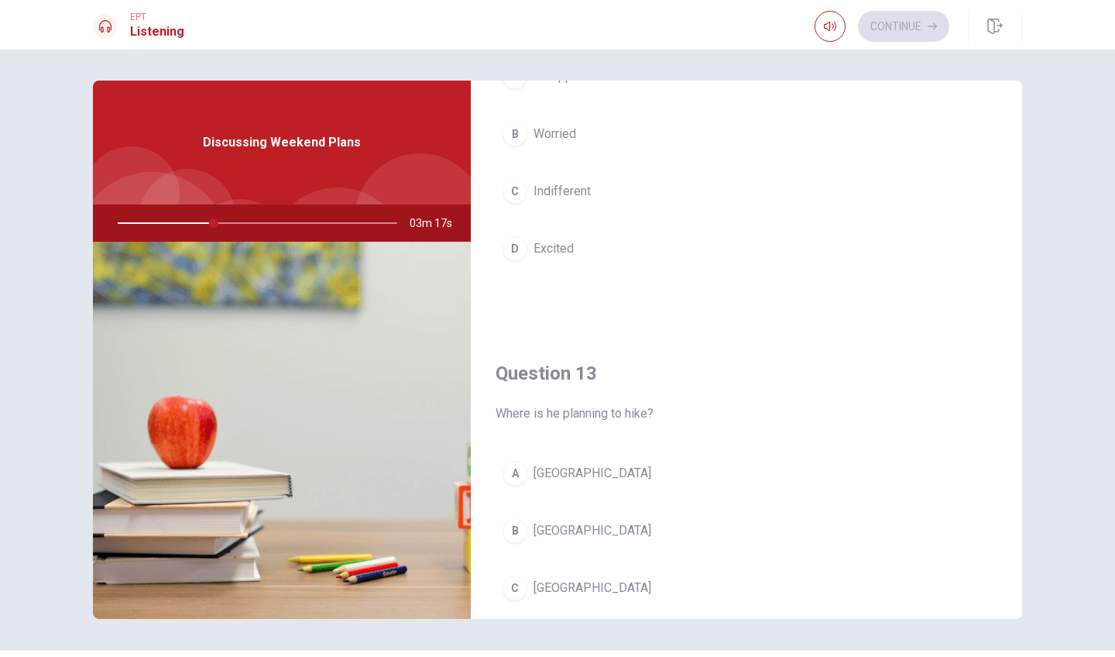
click at [509, 254] on div "D" at bounding box center [514, 248] width 25 height 25
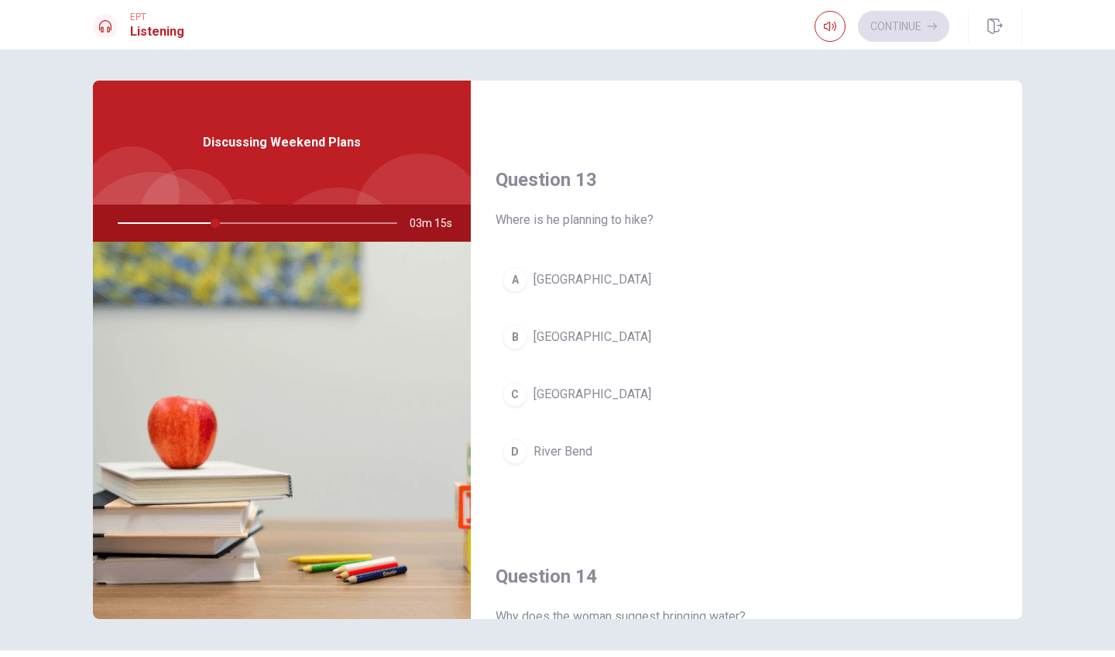
scroll to position [740, 0]
click at [513, 333] on div "B" at bounding box center [514, 333] width 25 height 25
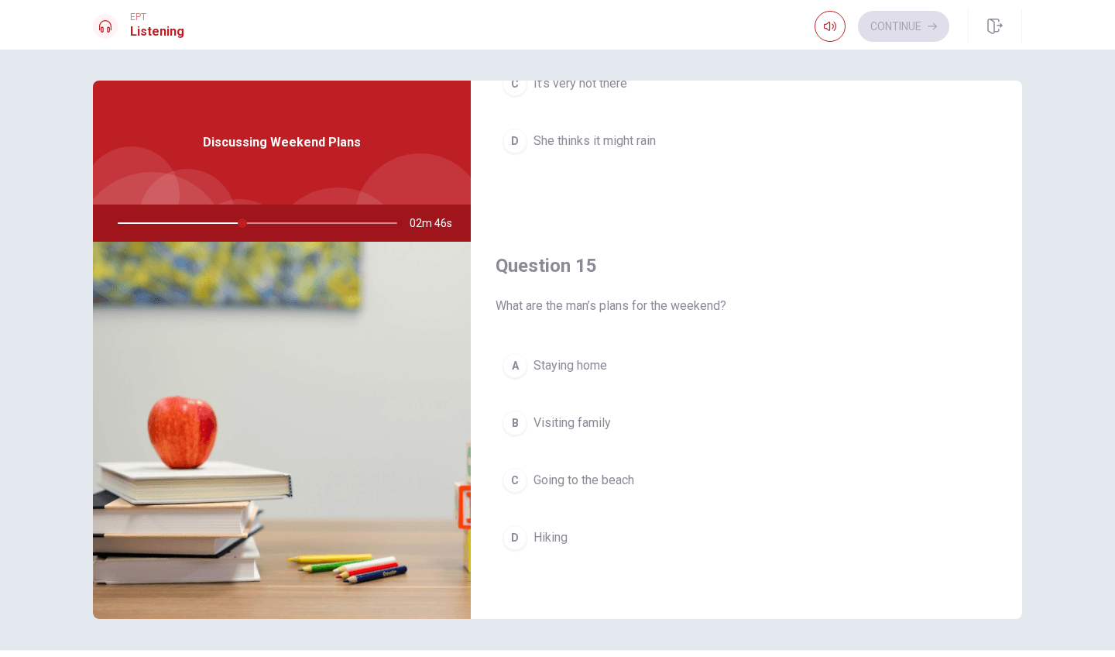
scroll to position [1444, 0]
click at [516, 535] on div "D" at bounding box center [514, 537] width 25 height 25
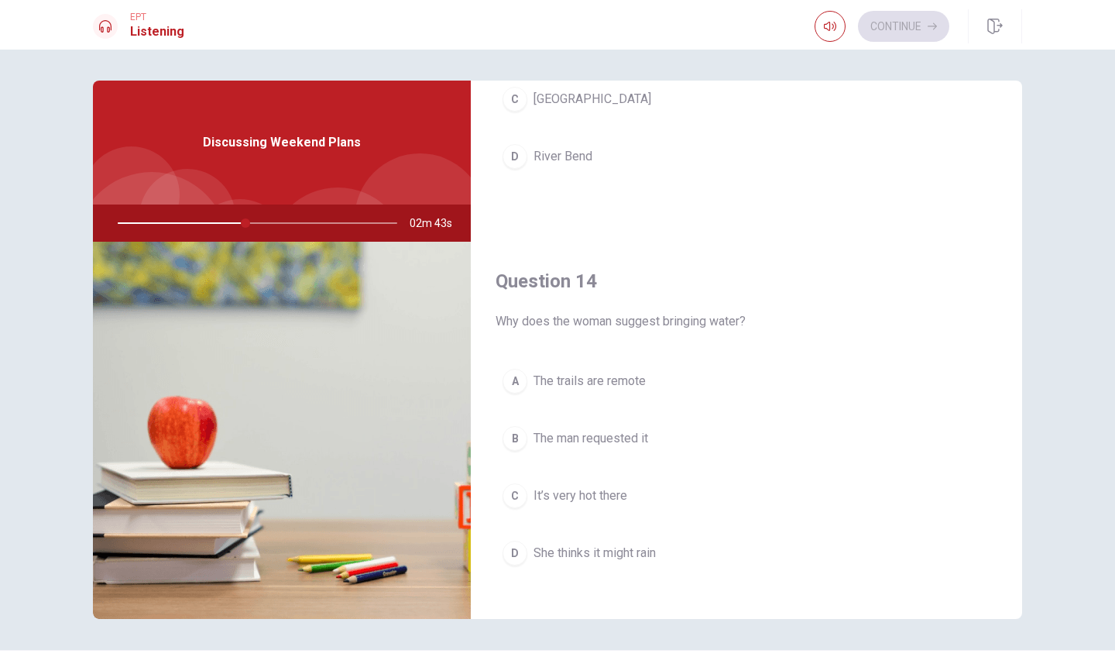
scroll to position [1046, 0]
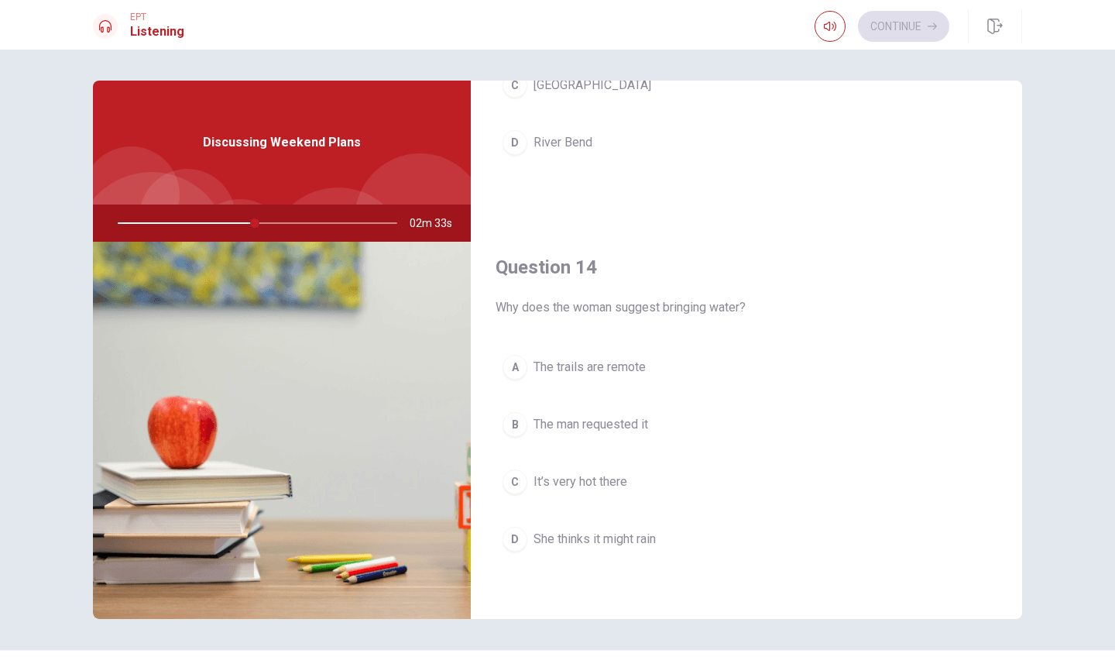
click at [511, 363] on div "A" at bounding box center [514, 367] width 25 height 25
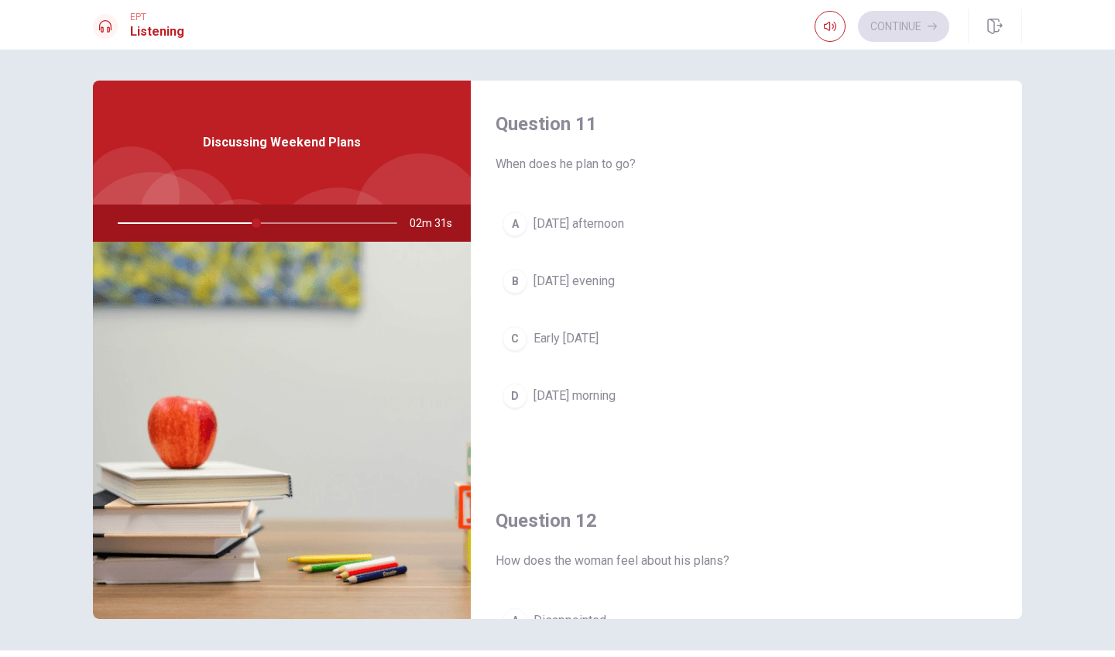
scroll to position [0, 0]
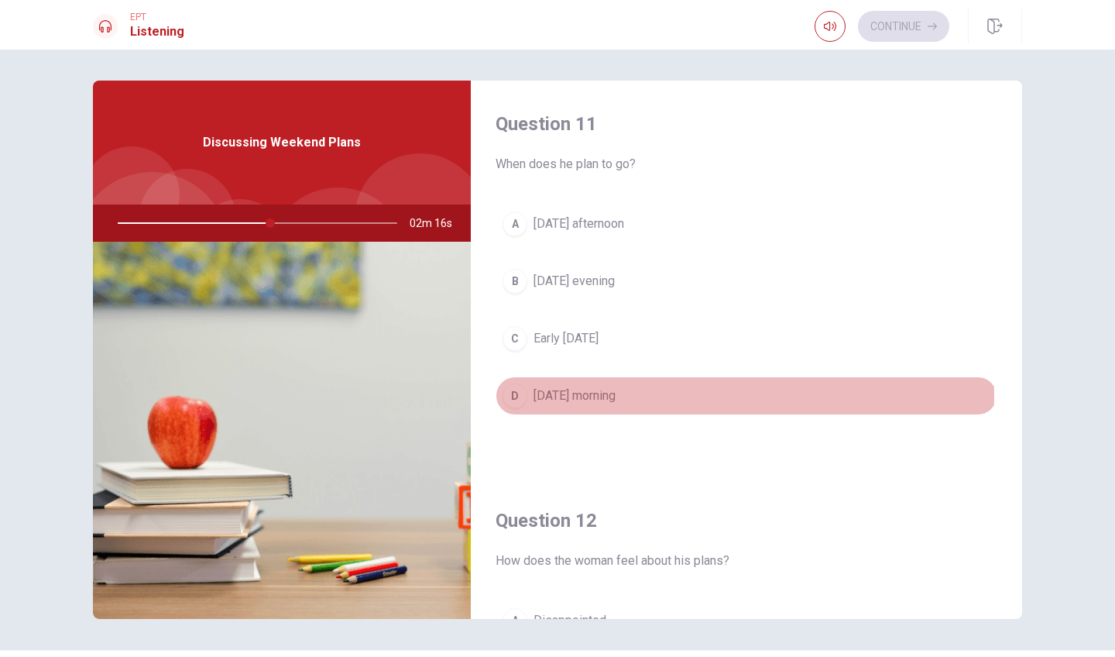
click at [520, 396] on div "D" at bounding box center [514, 395] width 25 height 25
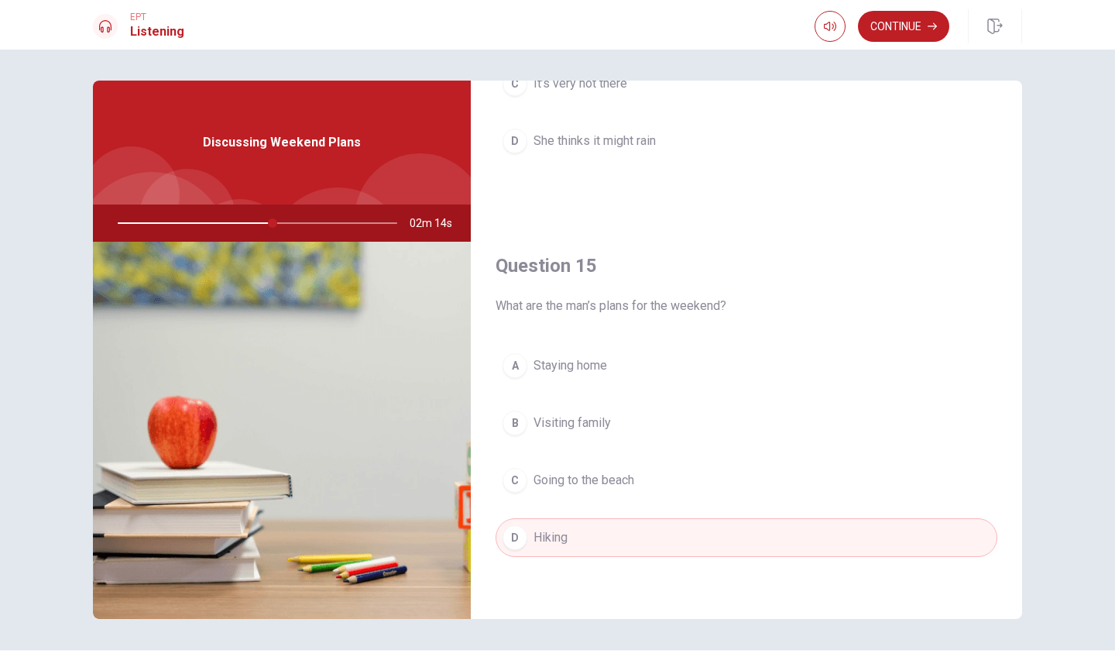
scroll to position [1444, 0]
click at [884, 29] on button "Continue" at bounding box center [903, 26] width 91 height 31
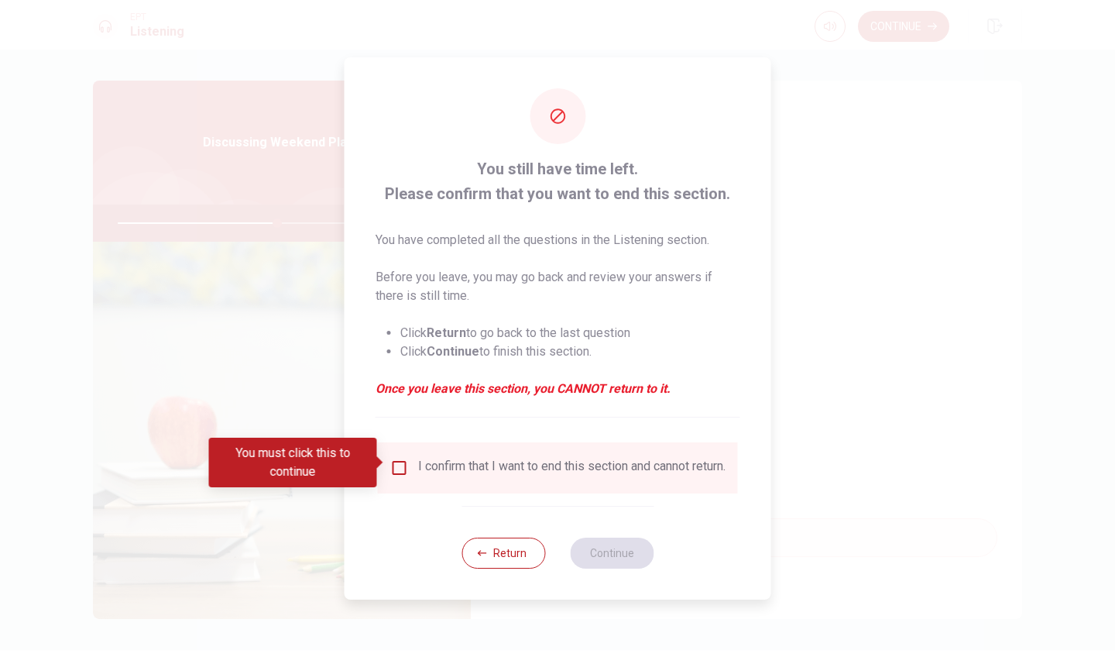
click at [401, 462] on input "You must click this to continue" at bounding box center [399, 467] width 19 height 19
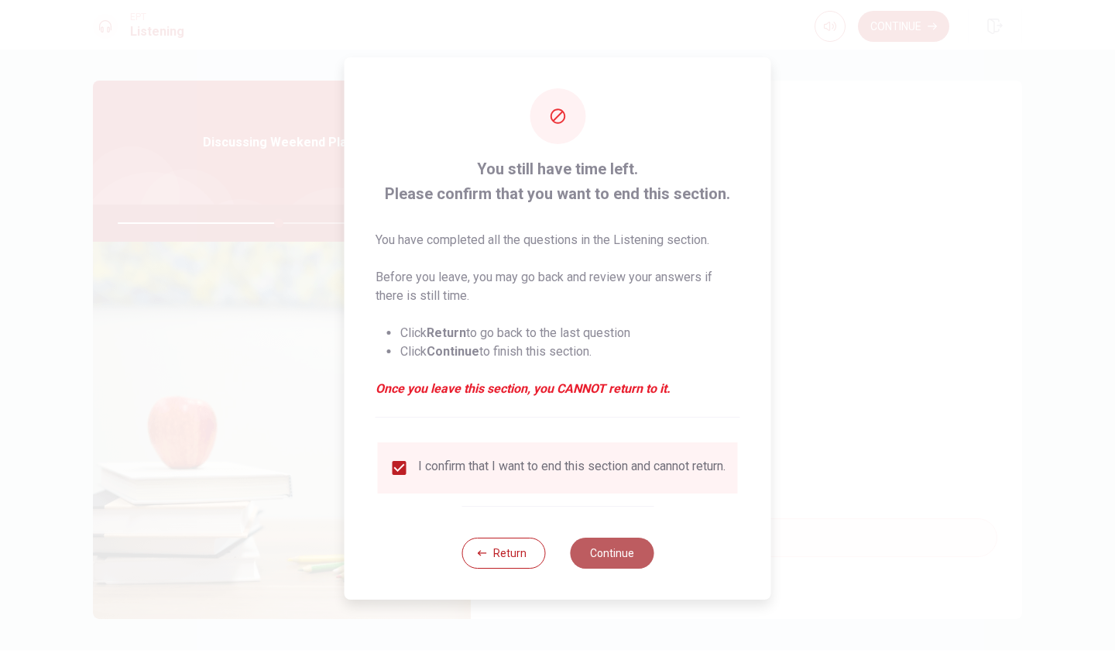
click at [616, 559] on button "Continue" at bounding box center [612, 552] width 84 height 31
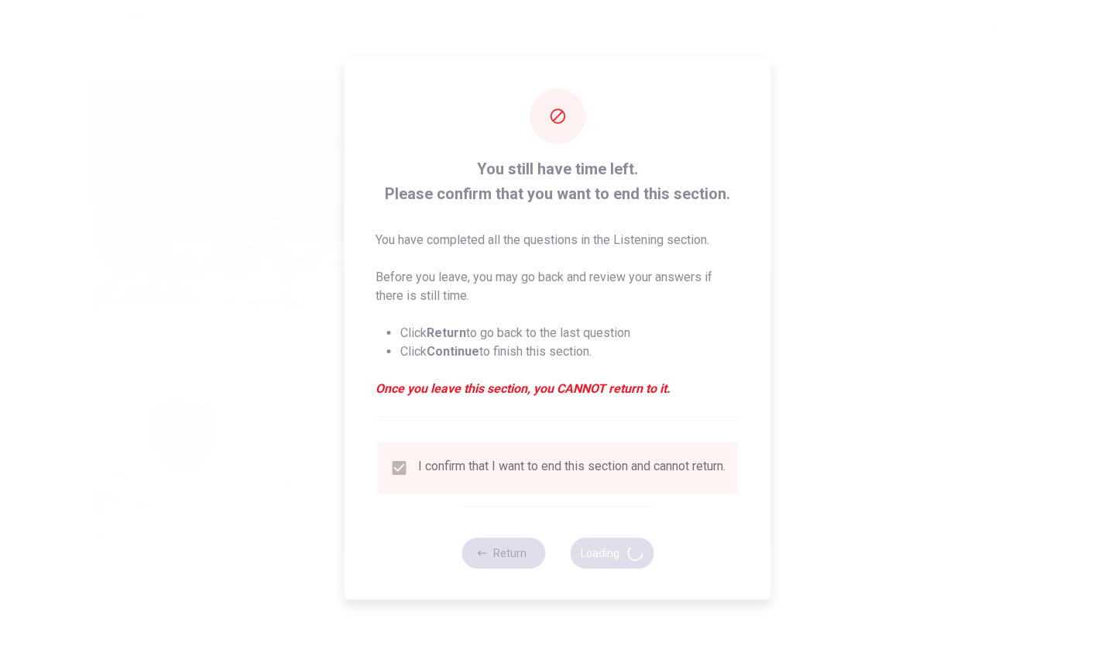
type input "58"
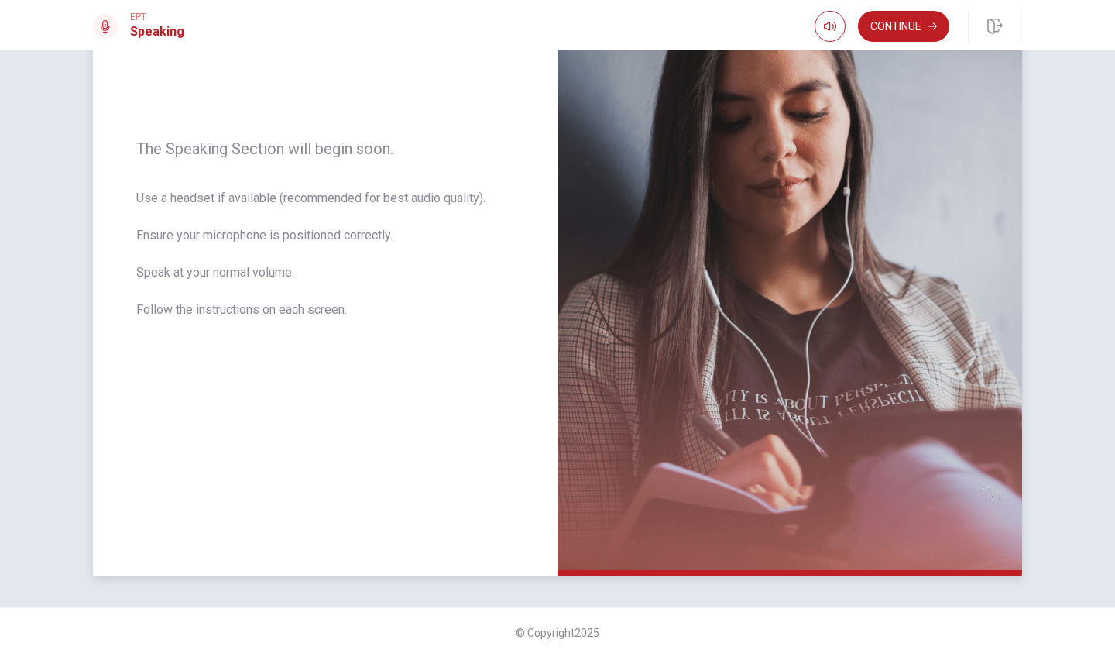
scroll to position [180, 0]
click at [914, 19] on button "Continue" at bounding box center [903, 26] width 91 height 31
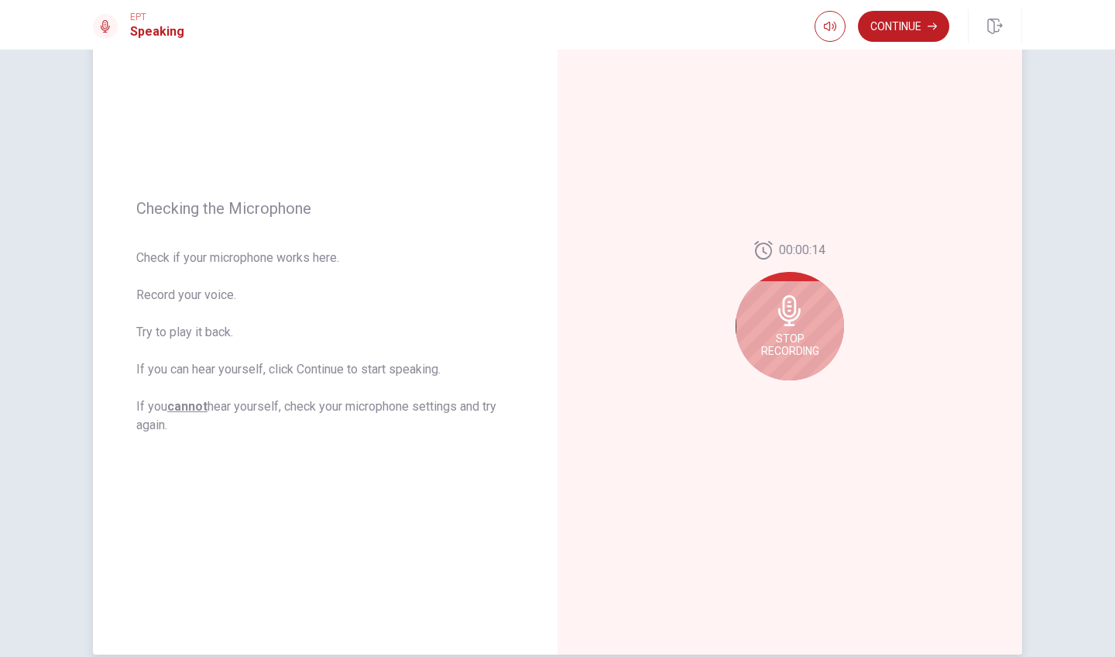
scroll to position [83, 0]
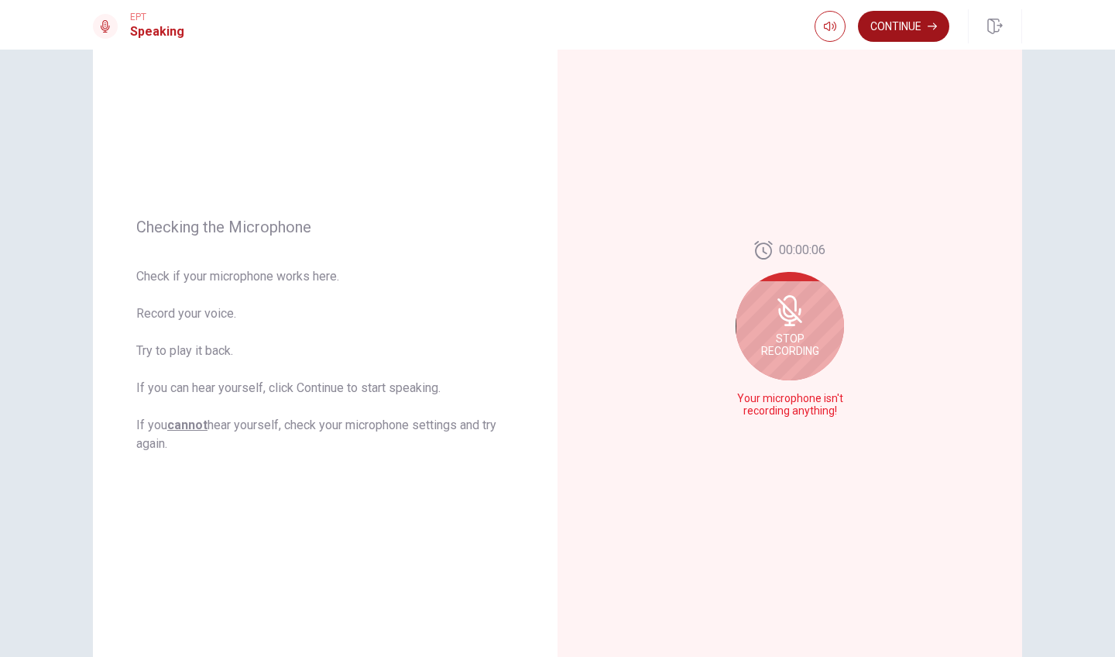
click at [922, 22] on button "Continue" at bounding box center [903, 26] width 91 height 31
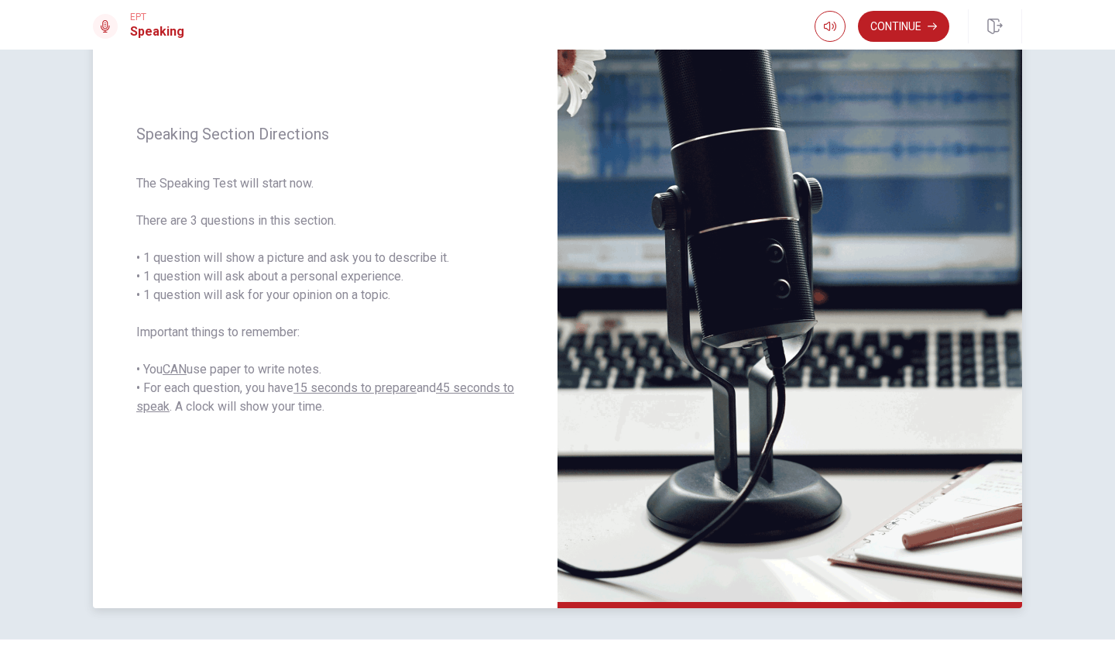
scroll to position [153, 0]
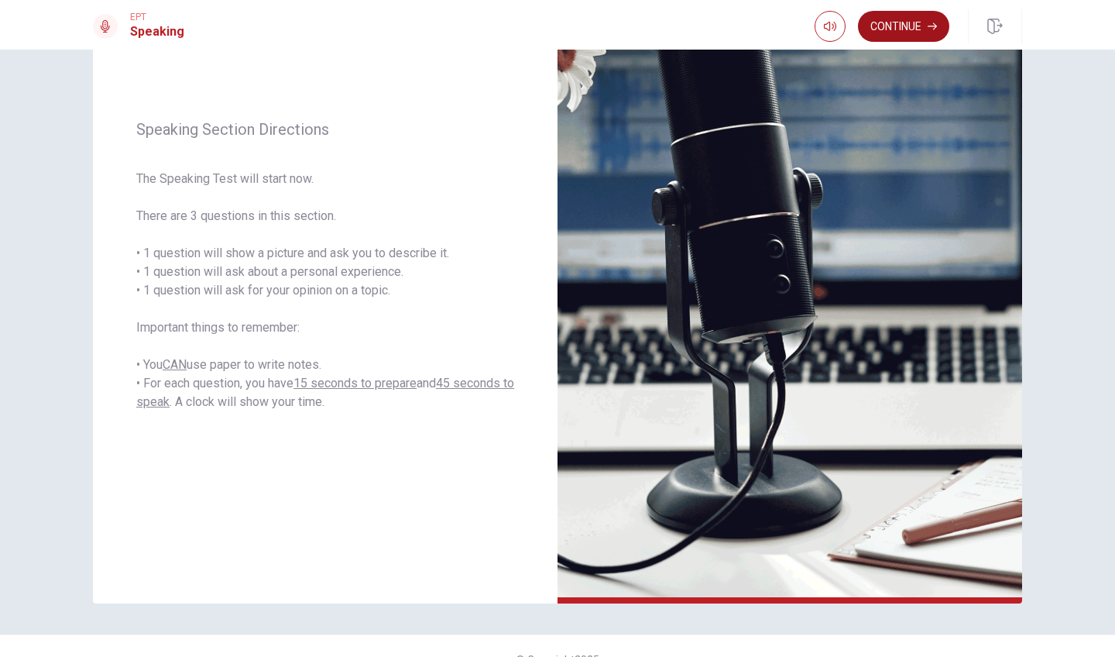
click at [894, 30] on button "Continue" at bounding box center [903, 26] width 91 height 31
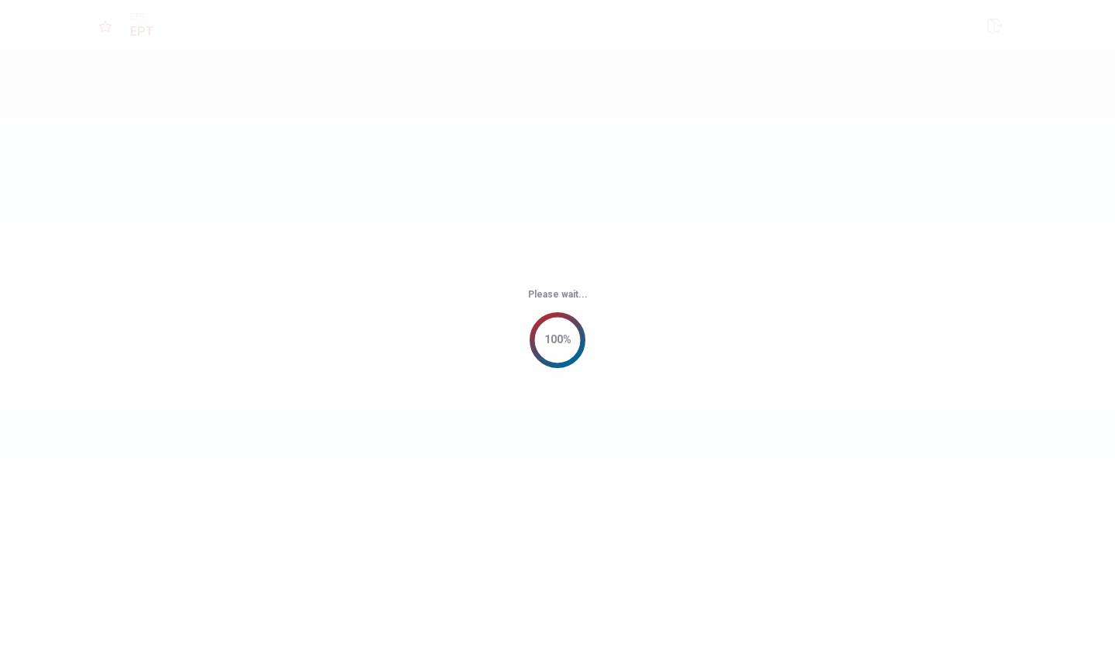
scroll to position [0, 0]
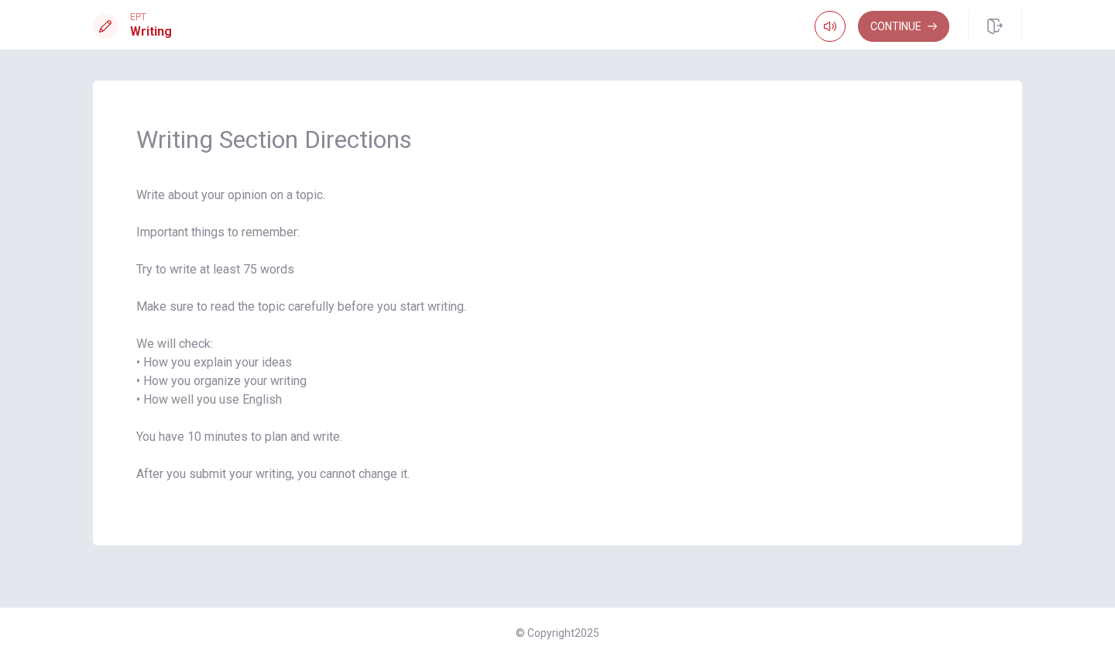
click at [918, 19] on button "Continue" at bounding box center [903, 26] width 91 height 31
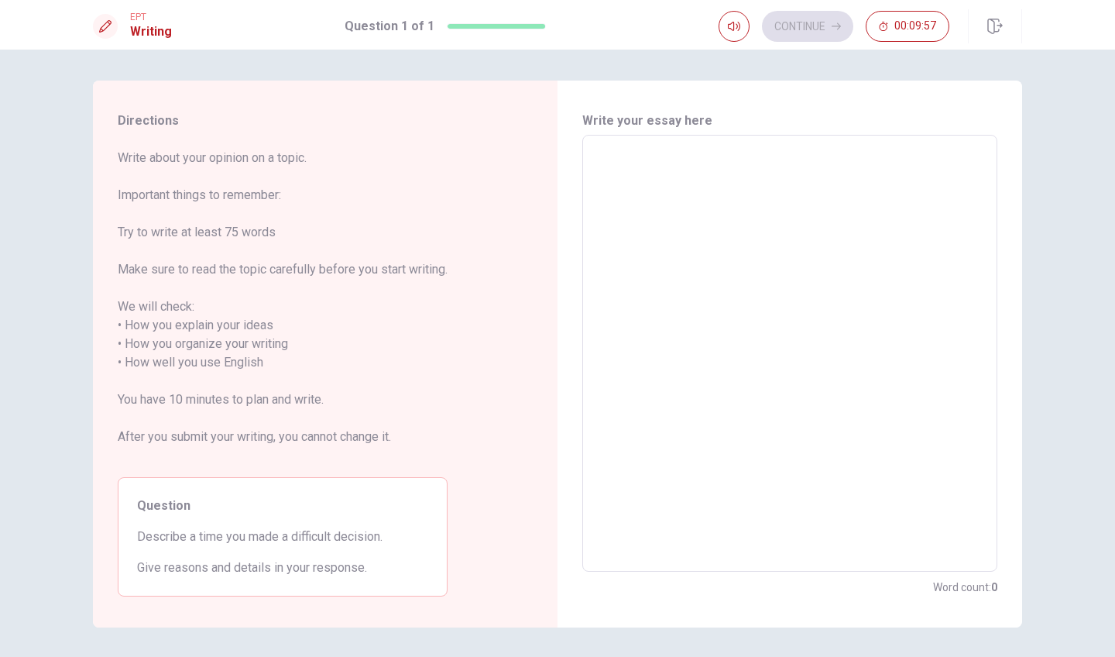
click at [841, 241] on textarea at bounding box center [789, 353] width 393 height 411
drag, startPoint x: 389, startPoint y: 537, endPoint x: 194, endPoint y: 538, distance: 194.3
click at [194, 538] on span "Describe a time you made a difficult decision." at bounding box center [282, 536] width 291 height 19
drag, startPoint x: 137, startPoint y: 537, endPoint x: 397, endPoint y: 538, distance: 260.1
click at [397, 538] on span "Describe a time you made a difficult decision." at bounding box center [282, 536] width 291 height 19
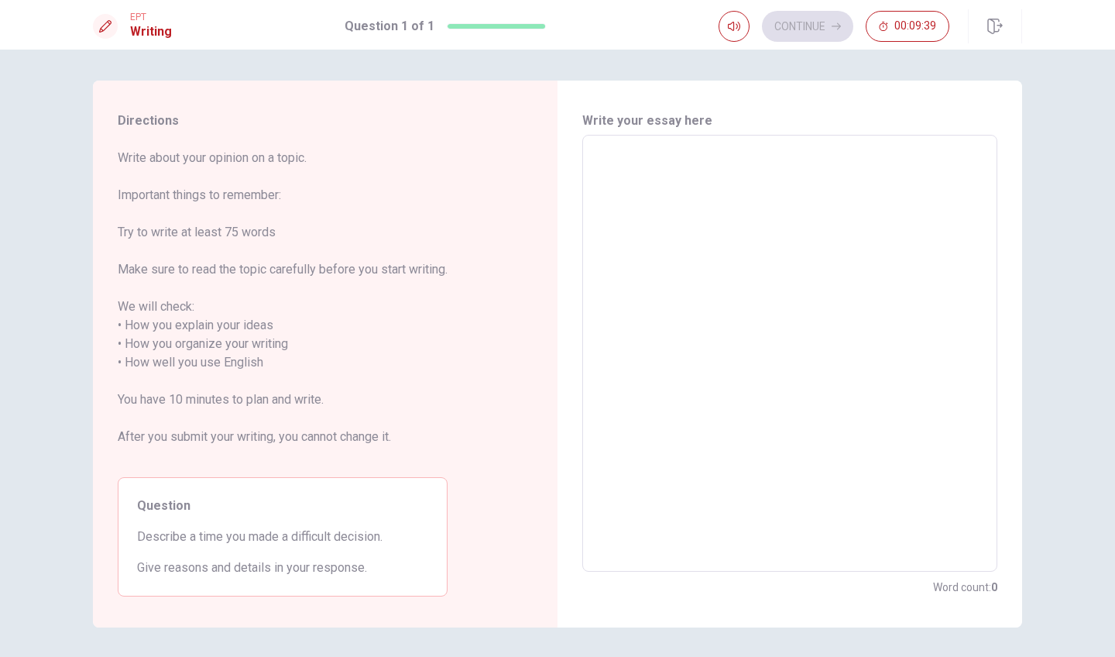
click at [382, 534] on span "Describe a time you made a difficult decision." at bounding box center [282, 536] width 291 height 19
click at [640, 174] on textarea at bounding box center [789, 353] width 393 height 411
type textarea "I"
type textarea "x"
type textarea "It"
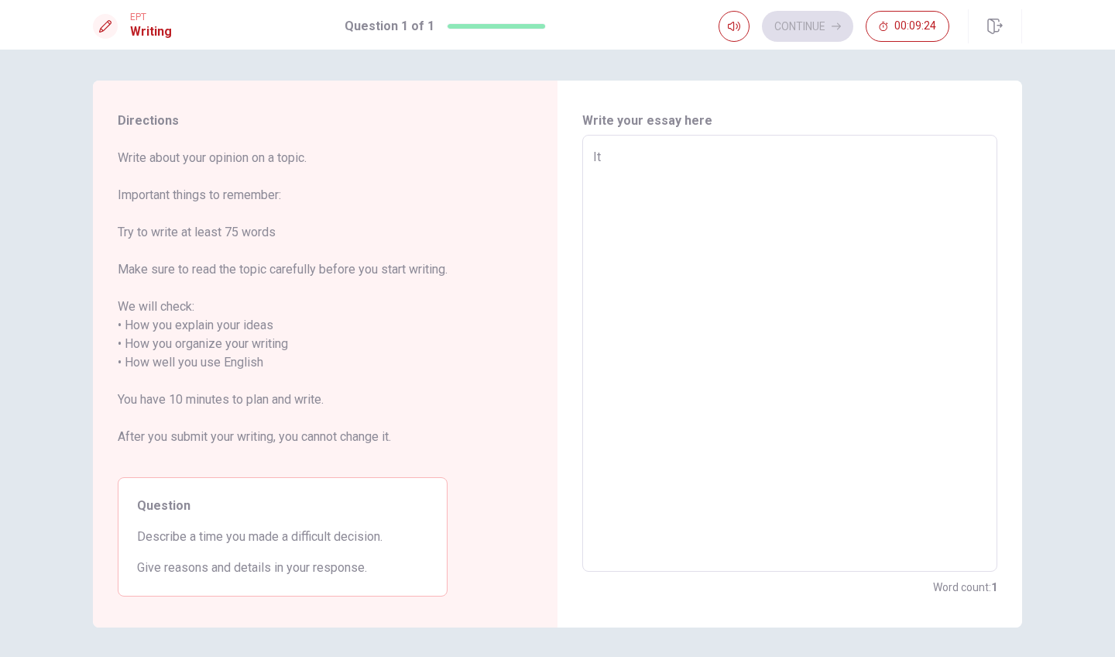
type textarea "x"
type textarea "It'"
type textarea "x"
type textarea "It's"
type textarea "x"
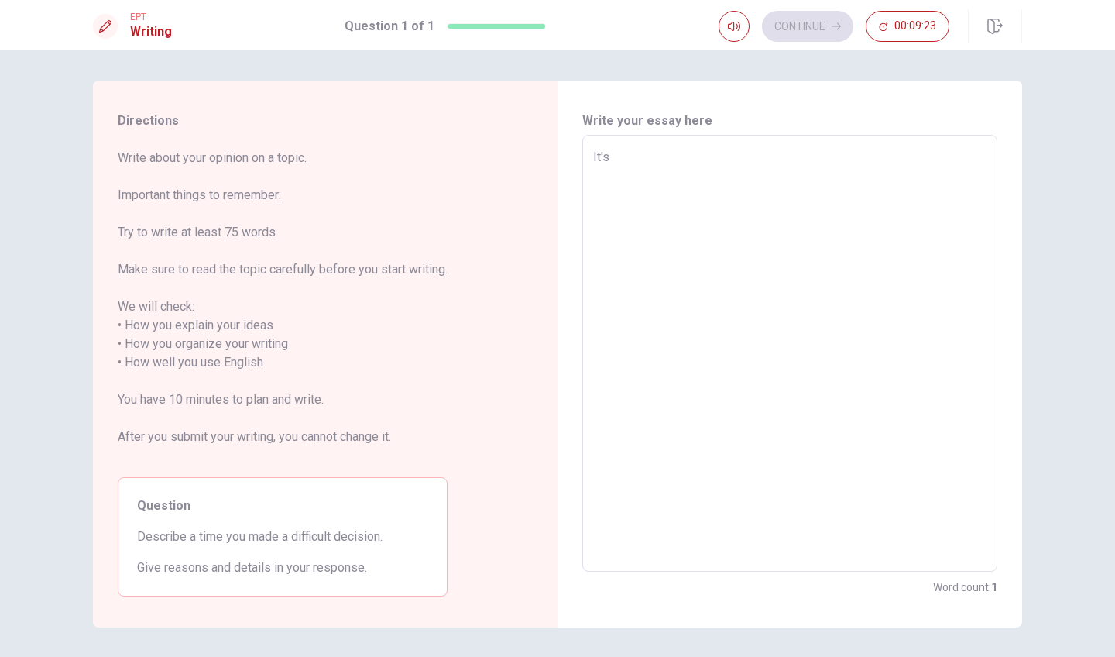
type textarea "It's"
type textarea "x"
type textarea "It's n"
type textarea "x"
type textarea "It's no"
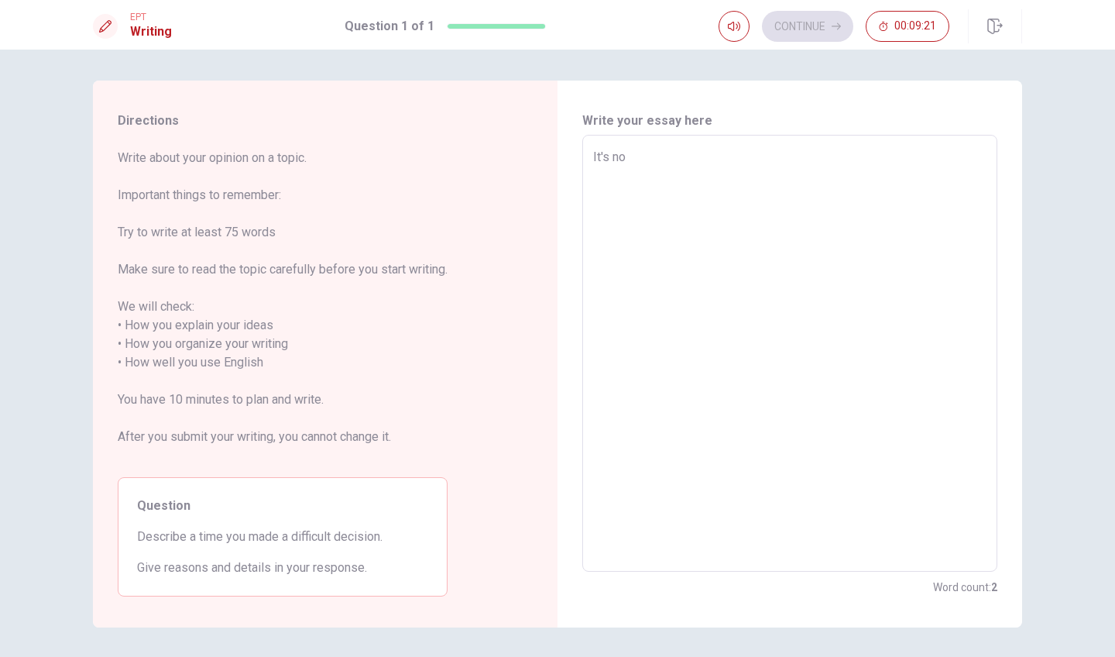
type textarea "x"
type textarea "It's not"
type textarea "x"
type textarea "It's not"
type textarea "x"
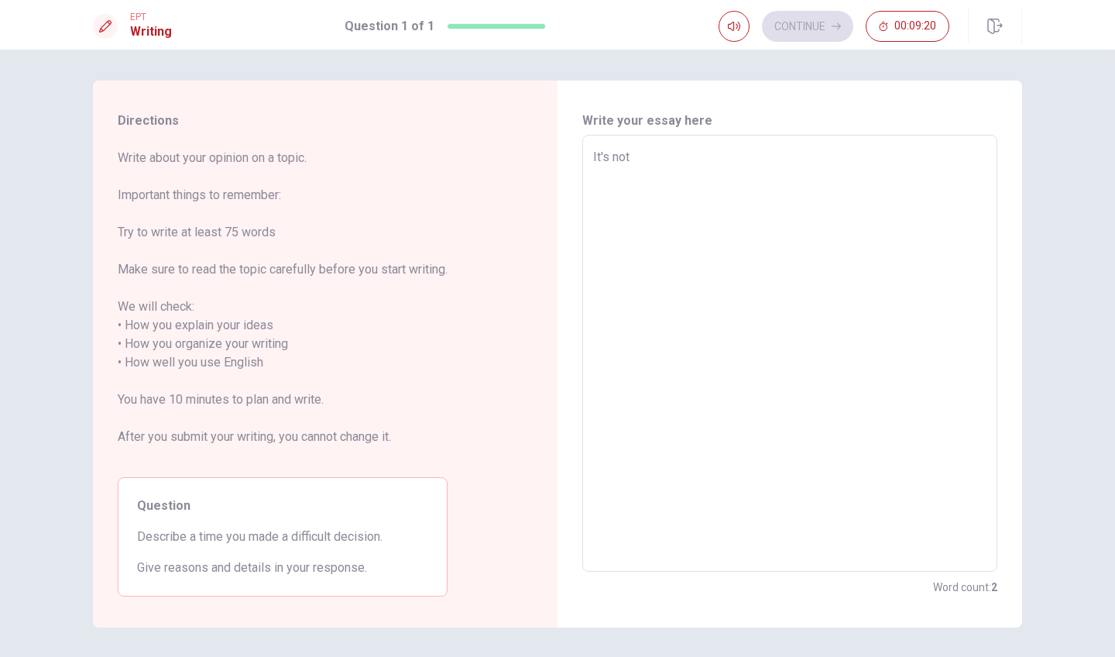
type textarea "It's not e"
type textarea "x"
type textarea "It's not ea"
type textarea "x"
type textarea "It's not eas"
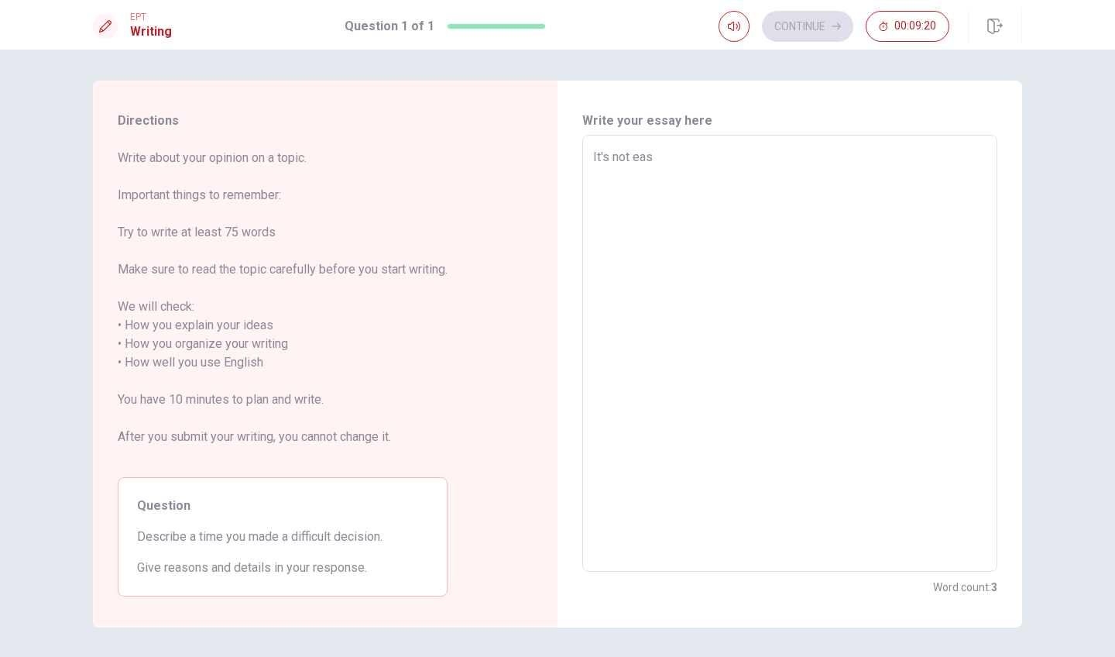
type textarea "x"
type textarea "It's not easy"
type textarea "x"
type textarea "It's not easy"
type textarea "x"
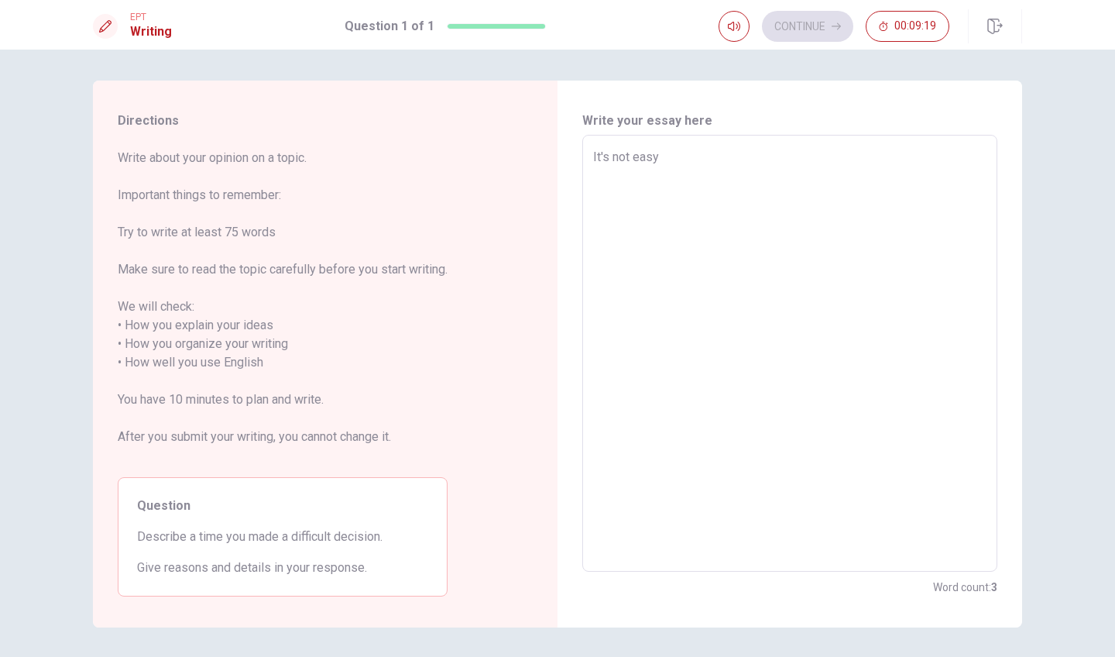
type textarea "It's not easy t"
type textarea "x"
type textarea "It's not easy ti"
type textarea "x"
type textarea "It's not easy ti"
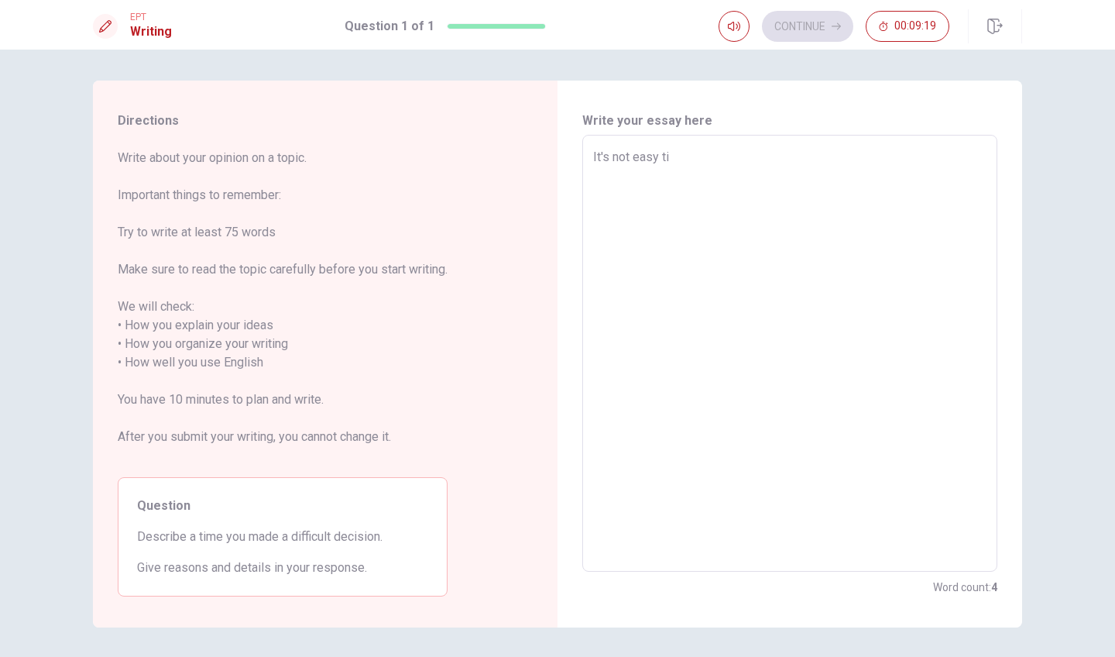
type textarea "x"
type textarea "It's not easy ti"
type textarea "x"
type textarea "It's not easy t"
type textarea "x"
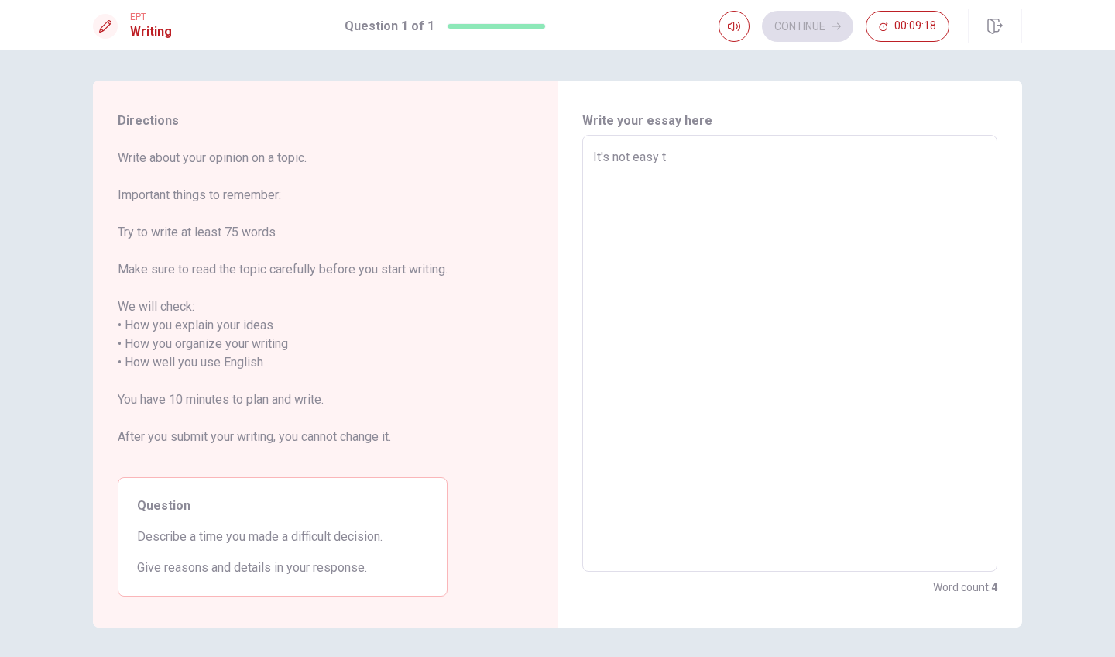
type textarea "It's not easy to"
type textarea "x"
type textarea "It's not easy to"
type textarea "x"
type textarea "It's not easy to t"
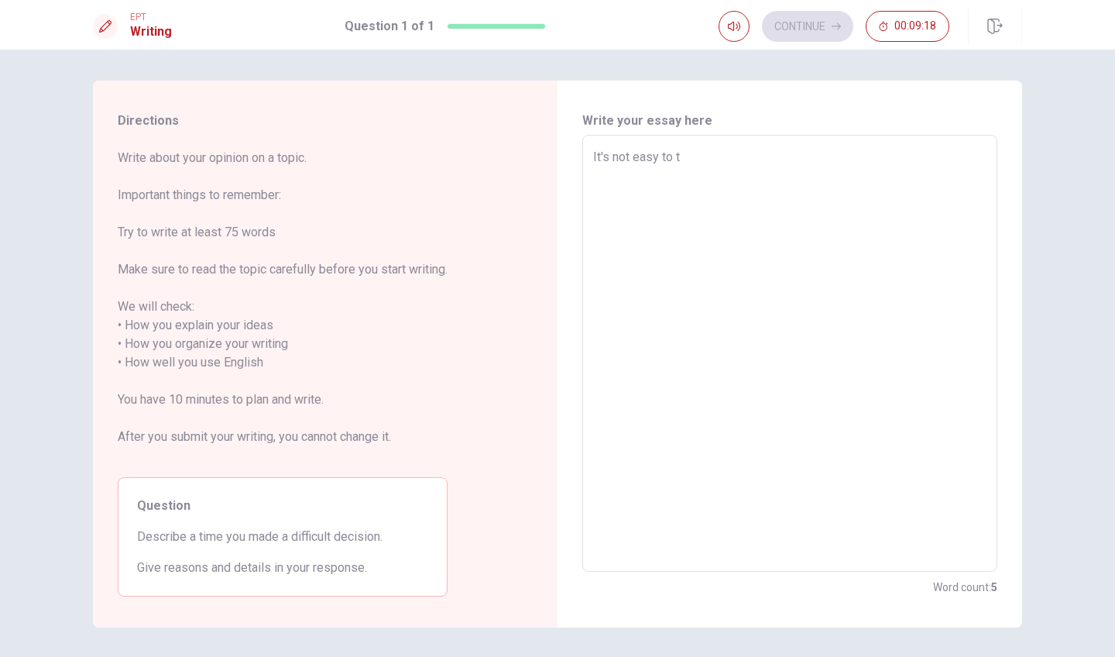
type textarea "x"
type textarea "It's not easy to ta"
type textarea "x"
type textarea "It's not easy to tak"
type textarea "x"
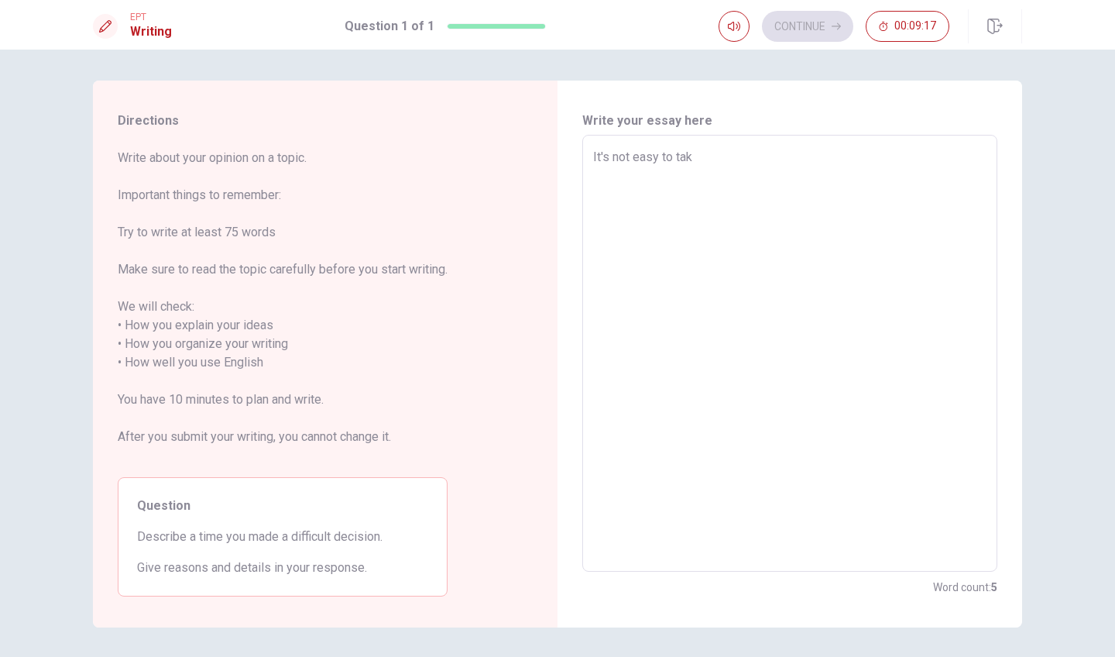
type textarea "It's not easy to take"
type textarea "x"
type textarea "It's not easy to take"
type textarea "x"
type textarea "It's not easy to take d"
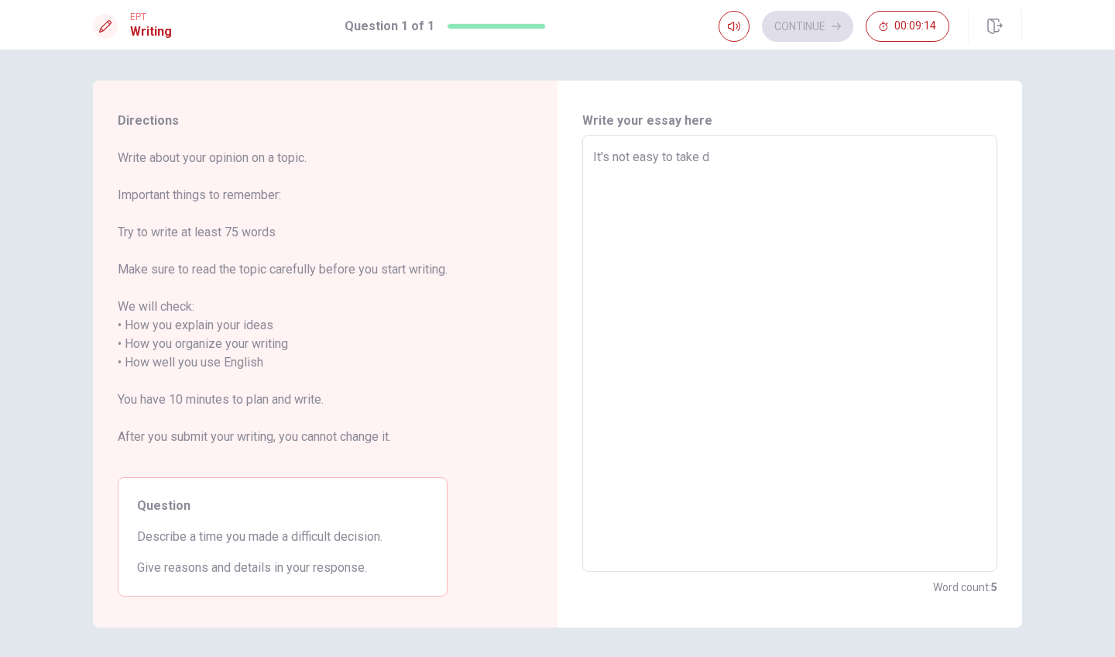
type textarea "x"
type textarea "It's not easy to take di"
type textarea "x"
type textarea "It's not easy to take dif"
type textarea "x"
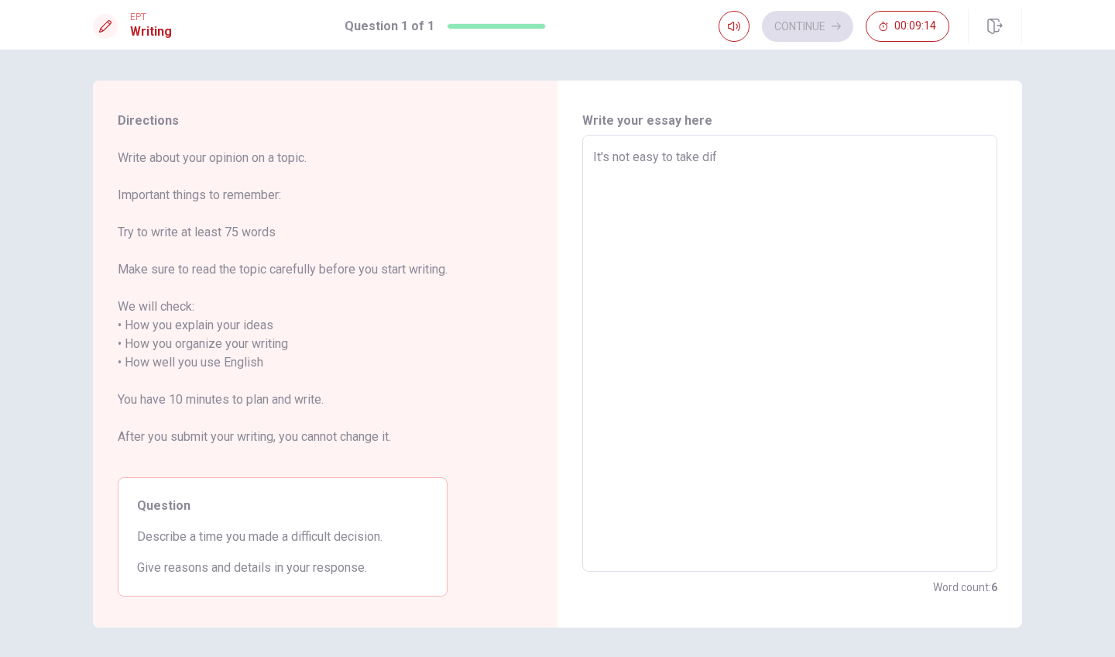
type textarea "It's not easy to take diff"
type textarea "x"
type textarea "It's not easy to take diffi"
type textarea "x"
type textarea "It's not easy to take diffic"
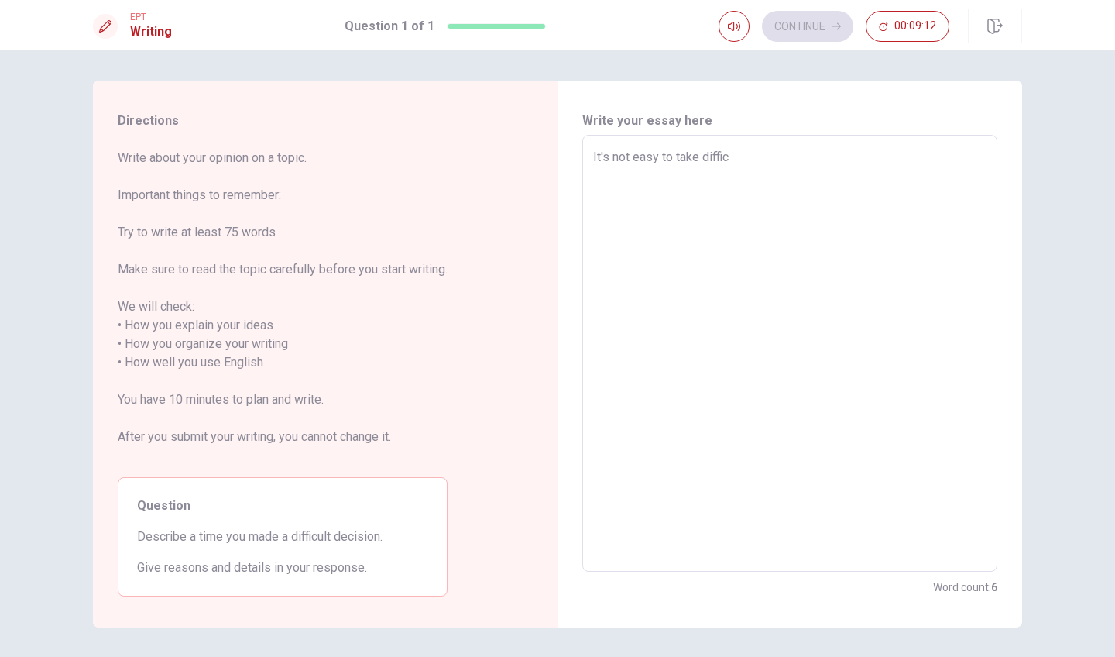
type textarea "x"
type textarea "It's not easy to take difficu"
type textarea "x"
type textarea "It's not easy to take difficul"
type textarea "x"
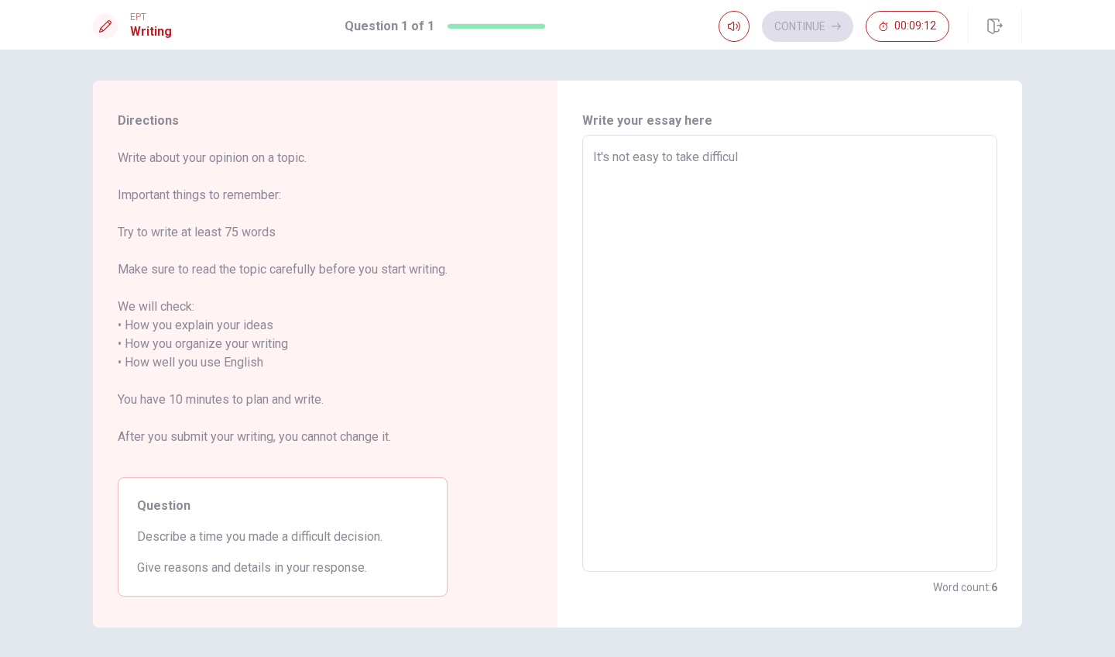
type textarea "It's not easy to take difficult"
type textarea "x"
type textarea "It's not easy to take difficult"
type textarea "x"
type textarea "It's not easy to take difficult d"
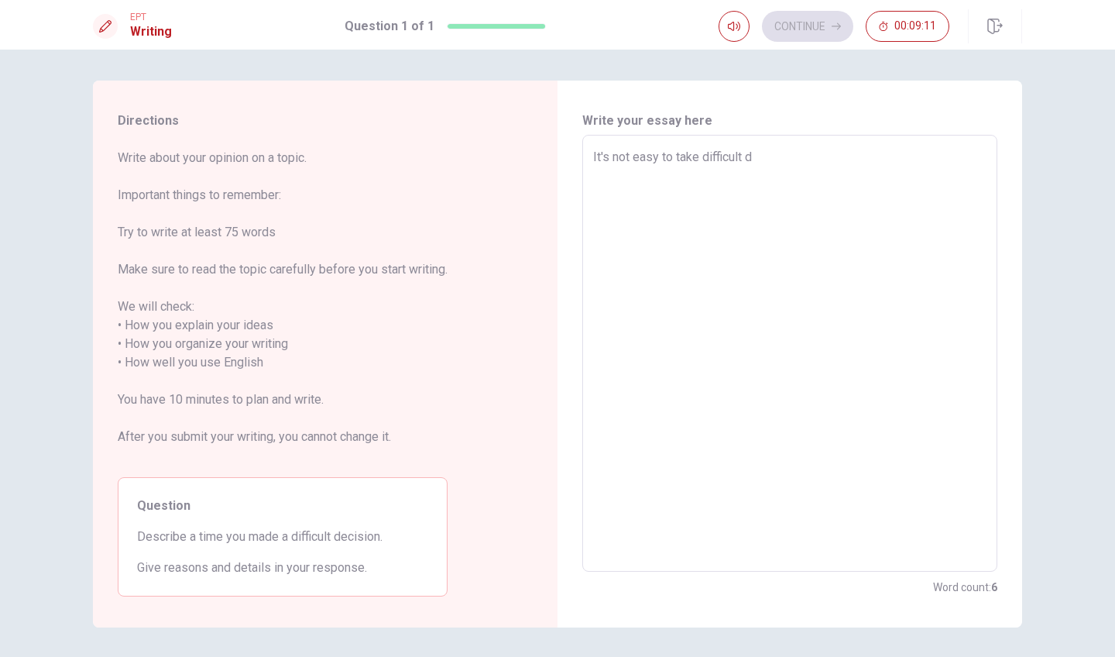
type textarea "x"
type textarea "It's not easy to take difficult de"
type textarea "x"
type textarea "It's not easy to take difficult dec"
type textarea "x"
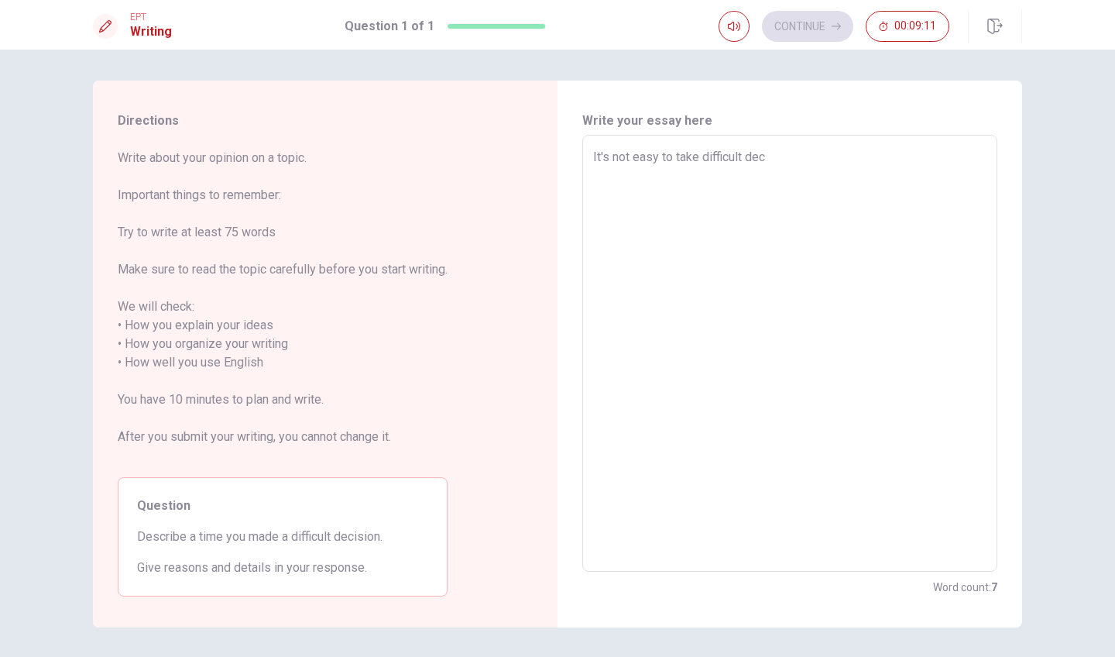
type textarea "It's not easy to take difficult deci"
type textarea "x"
type textarea "It's not easy to take difficult decis"
type textarea "x"
type textarea "It's not easy to take difficult decisi"
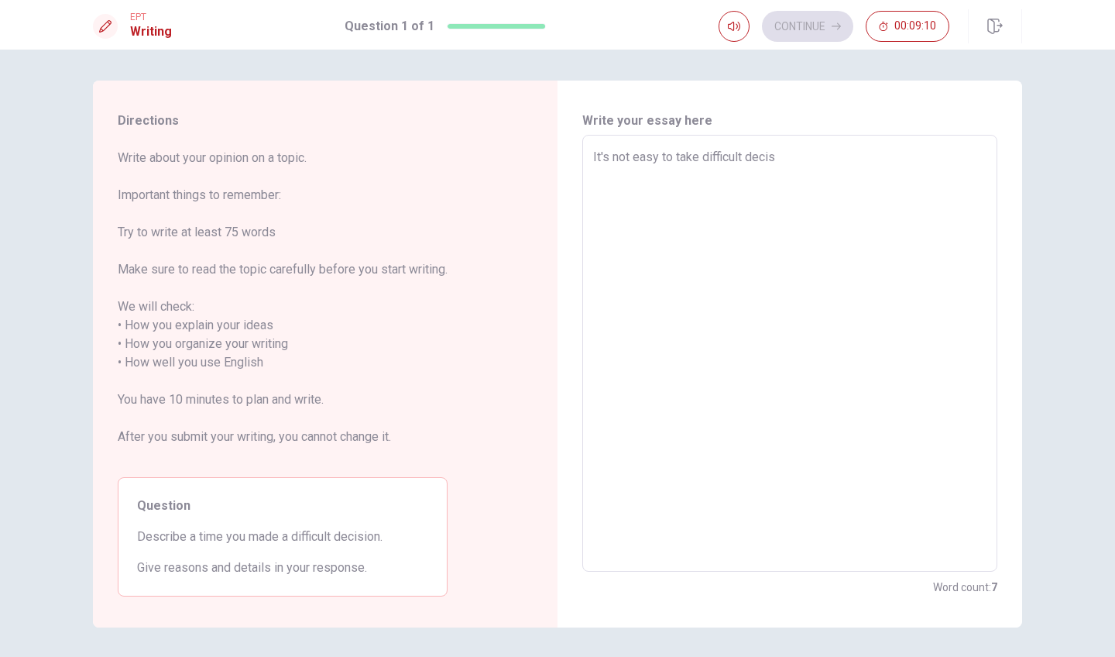
type textarea "x"
type textarea "It's not easy to take difficult decisio"
type textarea "x"
type textarea "It's not easy to take difficult decision"
type textarea "x"
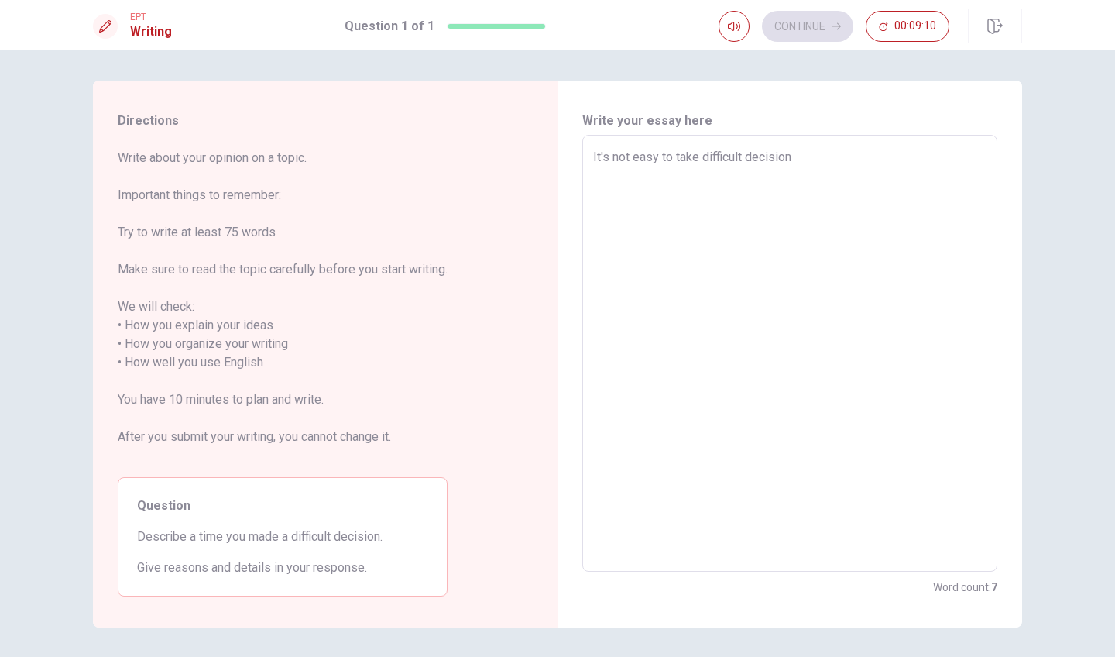
type textarea "It's not easy to take difficult decision."
type textarea "x"
type textarea "It's not easy to take difficult decision."
type textarea "x"
type textarea "It's not easy to take difficult decision. I"
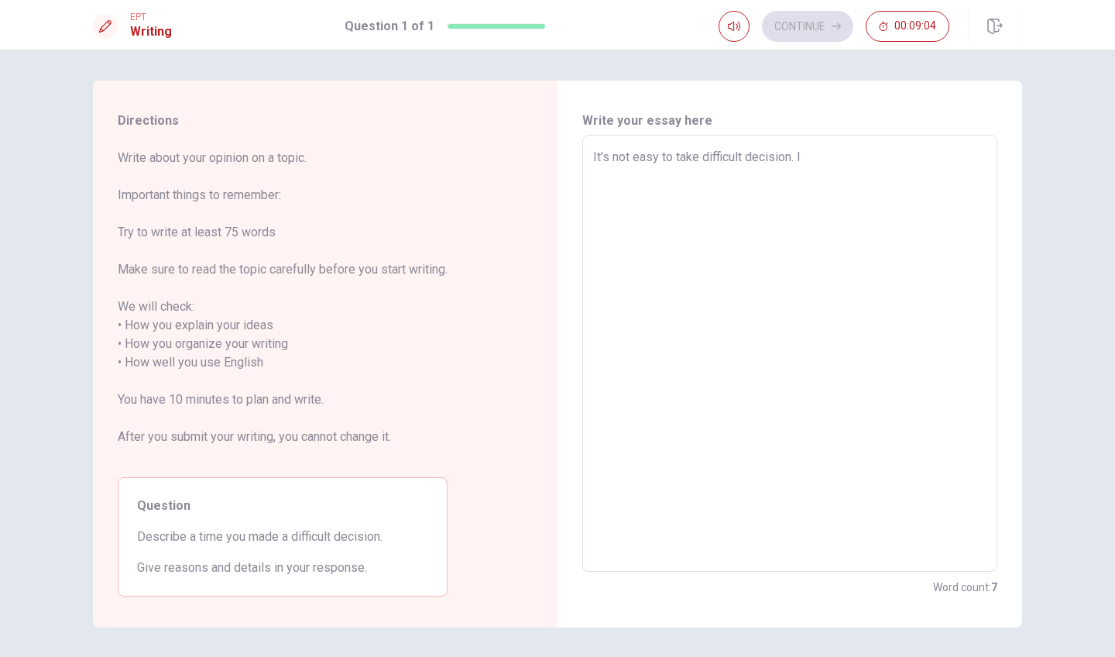
type textarea "x"
type textarea "It's not easy to take difficult decision. I"
type textarea "x"
type textarea "It's not easy to take difficult decision. I t"
type textarea "x"
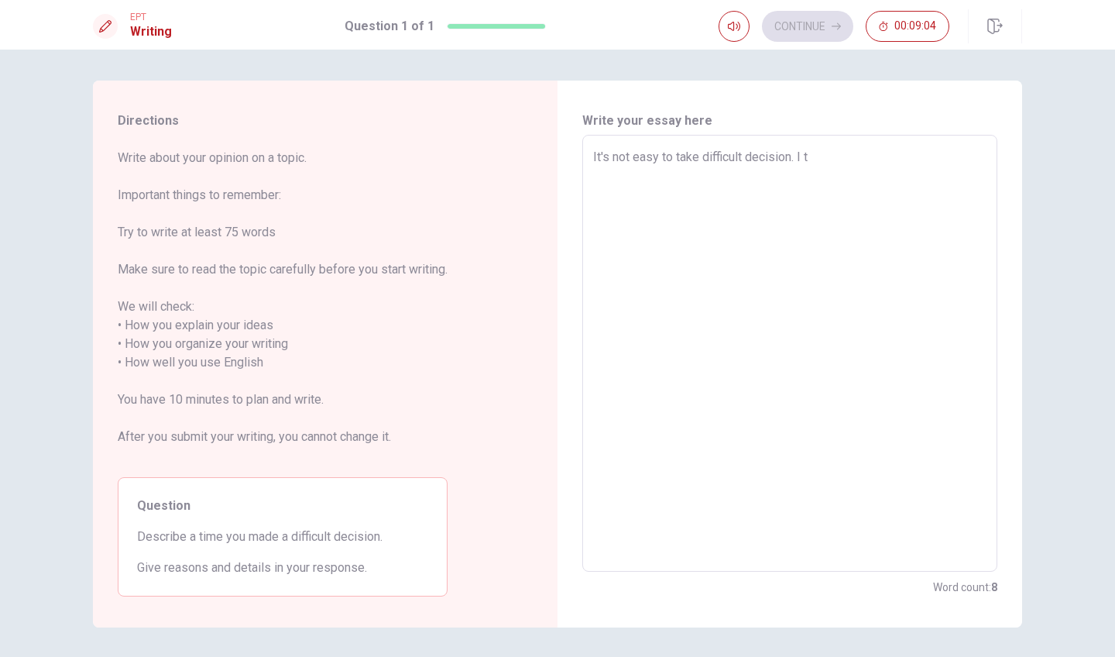
type textarea "It's not easy to take difficult decision. I tr"
type textarea "x"
type textarea "It's not easy to take difficult decision. I tri"
type textarea "x"
type textarea "It's not easy to take difficult decision. I trie"
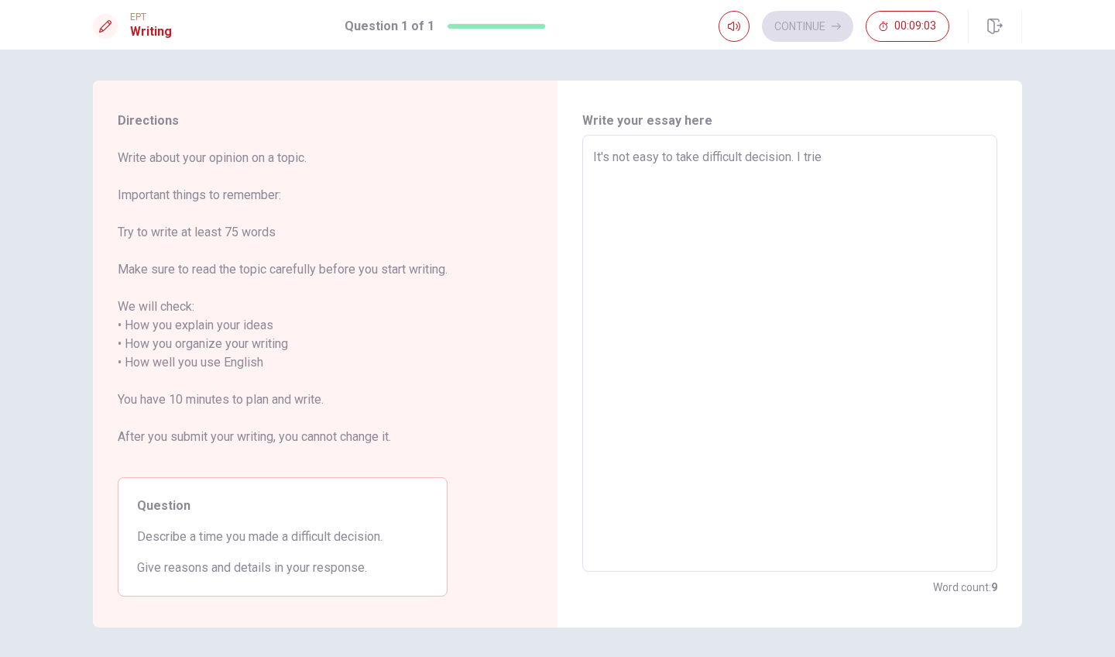
type textarea "x"
type textarea "It's not easy to take difficult decision. I trie"
type textarea "x"
type textarea "It's not easy to take difficult decision. I trie"
type textarea "x"
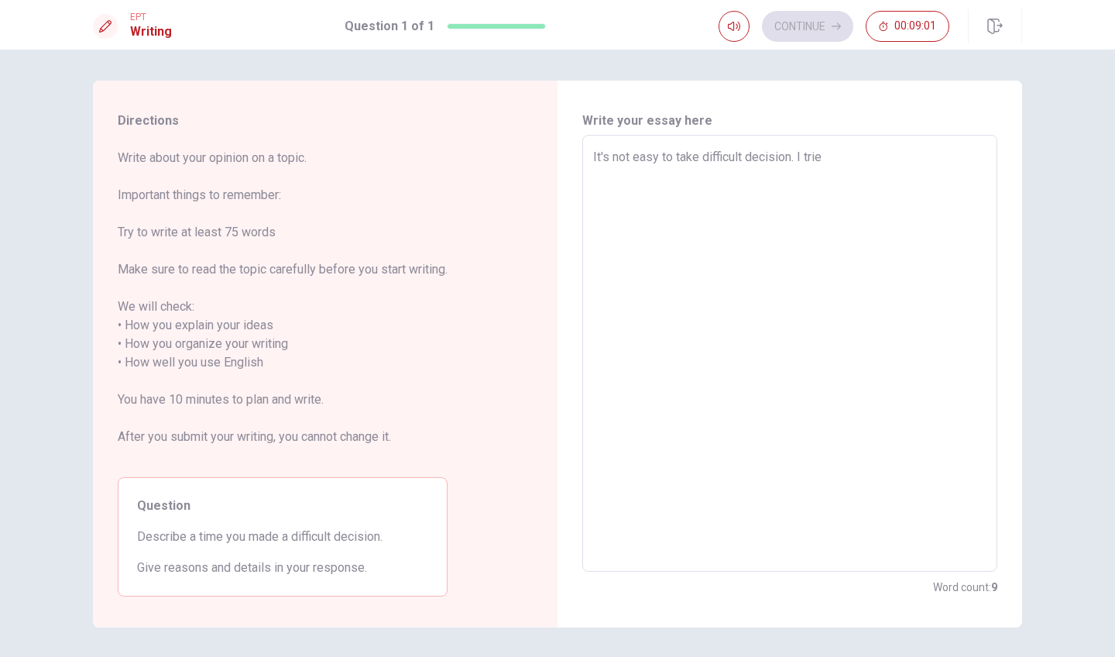
type textarea "It's not easy to take difficult decision. I tri"
type textarea "x"
type textarea "It's not easy to take difficult decision. I tri"
type textarea "x"
type textarea "It's not easy to take difficult decision. I tri"
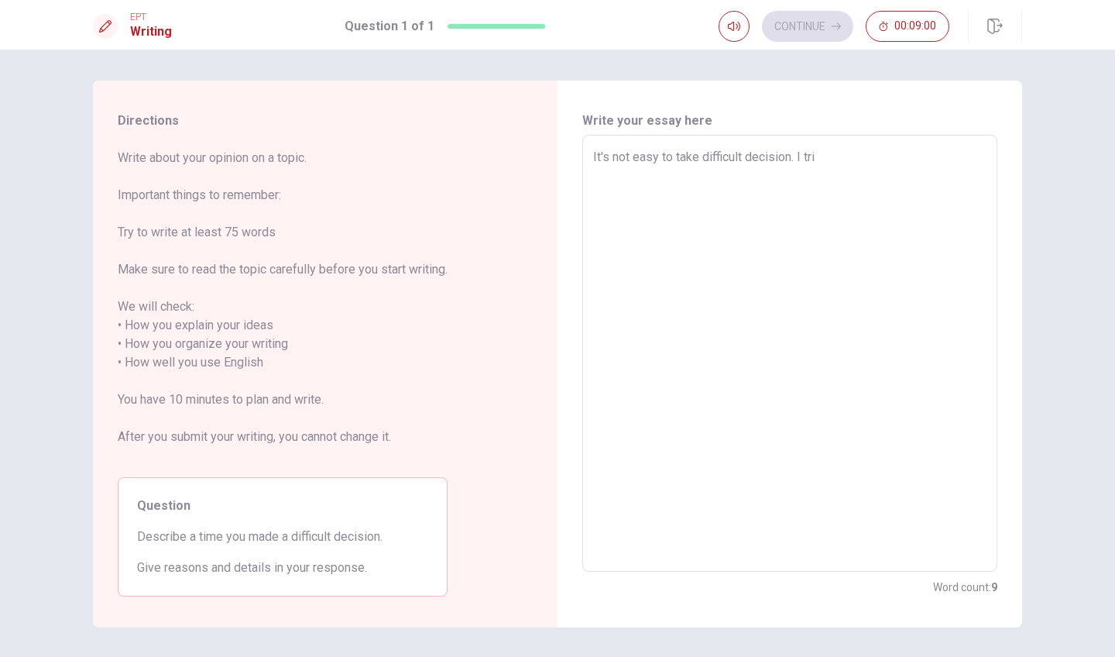
type textarea "x"
type textarea "It's not easy to take difficult decision. I trie"
type textarea "x"
type textarea "It's not easy to take difficult decision. I trie"
type textarea "x"
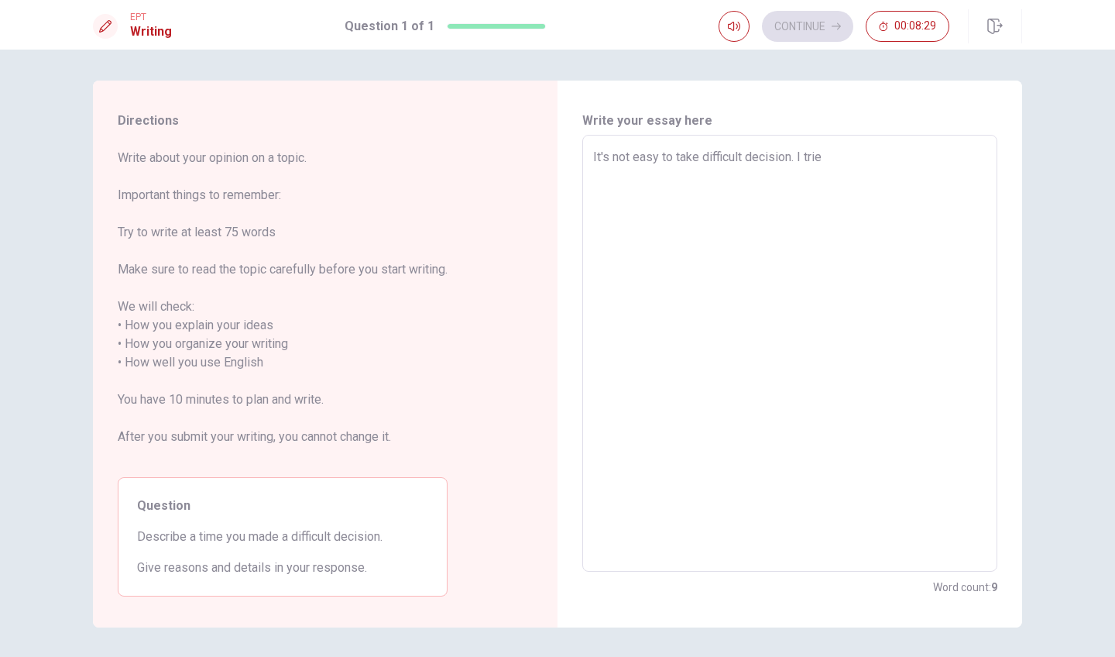
type textarea "It's not easy to take difficult decision. I trie t"
type textarea "x"
type textarea "It's not easy to take difficult decision. I trie th"
type textarea "x"
type textarea "It's not easy to take difficult decision. I trie thi"
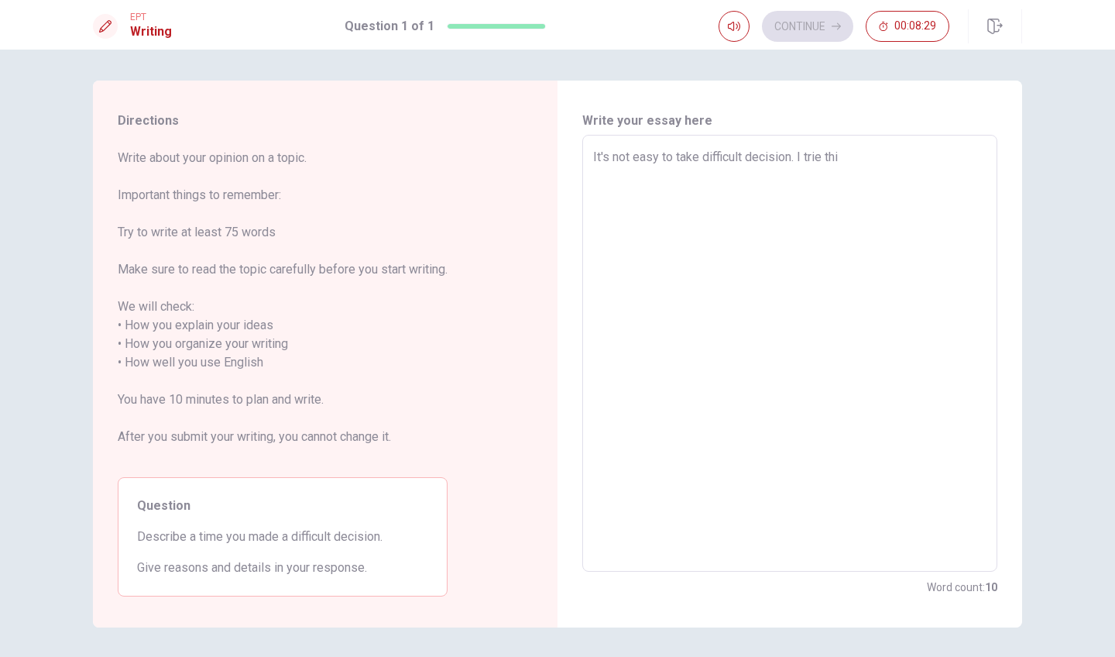
type textarea "x"
type textarea "It's not easy to take difficult decision. I trie thin"
type textarea "x"
type textarea "It's not easy to take difficult decision. I trie think"
type textarea "x"
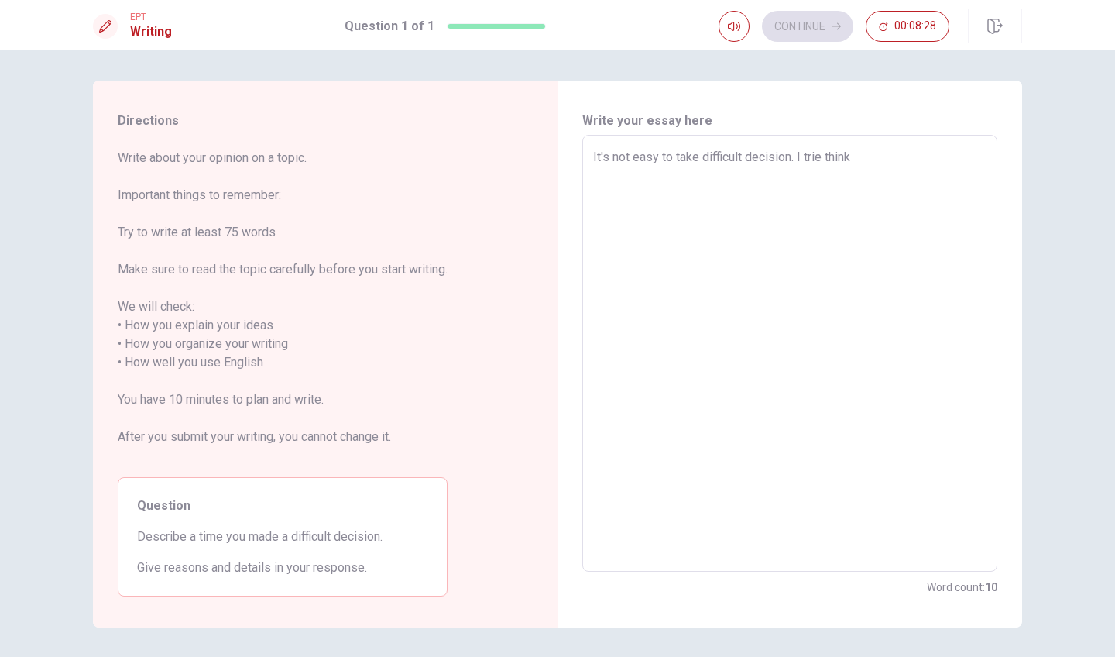
type textarea "It's not easy to take difficult decision. I trie thinks"
type textarea "x"
type textarea "It's not easy to take difficult decision. I trie thinks"
type textarea "x"
type textarea "It's not easy to take difficult decision. I trie thinks r"
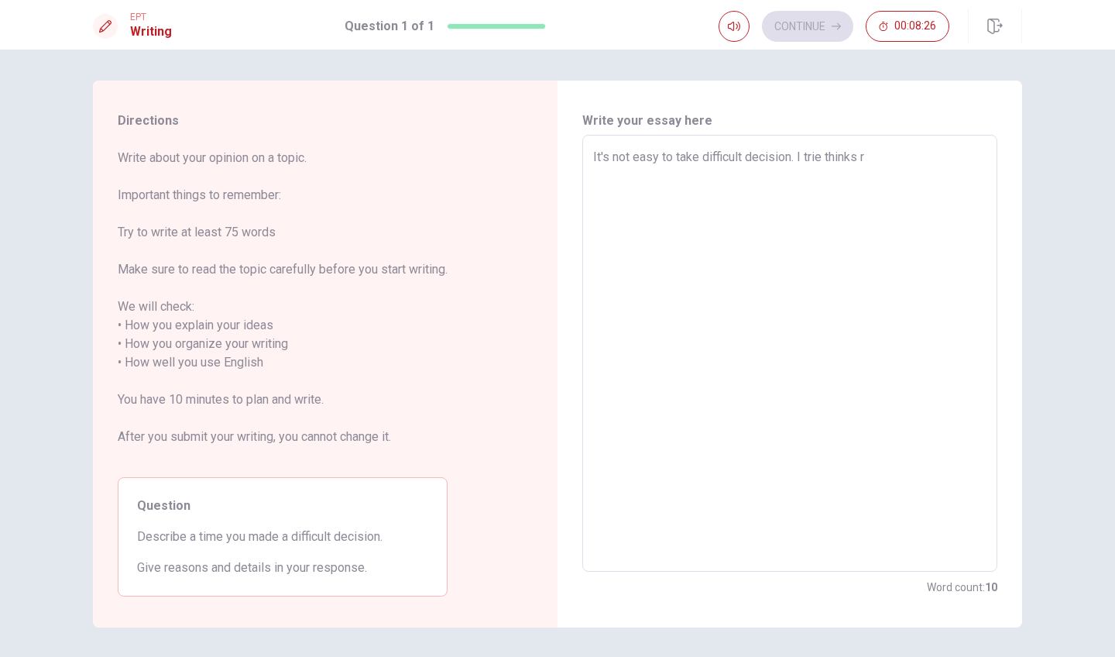
type textarea "x"
type textarea "It's not easy to take difficult decision. I trie thinks re"
type textarea "x"
type textarea "It's not easy to take difficult decision. I trie thinks rea"
type textarea "x"
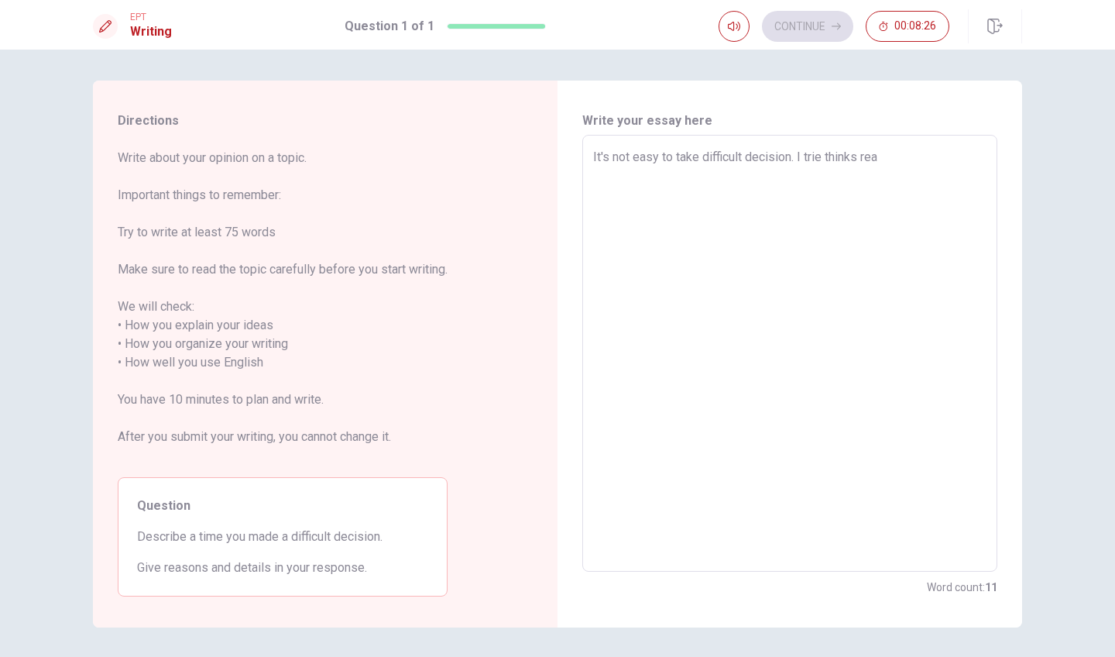
type textarea "It's not easy to take difficult decision. I trie thinks reas"
type textarea "x"
type textarea "It's not easy to take difficult decision. I trie thinks rea"
type textarea "x"
type textarea "It's not easy to take difficult decision. I trie thinks re"
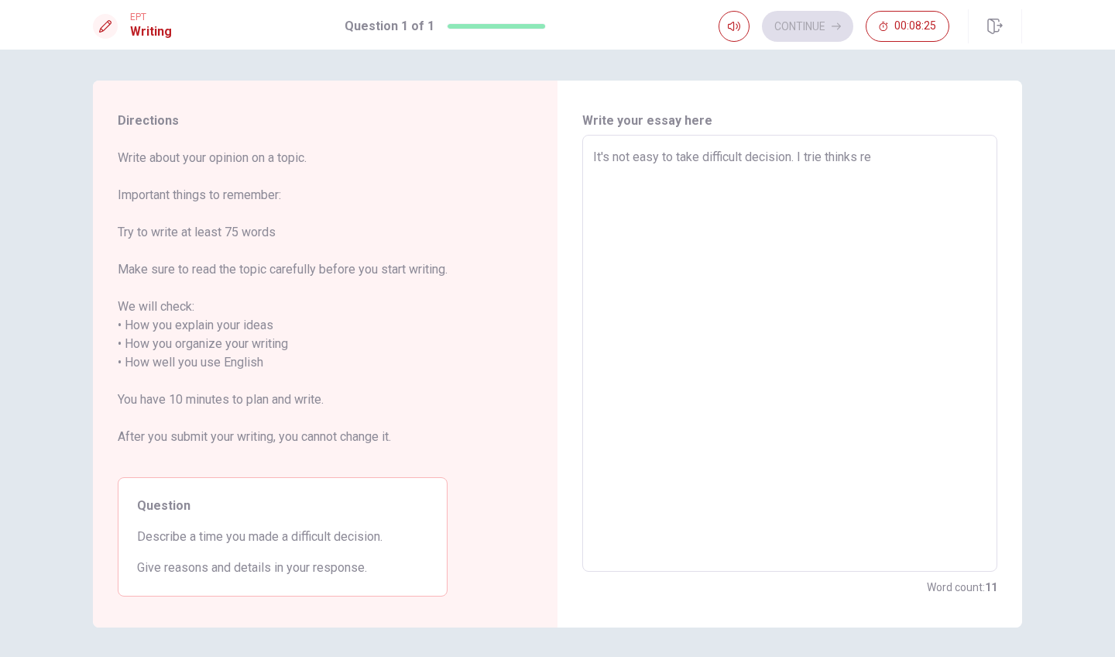
type textarea "x"
type textarea "It's not easy to take difficult decision. I trie thinks r"
type textarea "x"
type textarea "It's not easy to take difficult decision. I trie thinks"
type textarea "x"
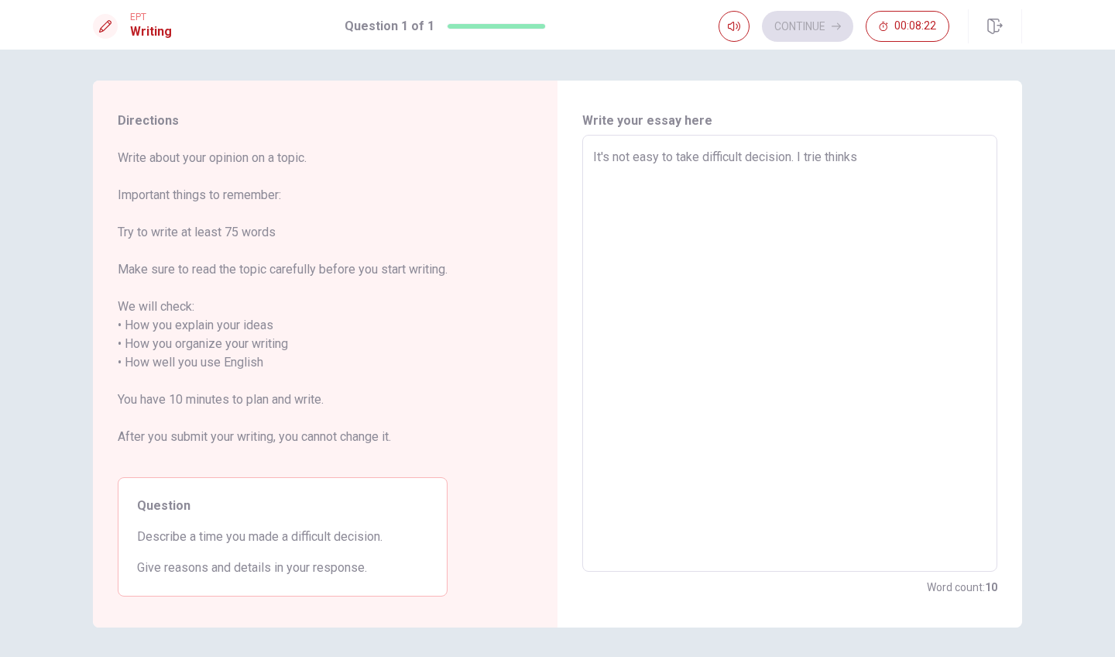
type textarea "It's not easy to take difficult decision. I trie thinks t"
type textarea "x"
type textarea "It's not easy to take difficult decision. I trie thinks th"
type textarea "x"
type textarea "It's not easy to take difficult decision. I trie thinks the"
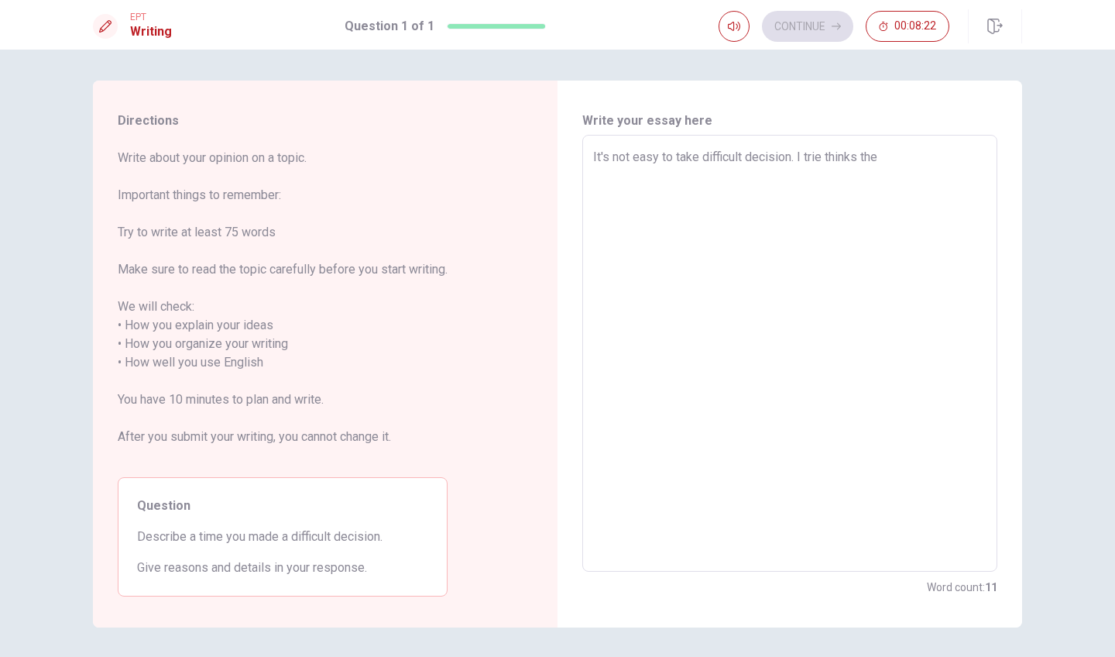
type textarea "x"
type textarea "It's not easy to take difficult decision. I trie thinks the"
type textarea "x"
type textarea "It's not easy to take difficult decision. I trie thinks the g"
type textarea "x"
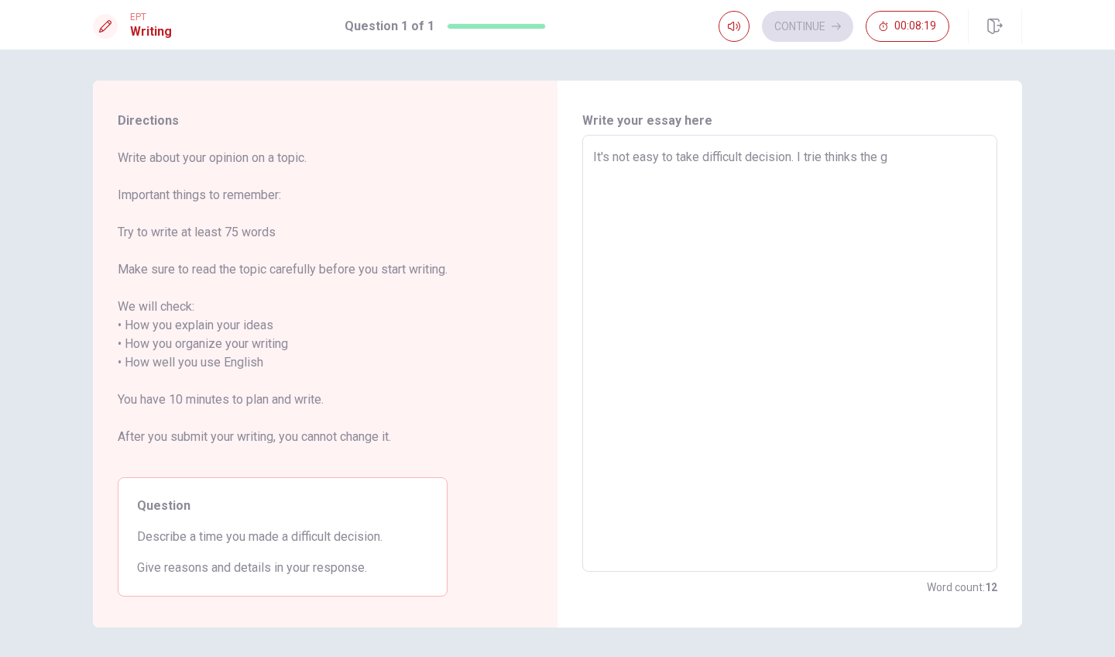
type textarea "It's not easy to take difficult decision. I trie thinks the go"
type textarea "x"
type textarea "It's not easy to take difficult decision. I trie thinks the goo"
type textarea "x"
type textarea "It's not easy to take difficult decision. I trie thinks the good"
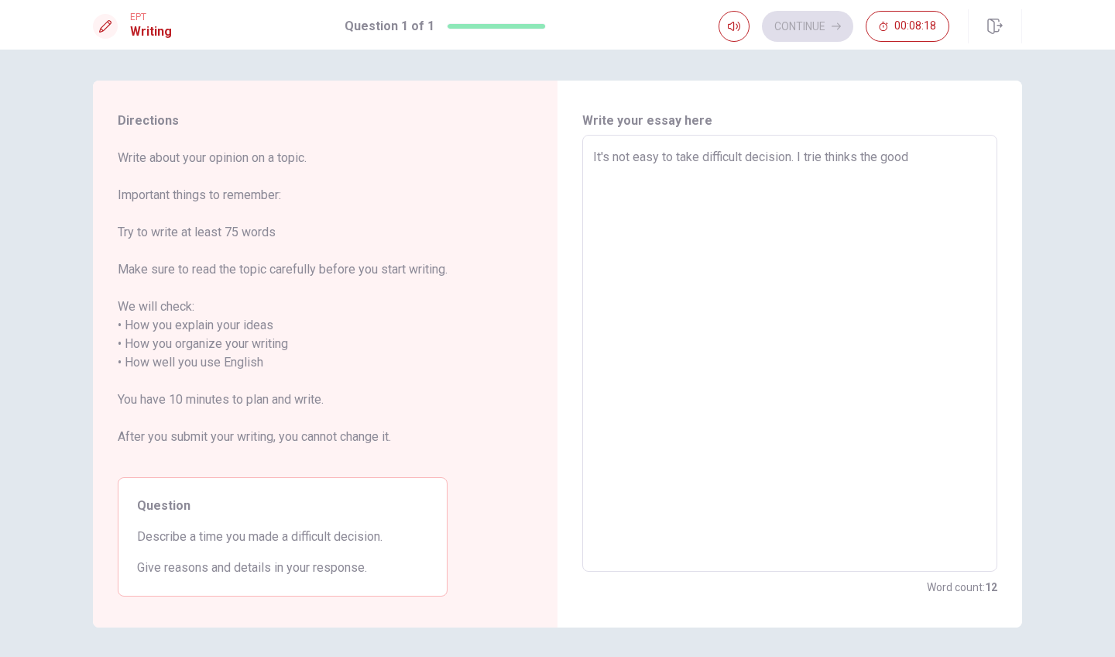
type textarea "x"
type textarea "It's not easy to take difficult decision. I trie thinks the good"
type textarea "x"
type textarea "It's not easy to take difficult decision. I trie thinks the good a"
type textarea "x"
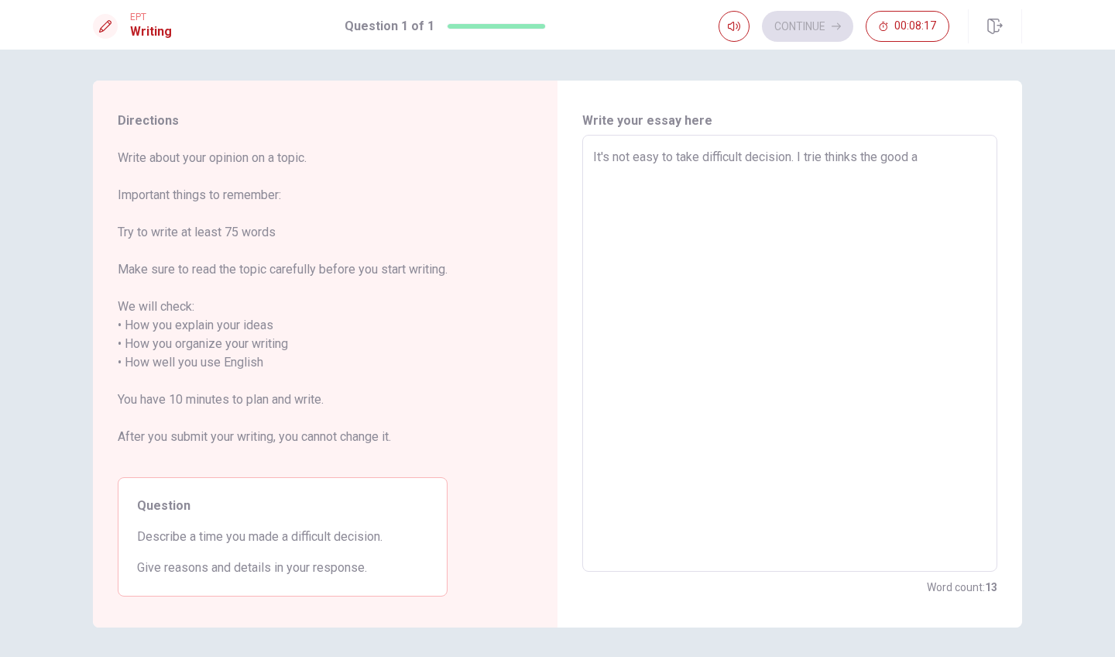
type textarea "It's not easy to take difficult decision. I trie thinks the good an"
type textarea "x"
type textarea "It's not easy to take difficult decision. I trie thinks the good and"
type textarea "x"
type textarea "It's not easy to take difficult decision. I trie thinks the good and"
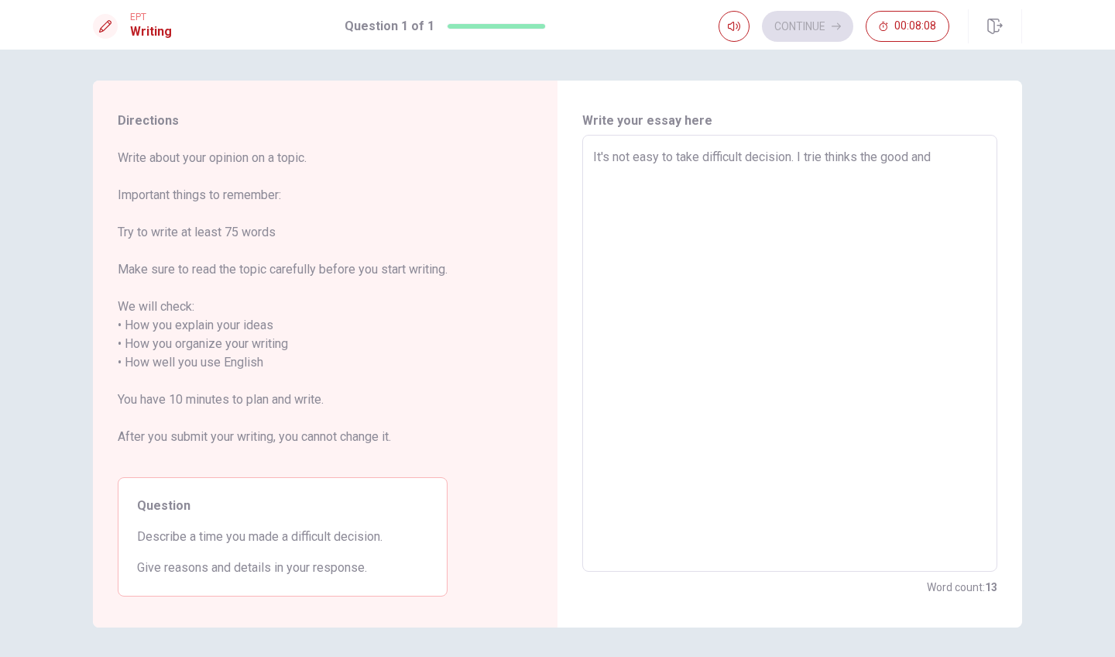
type textarea "x"
type textarea "It's not easy to take difficult decision. I trie thinks the good and b"
type textarea "x"
type textarea "It's not easy to take difficult decision. I trie thinks the good and ba"
type textarea "x"
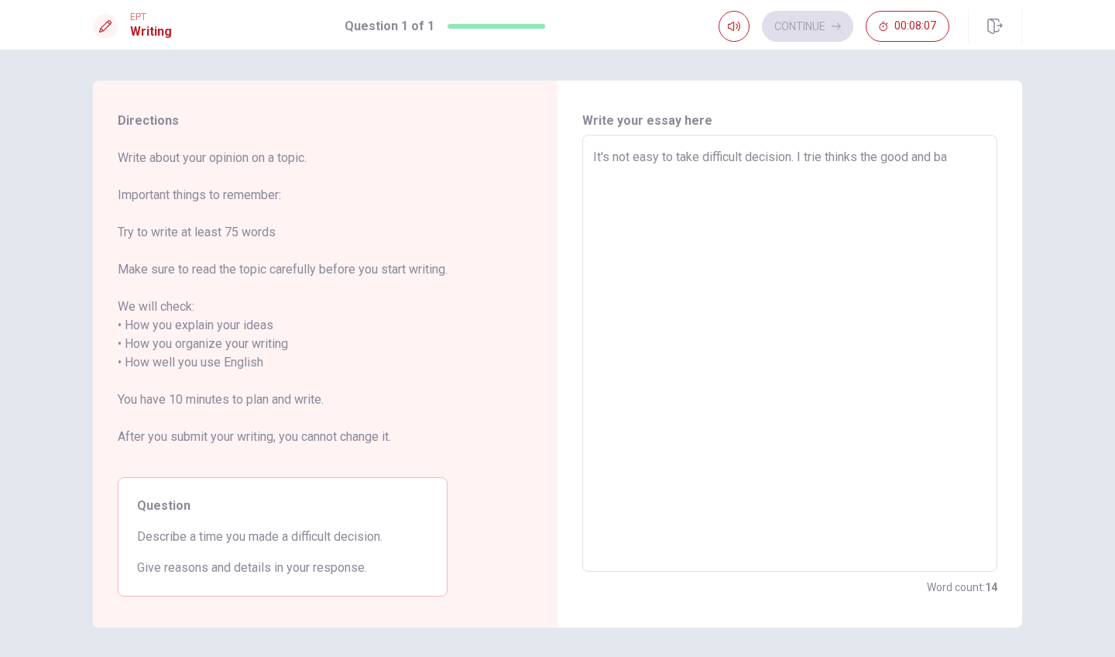
type textarea "It's not easy to take difficult decision. I trie thinks the good and bad"
type textarea "x"
type textarea "It's not easy to take difficult decision. I trie thinks the good and bad"
type textarea "x"
type textarea "It's not easy to take difficult decision. I trie thinks the good and bad c"
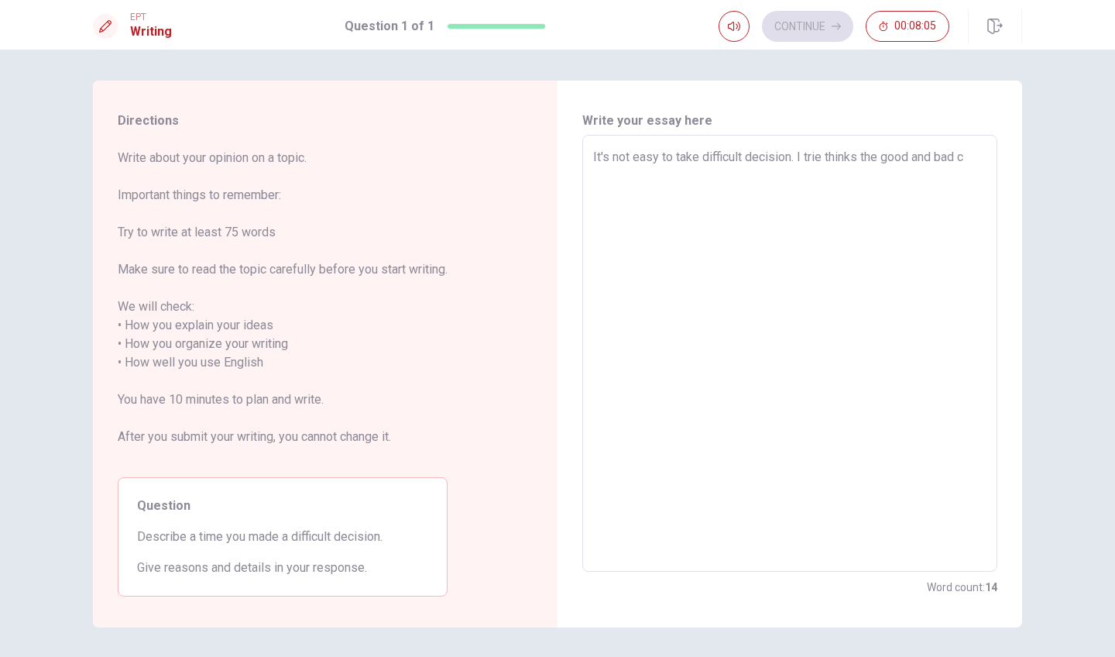
type textarea "x"
type textarea "It's not easy to take difficult decision. I trie thinks the good and bad co"
type textarea "x"
type textarea "It's not easy to take difficult decision. I trie thinks the good and bad con"
type textarea "x"
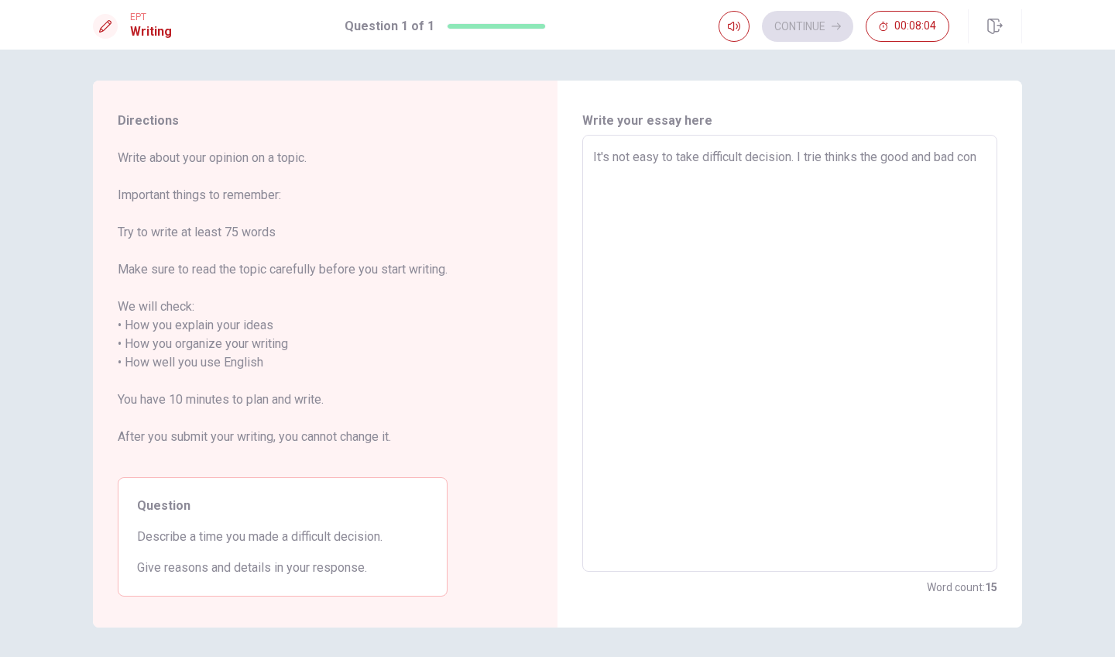
type textarea "It's not easy to take difficult decision. I trie thinks the good and bad cons"
type textarea "x"
type textarea "It's not easy to take difficult decision. I trie thinks the good and bad conse"
type textarea "x"
type textarea "It's not easy to take difficult decision. I trie thinks the good and bad conseq"
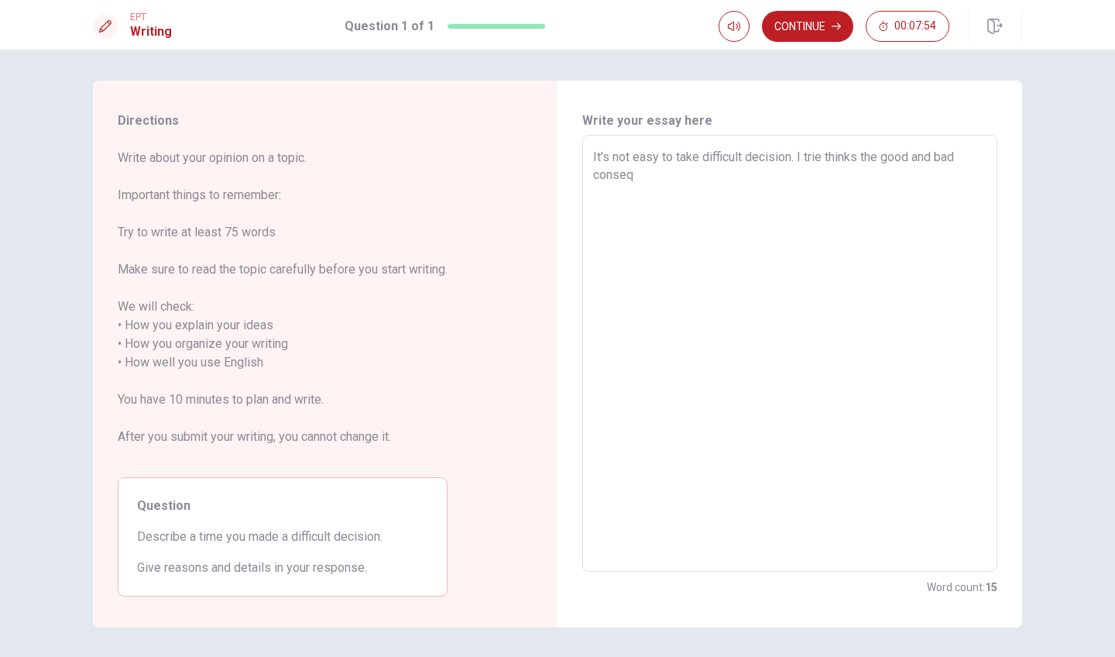
type textarea "x"
type textarea "It's not easy to take difficult decision. I trie thinks the good and bad consequ"
type textarea "x"
type textarea "It's not easy to take difficult decision. I trie thinks the good and bad conseq…"
click at [909, 179] on textarea "It's not easy to take difficult decision. I trie thinks the good and bad conseq…" at bounding box center [789, 353] width 393 height 411
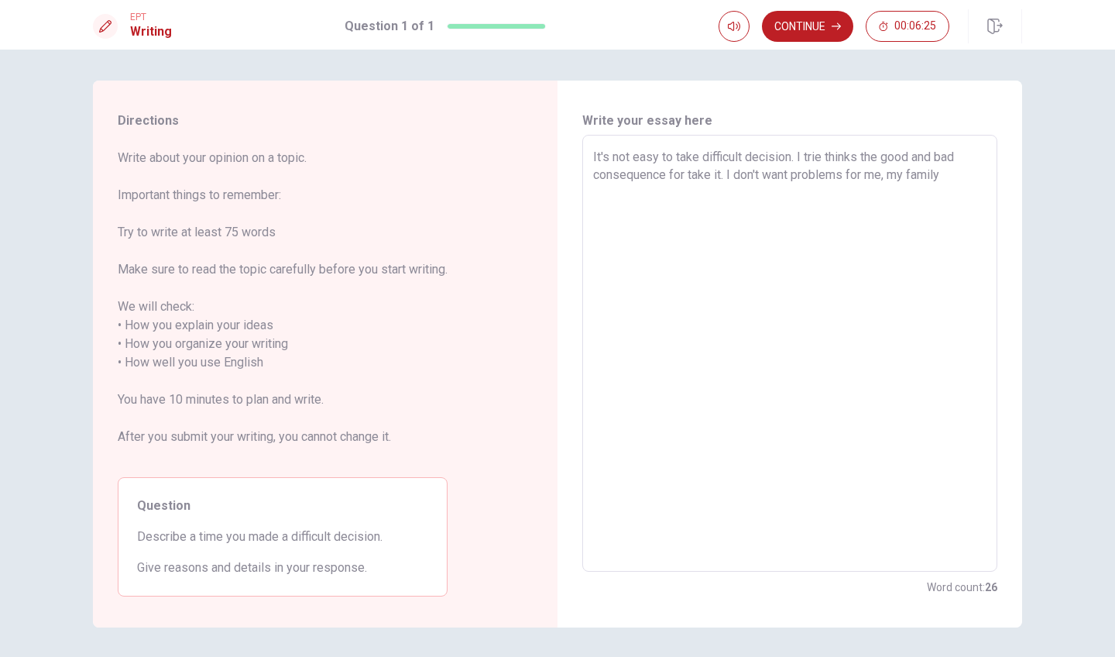
click at [957, 177] on textarea "It's not easy to take difficult decision. I trie thinks the good and bad conseq…" at bounding box center [789, 353] width 393 height 411
click at [667, 176] on textarea "It's not easy to take difficult decision. I trie thinks the good and bad conseq…" at bounding box center [789, 353] width 393 height 411
click at [696, 200] on textarea "It's not easy to take difficult decision. I trie thinks the good and bad conseq…" at bounding box center [789, 353] width 393 height 411
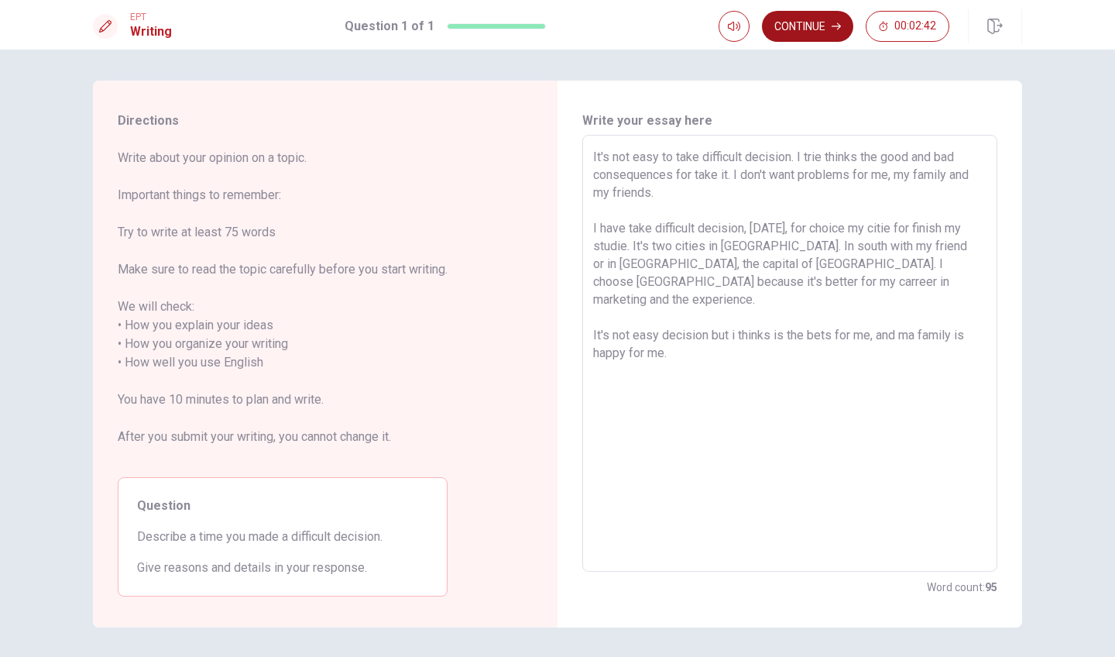
click at [801, 26] on button "Continue" at bounding box center [807, 26] width 91 height 31
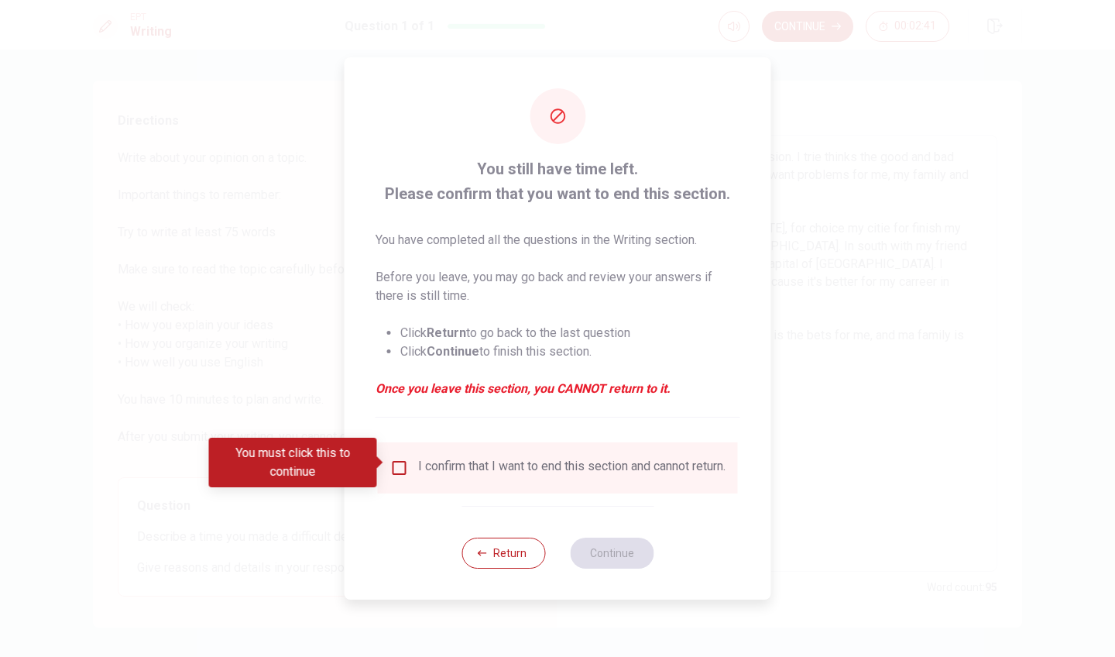
click at [406, 460] on div "I confirm that I want to end this section and cannot return." at bounding box center [557, 467] width 335 height 19
click at [398, 462] on input "You must click this to continue" at bounding box center [399, 467] width 19 height 19
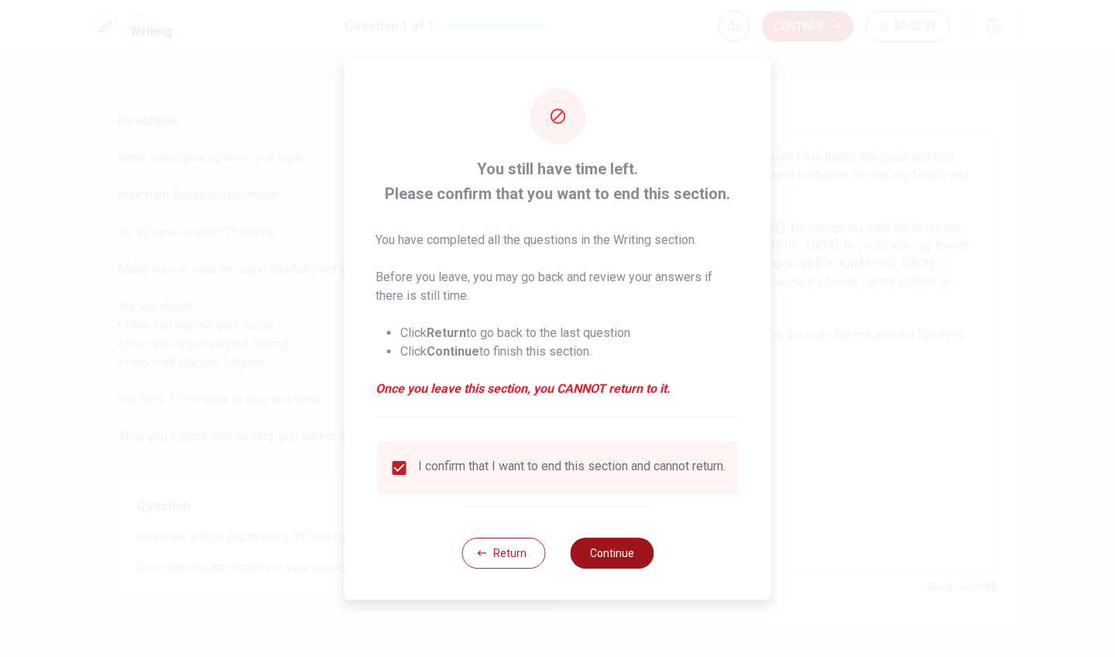
click at [607, 557] on button "Continue" at bounding box center [612, 552] width 84 height 31
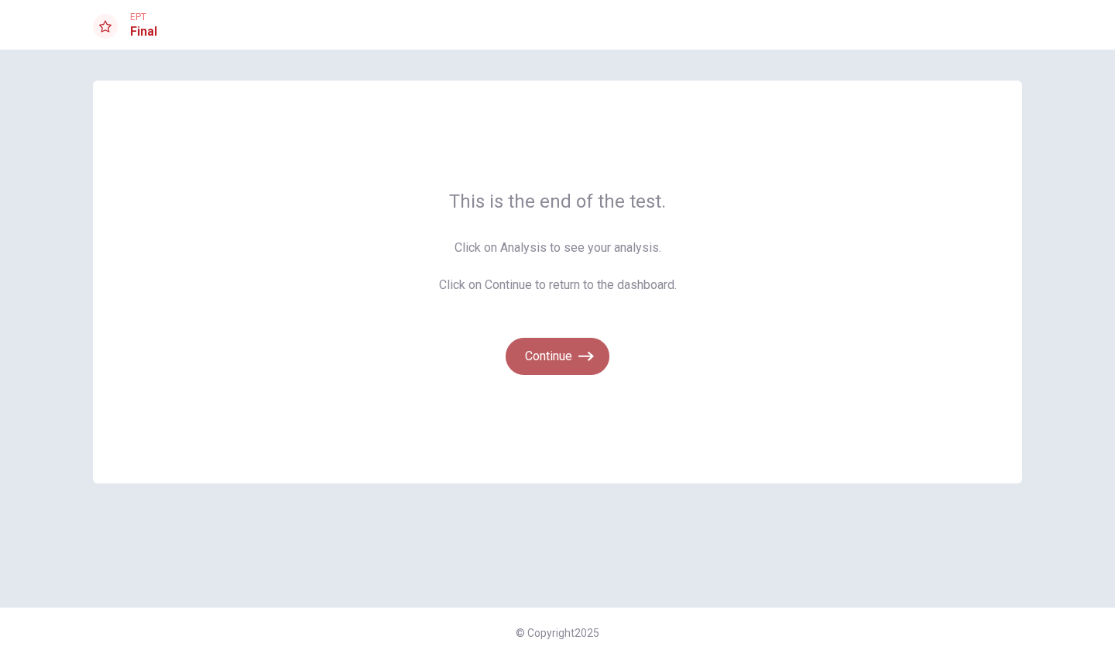
click at [547, 355] on button "Continue" at bounding box center [558, 356] width 104 height 37
